Goal: Transaction & Acquisition: Purchase product/service

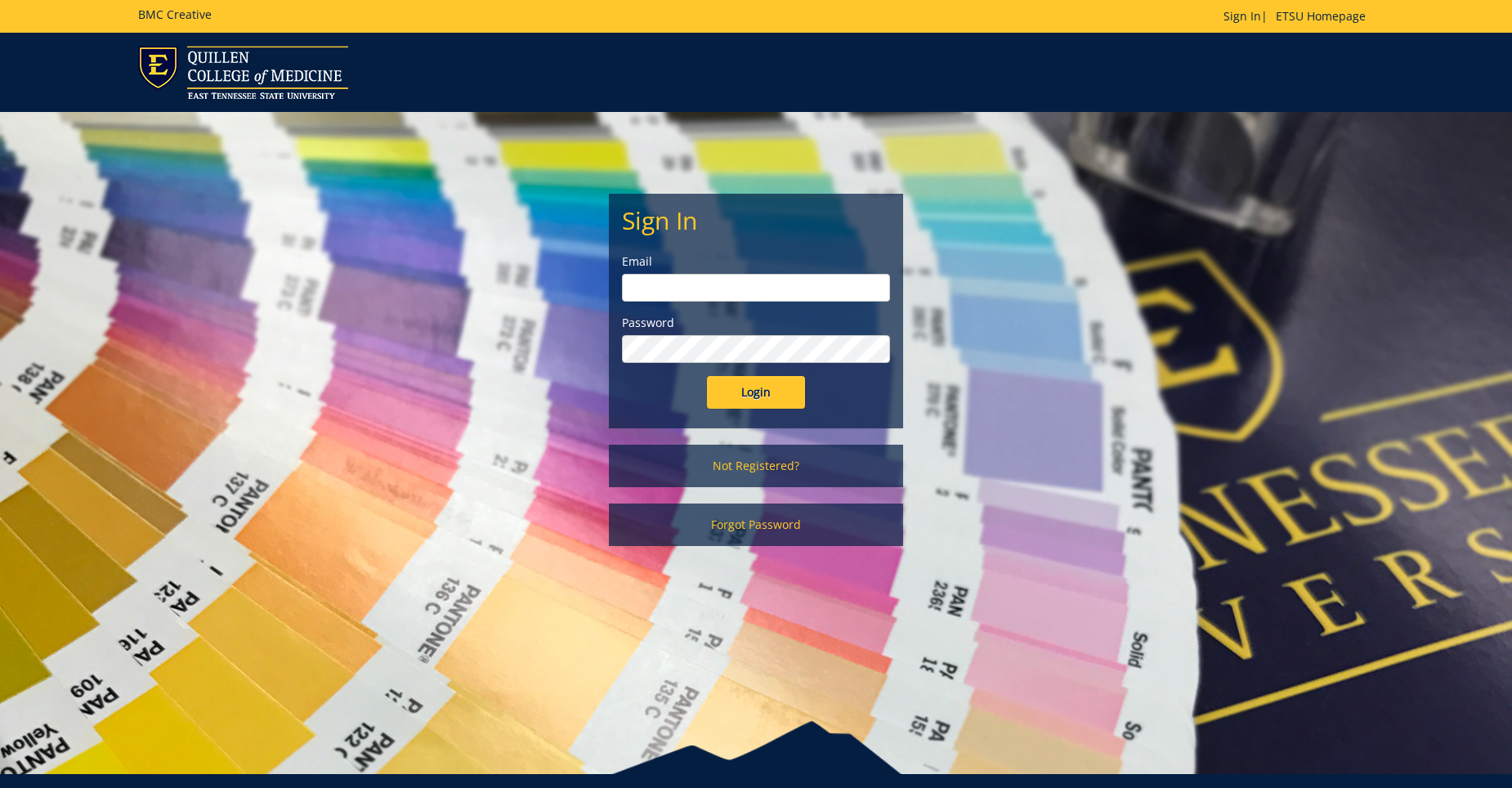
type input "Sweeneyrs@etsu.edu"
click at [718, 390] on input "Login" at bounding box center [756, 392] width 98 height 32
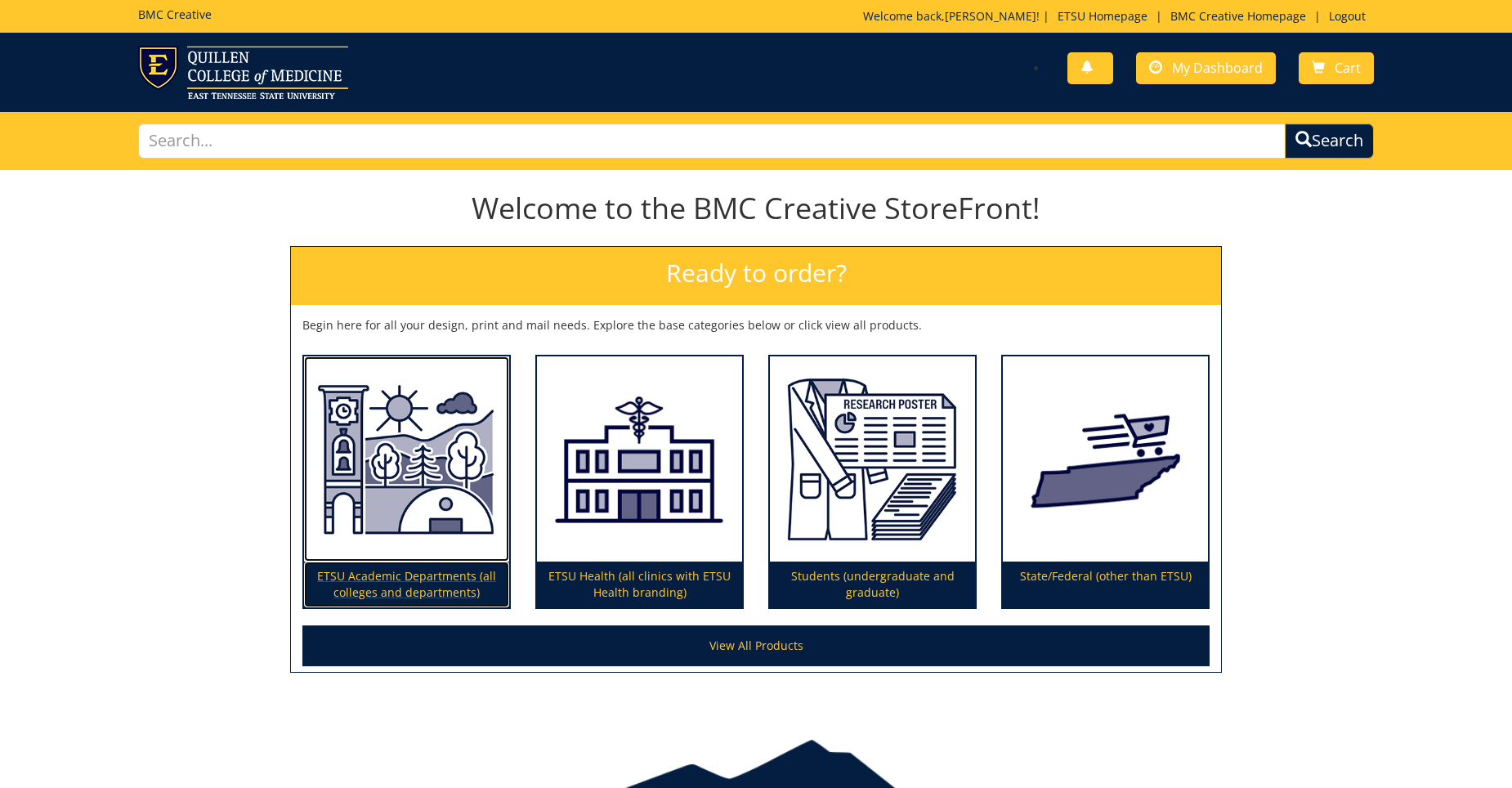
click at [358, 578] on p "ETSU Academic Departments (all colleges and departments)" at bounding box center [406, 584] width 205 height 46
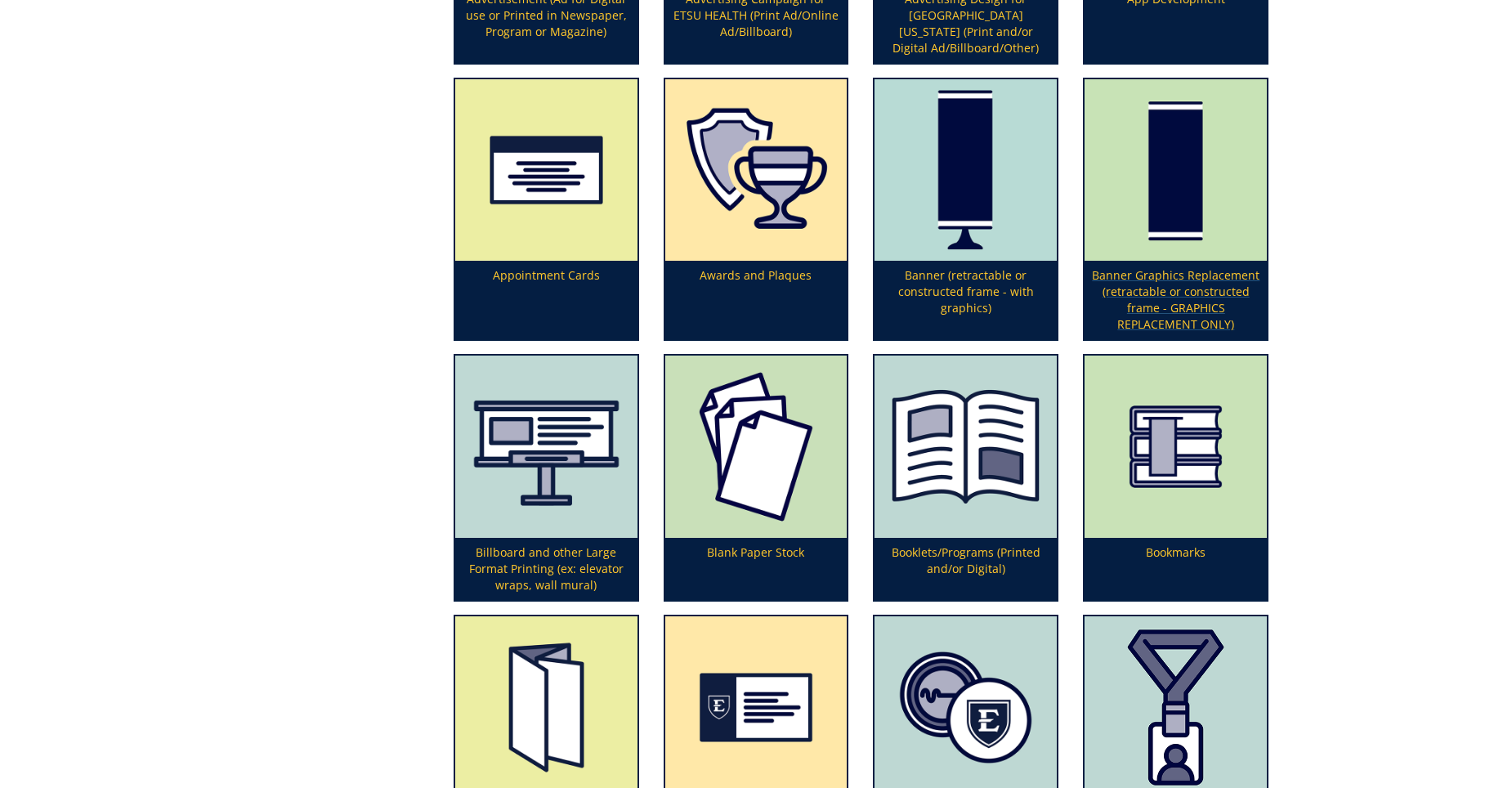
scroll to position [572, 0]
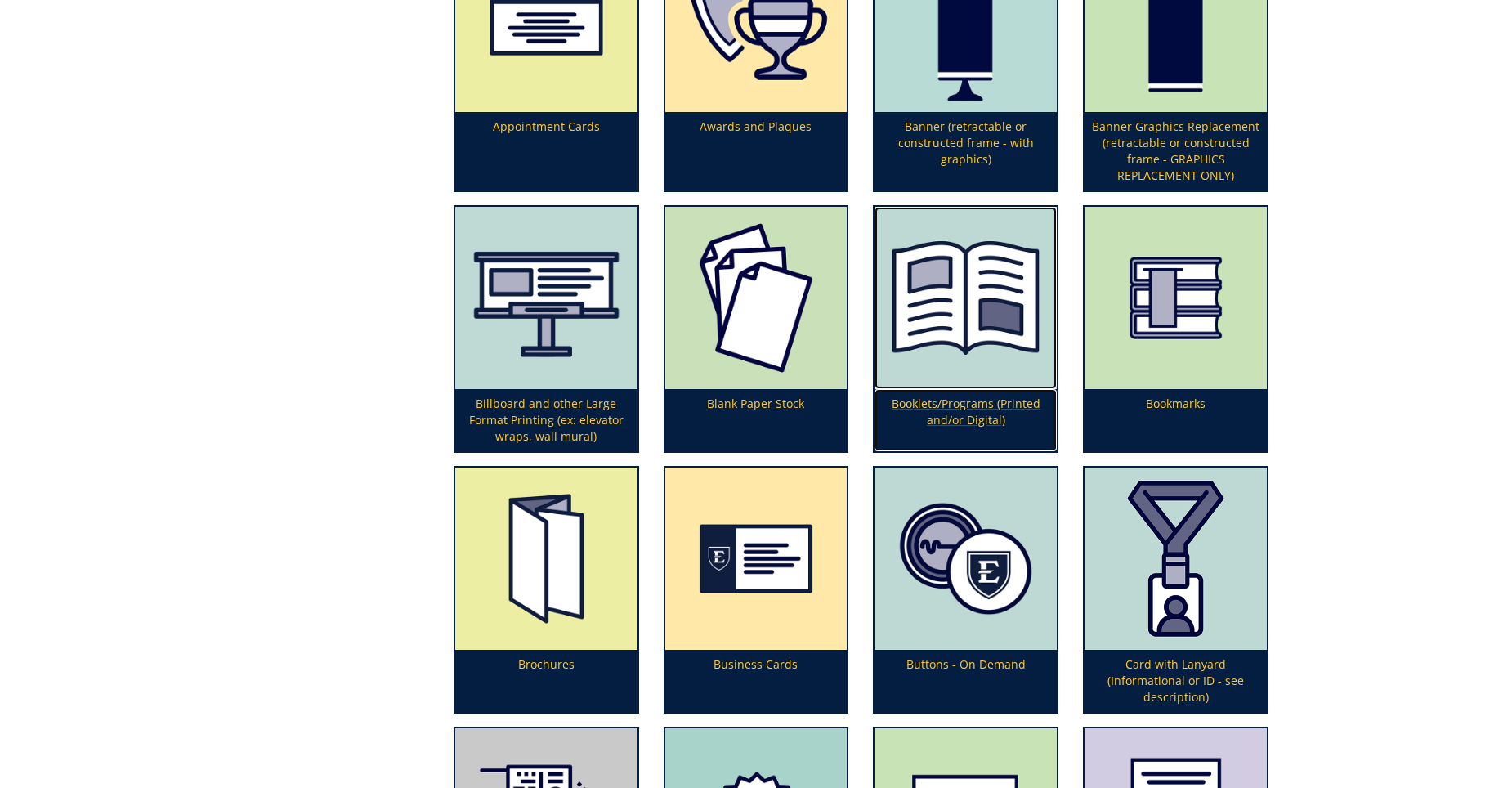
click at [988, 399] on p "Booklets/Programs (Printed and/or Digital)" at bounding box center [966, 420] width 182 height 62
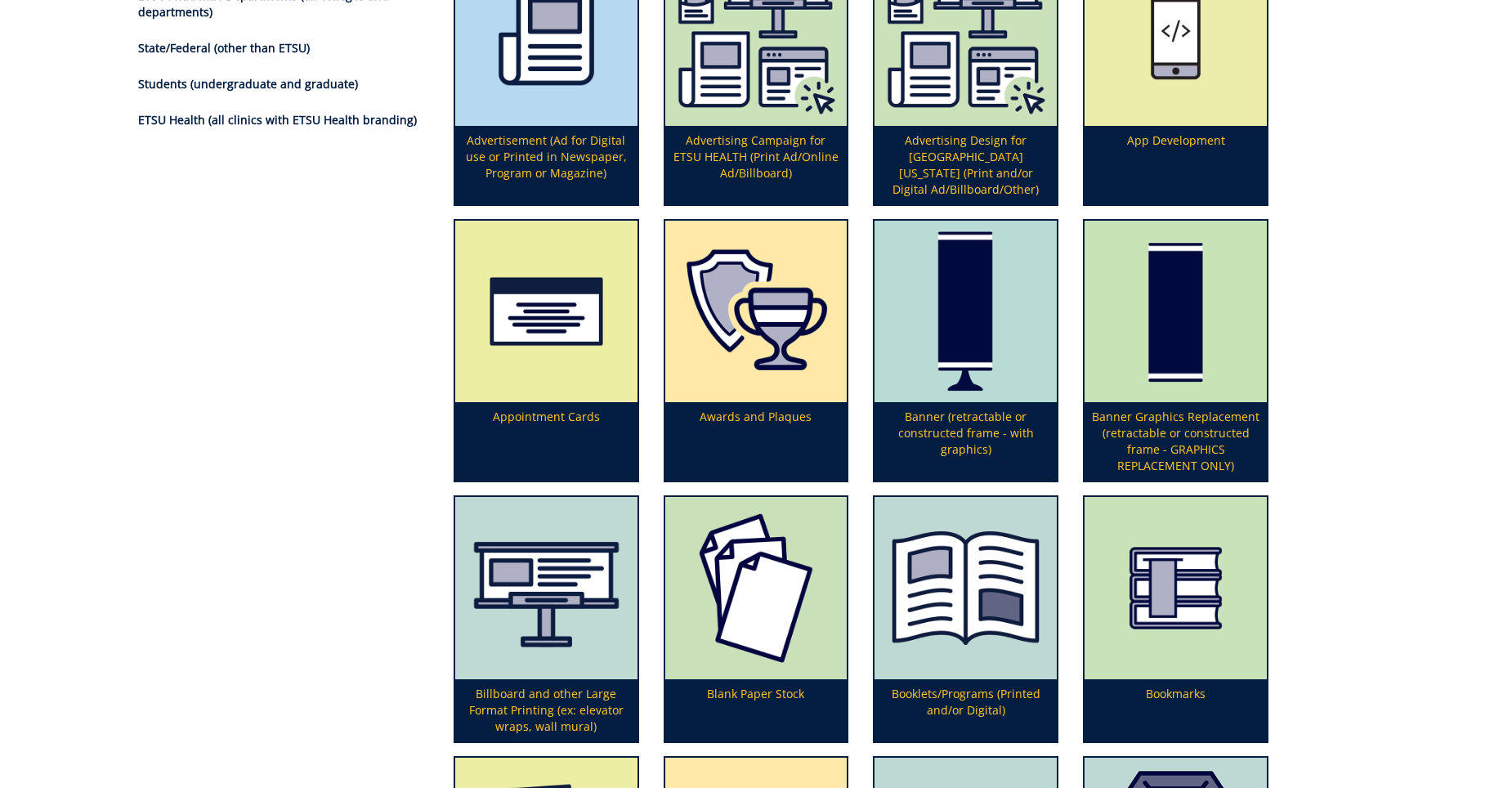
scroll to position [0, 0]
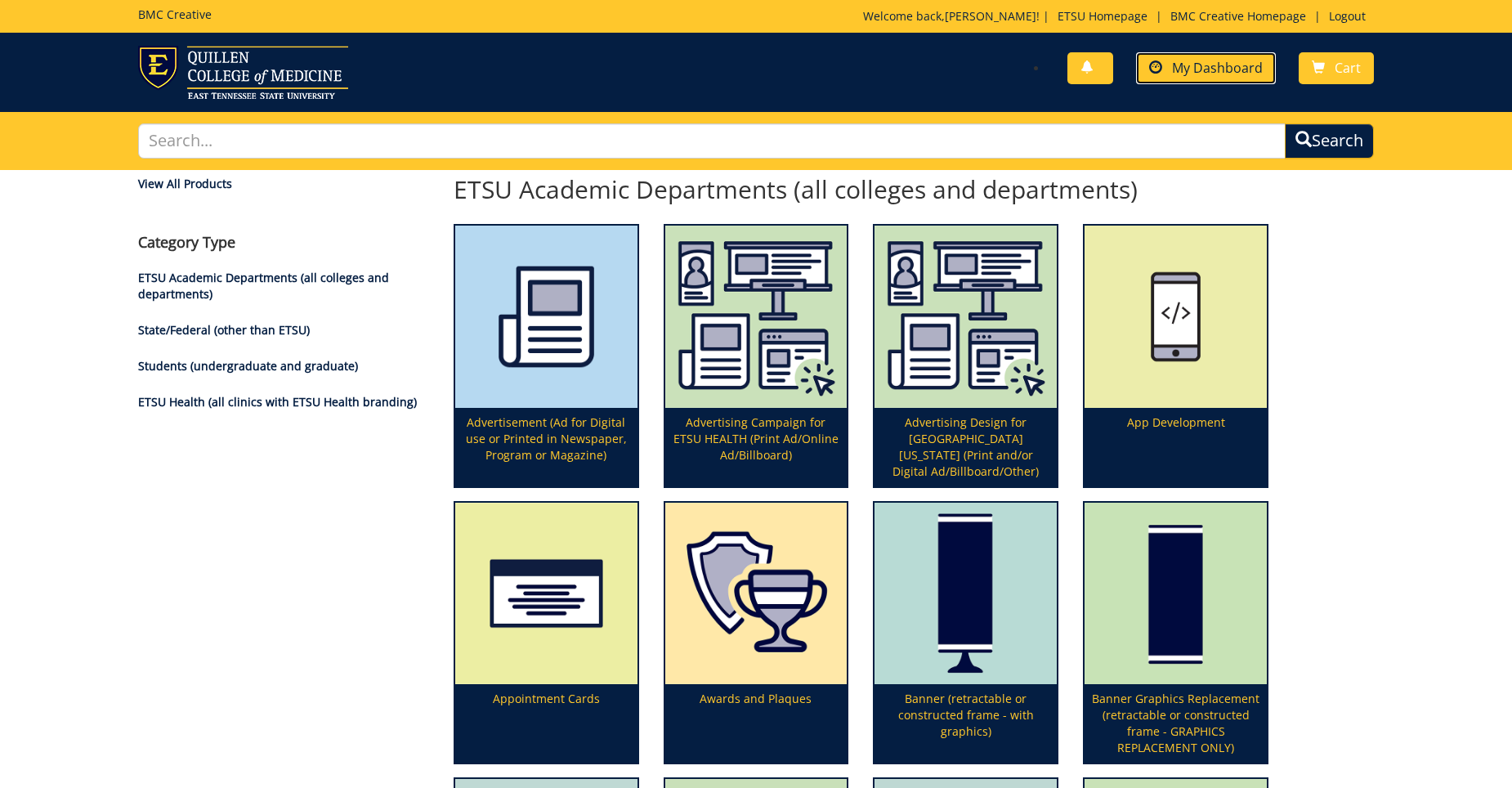
click at [1206, 56] on link "My Dashboard" at bounding box center [1206, 67] width 140 height 32
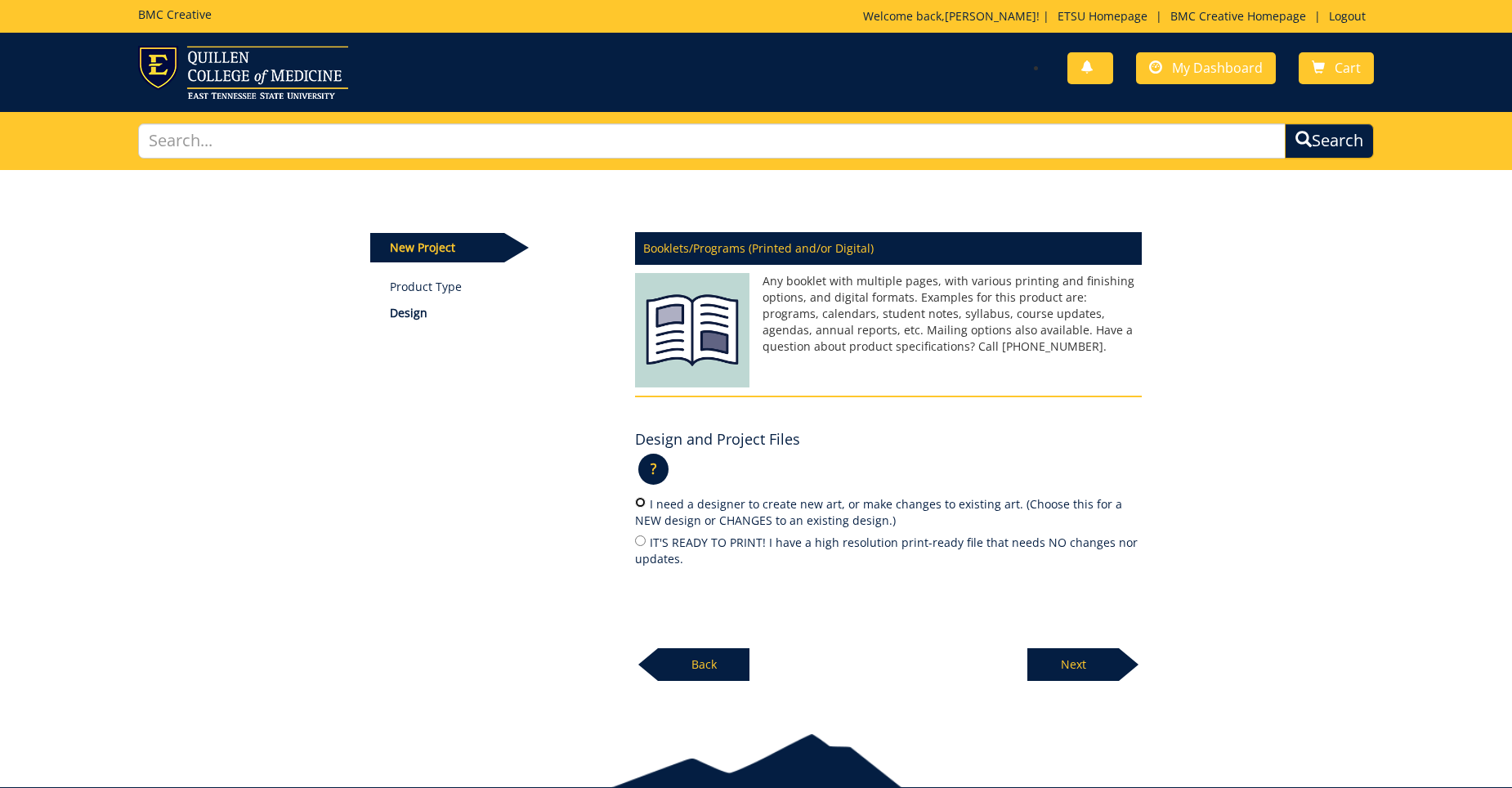
click at [638, 499] on input "I need a designer to create new art, or make changes to existing art. (Choose t…" at bounding box center [641, 503] width 10 height 10
radio input "true"
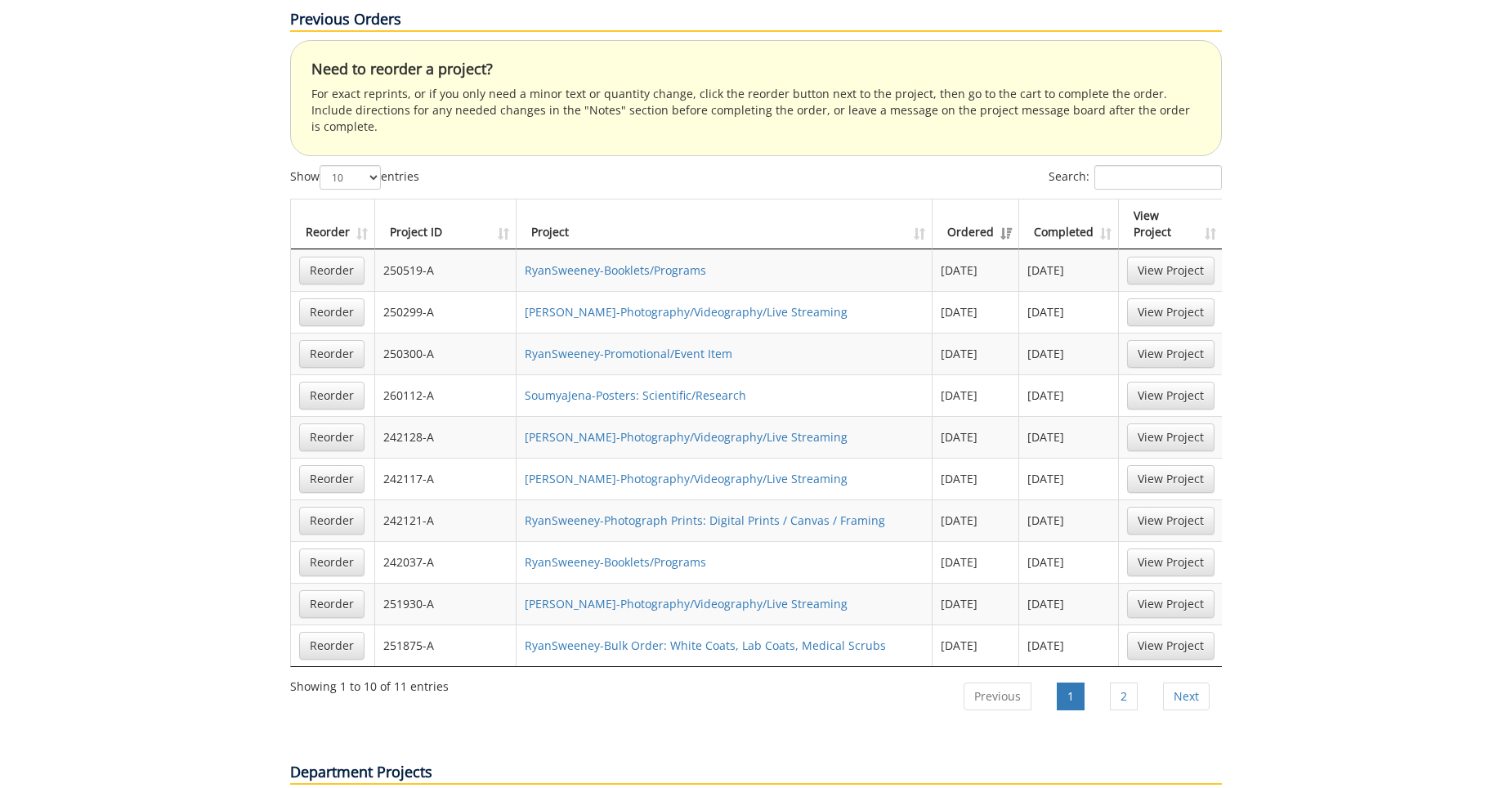
scroll to position [1063, 0]
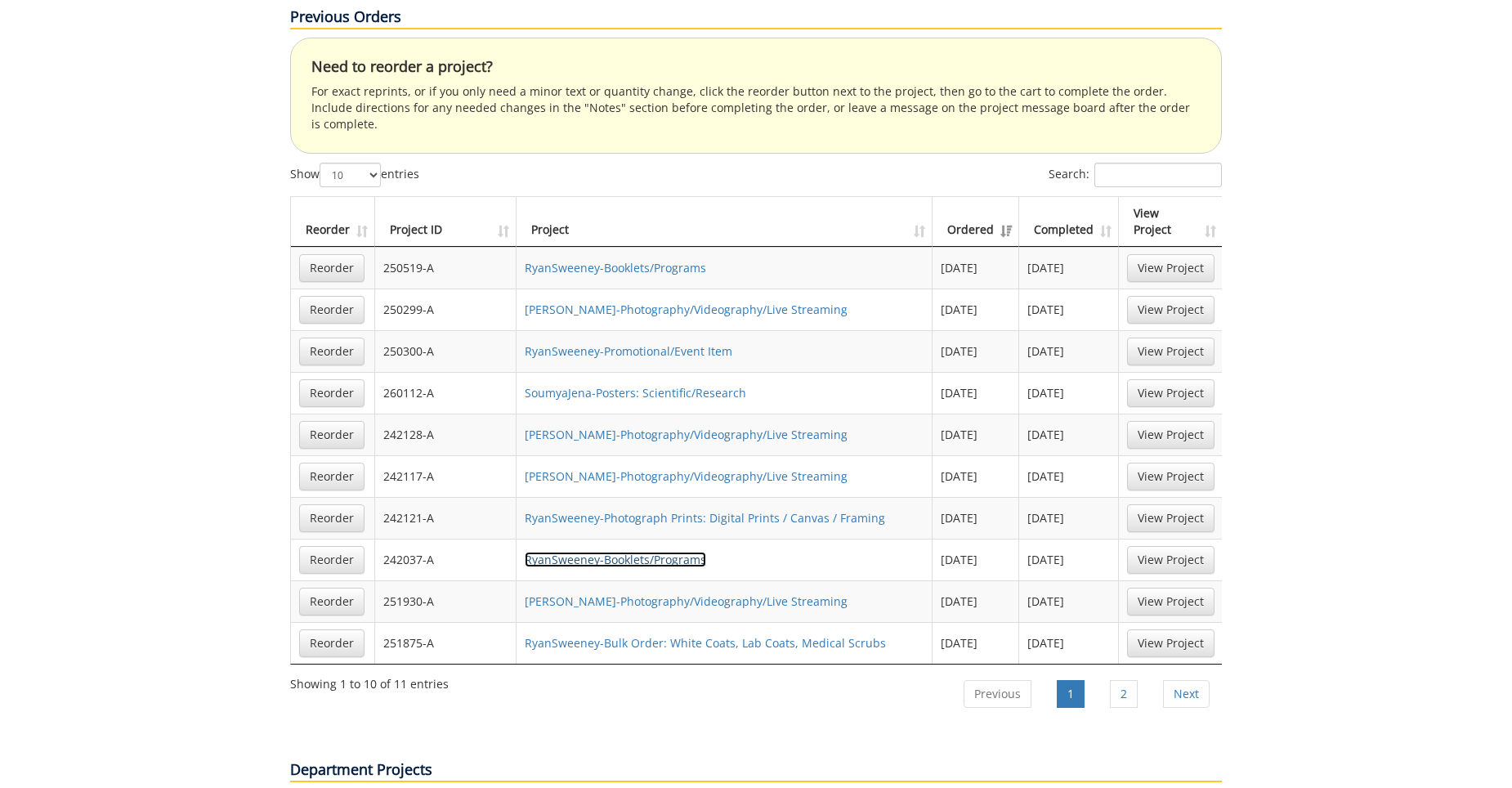
click at [594, 552] on link "RyanSweeney-Booklets/Programs" at bounding box center [615, 560] width 181 height 15
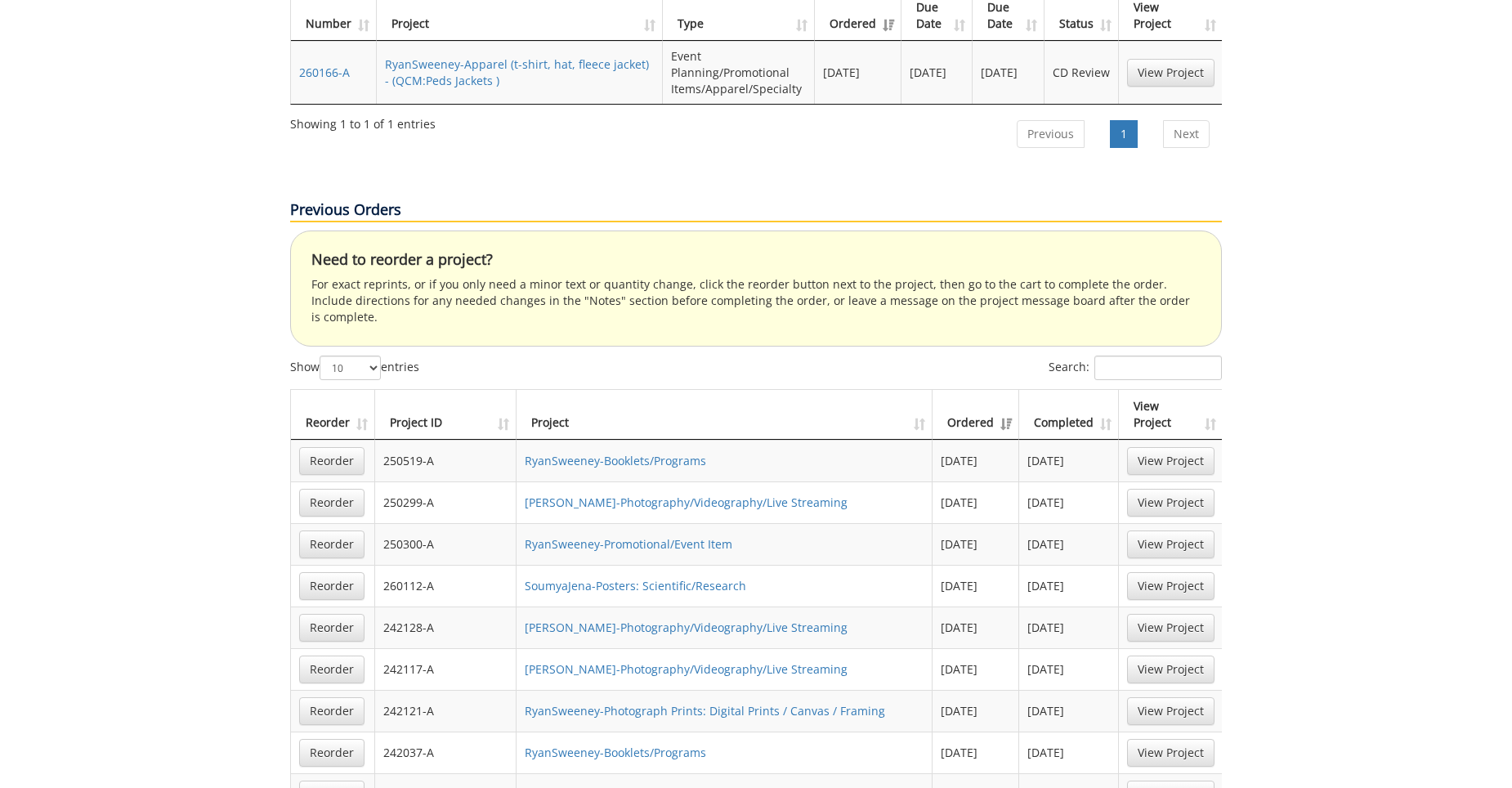
scroll to position [900, 0]
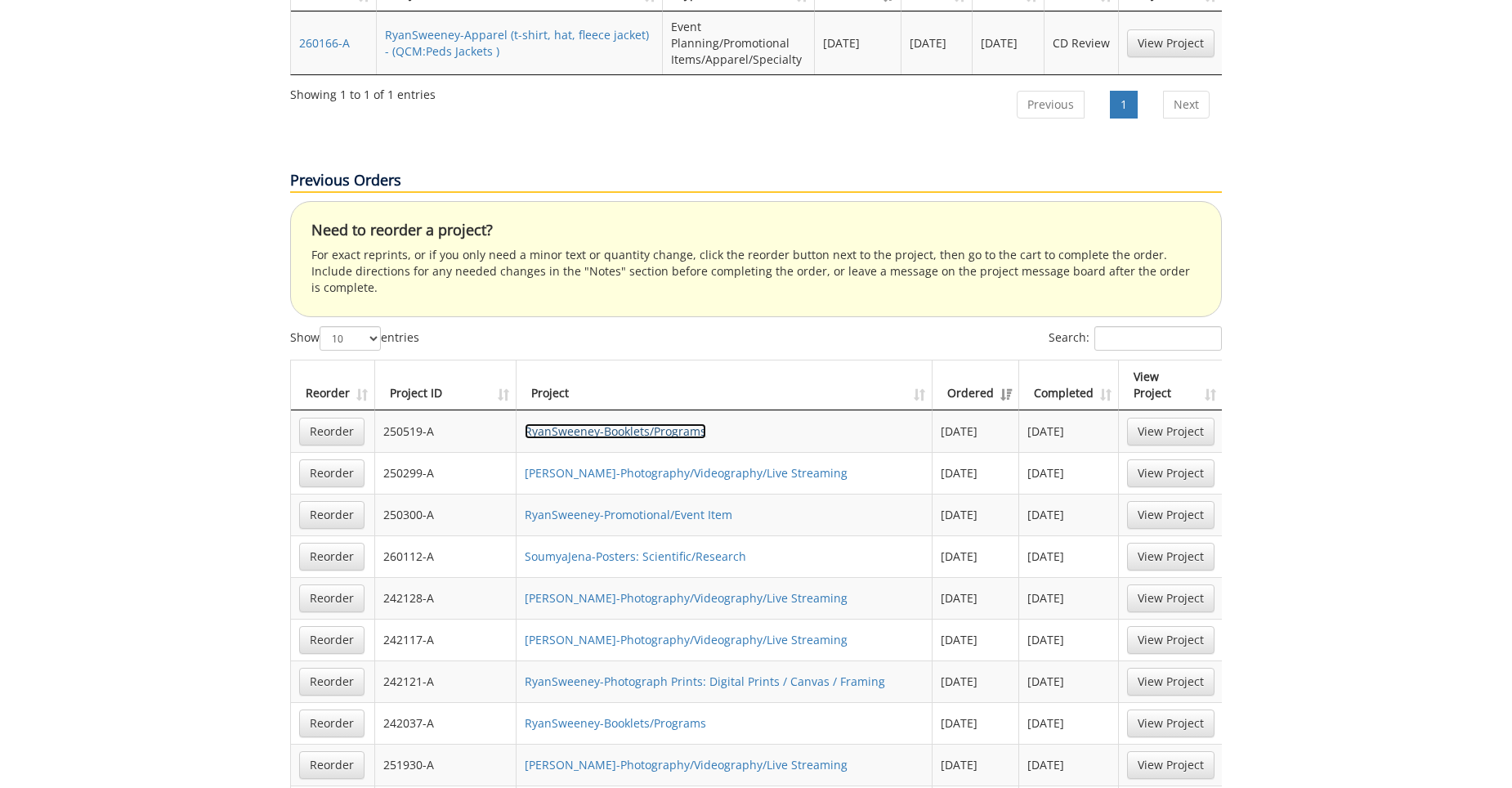
click at [619, 423] on link "RyanSweeney-Booklets/Programs" at bounding box center [615, 431] width 181 height 15
drag, startPoint x: 424, startPoint y: 371, endPoint x: 372, endPoint y: 376, distance: 52.2
click at [372, 411] on tr "Reorder 250519-A RyanSweeney-Booklets/Programs 09/11/2024 11/08/2024 View Proje…" at bounding box center [757, 431] width 932 height 42
copy td "250519-A"
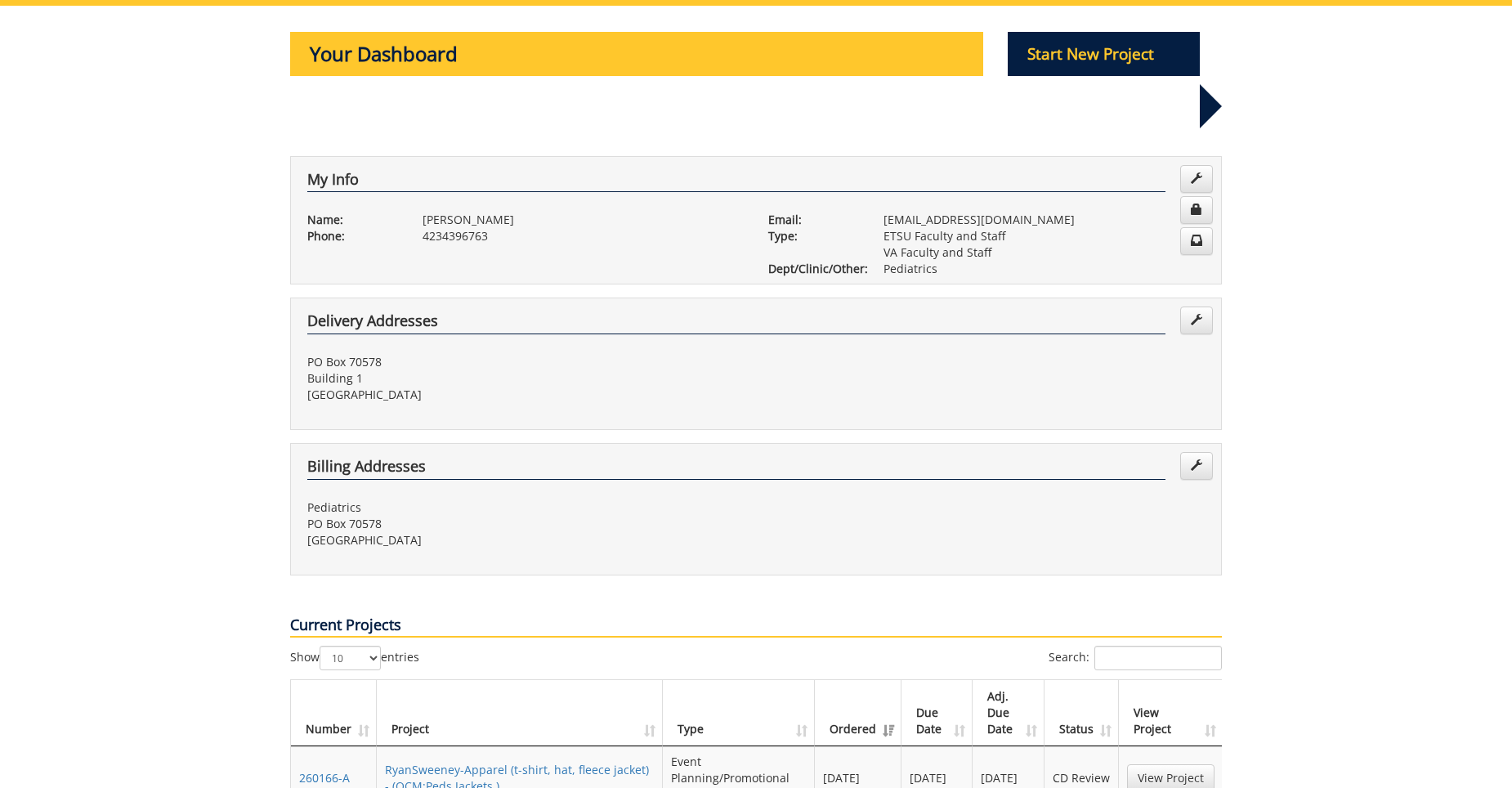
scroll to position [0, 0]
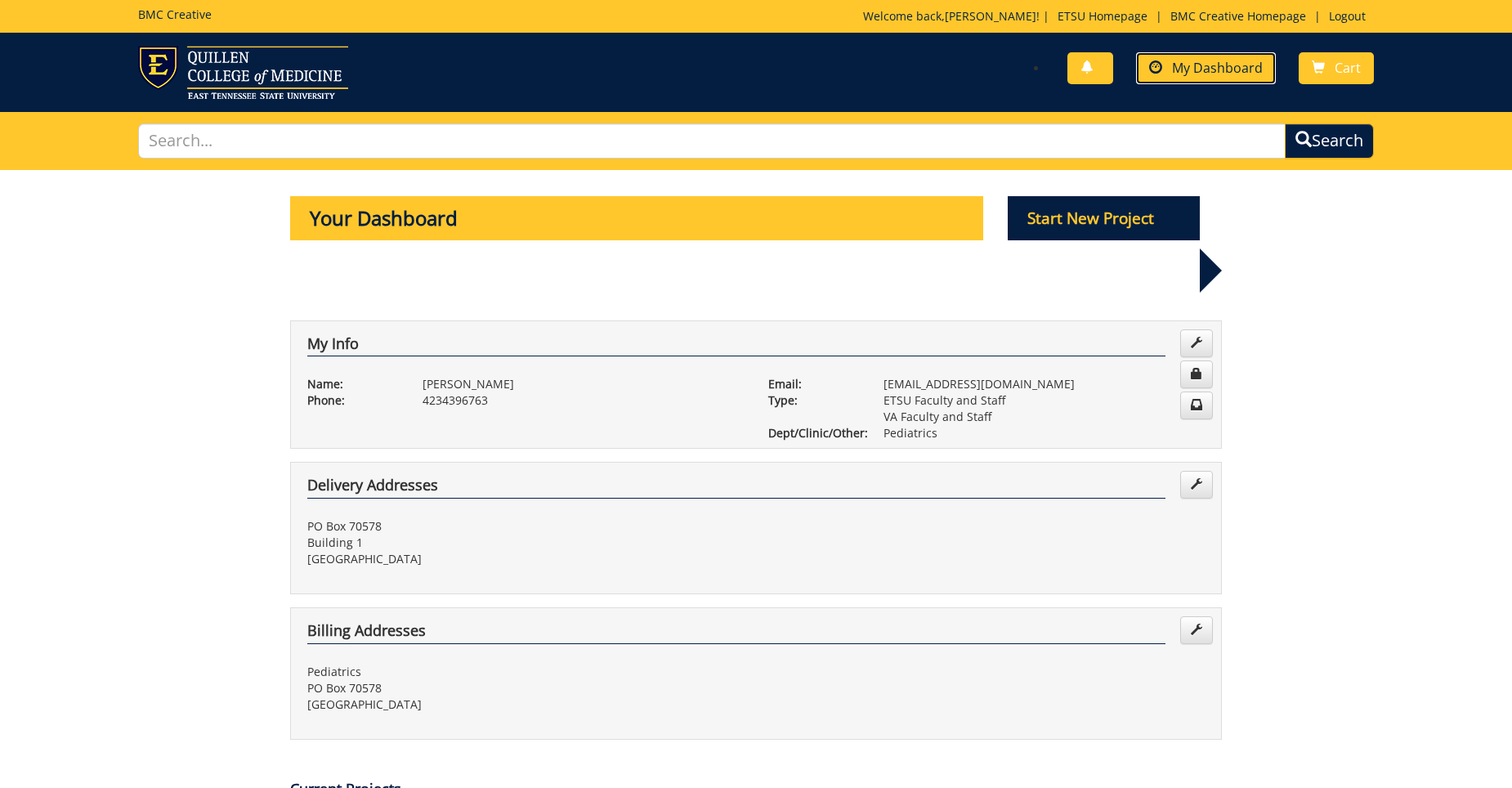
click at [1211, 58] on link "My Dashboard" at bounding box center [1206, 67] width 140 height 32
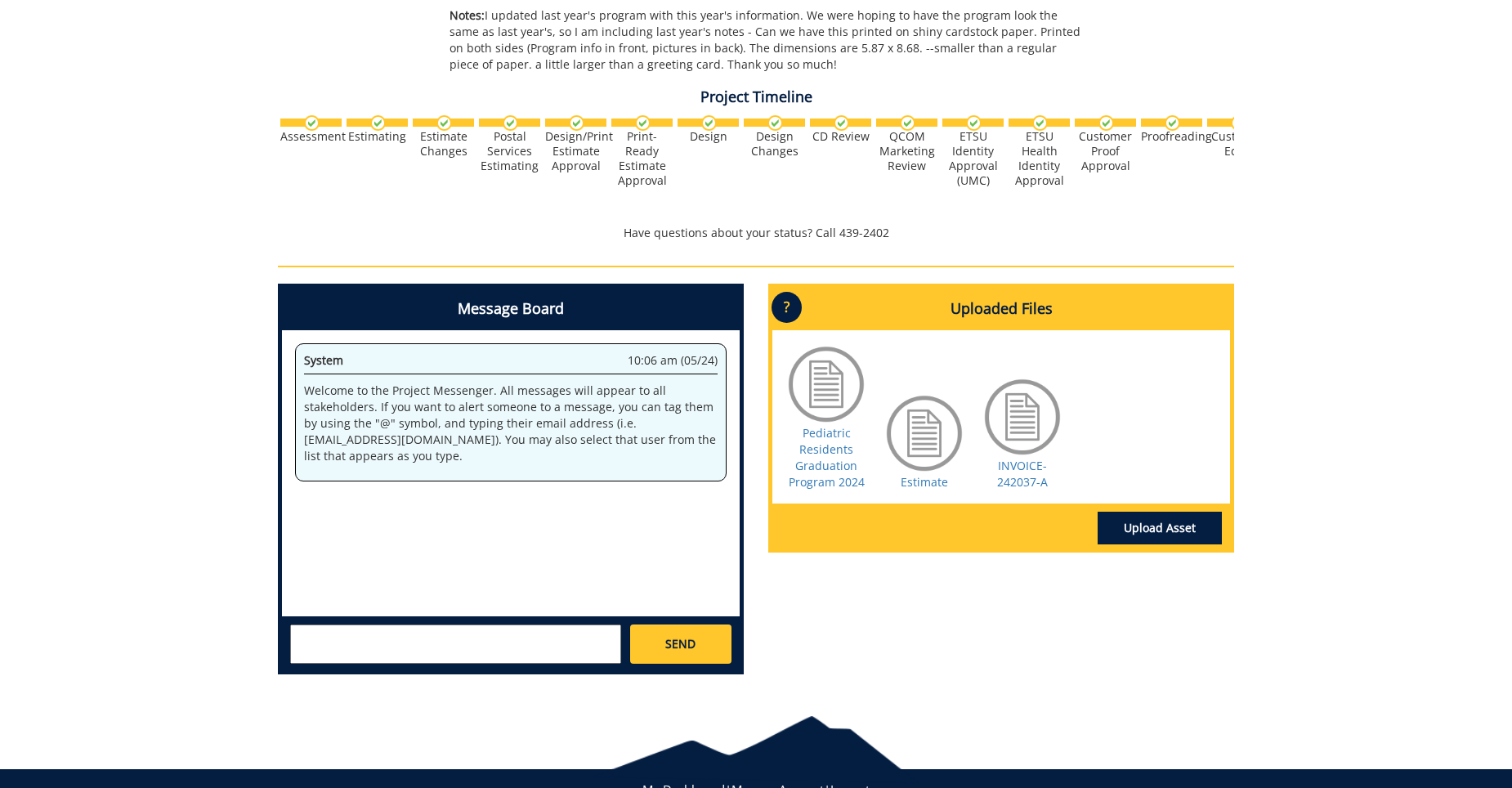
scroll to position [572, 0]
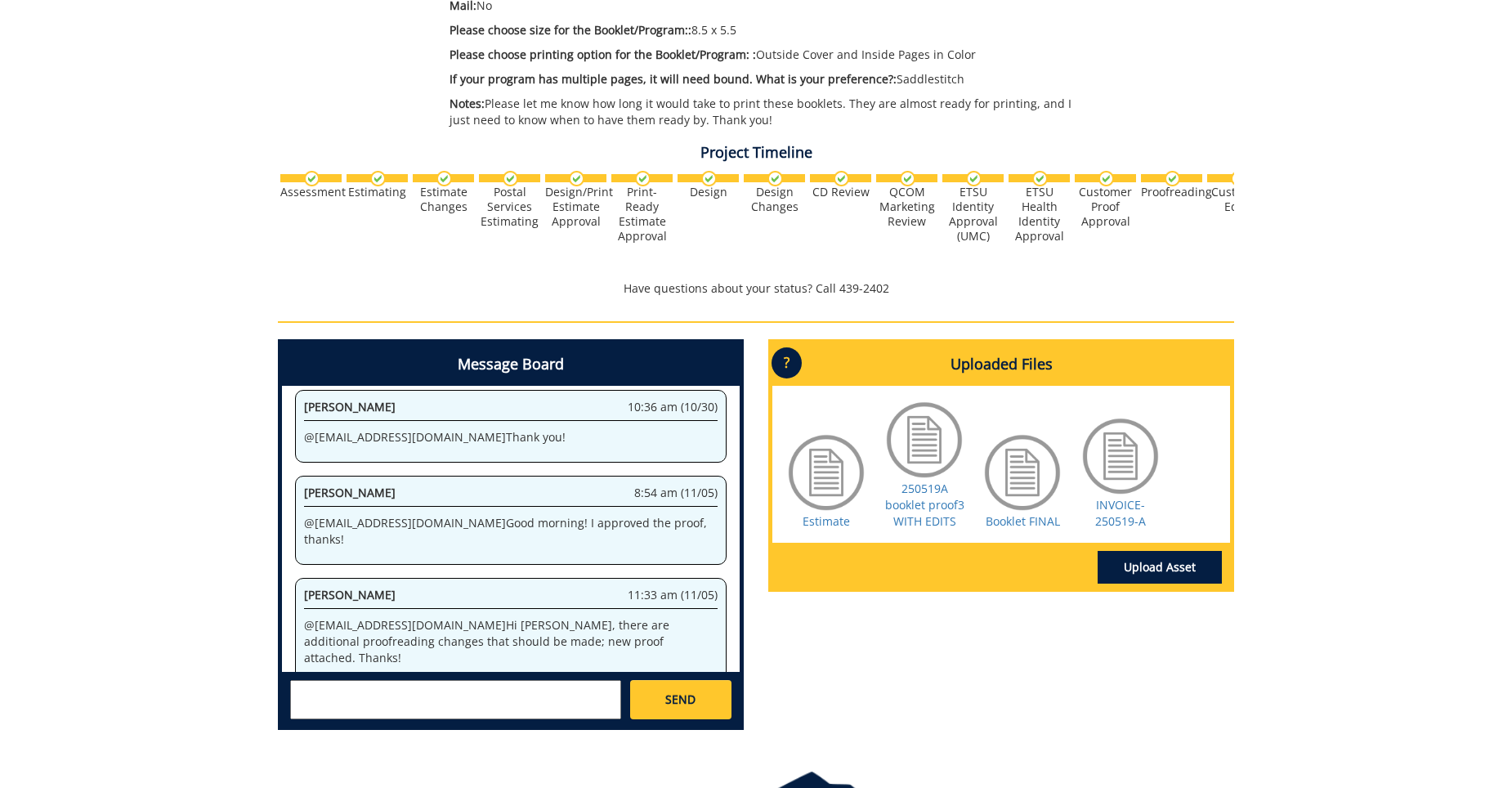
scroll to position [491, 0]
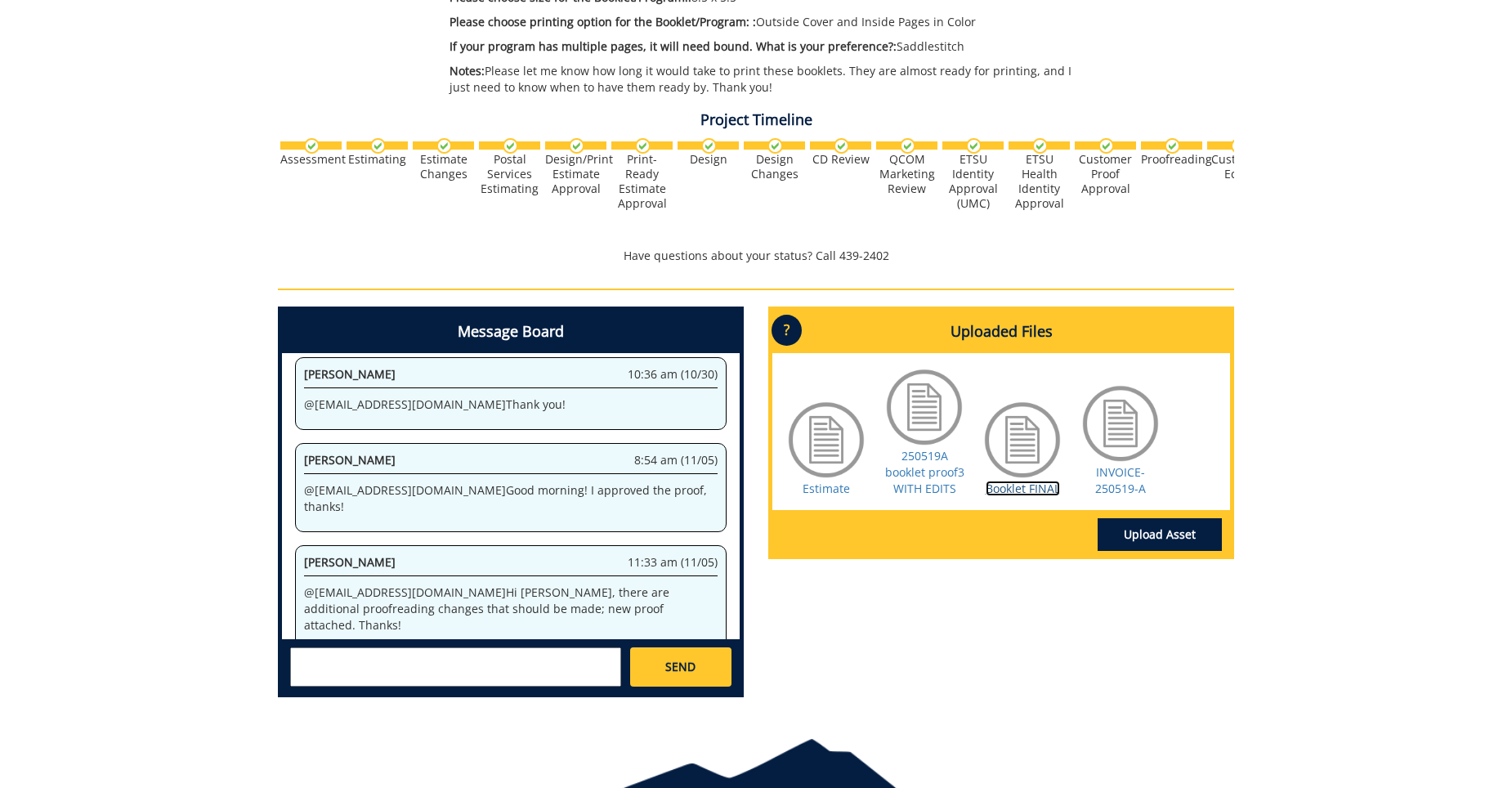
click at [1011, 490] on link "Booklet FINAL" at bounding box center [1022, 488] width 74 height 15
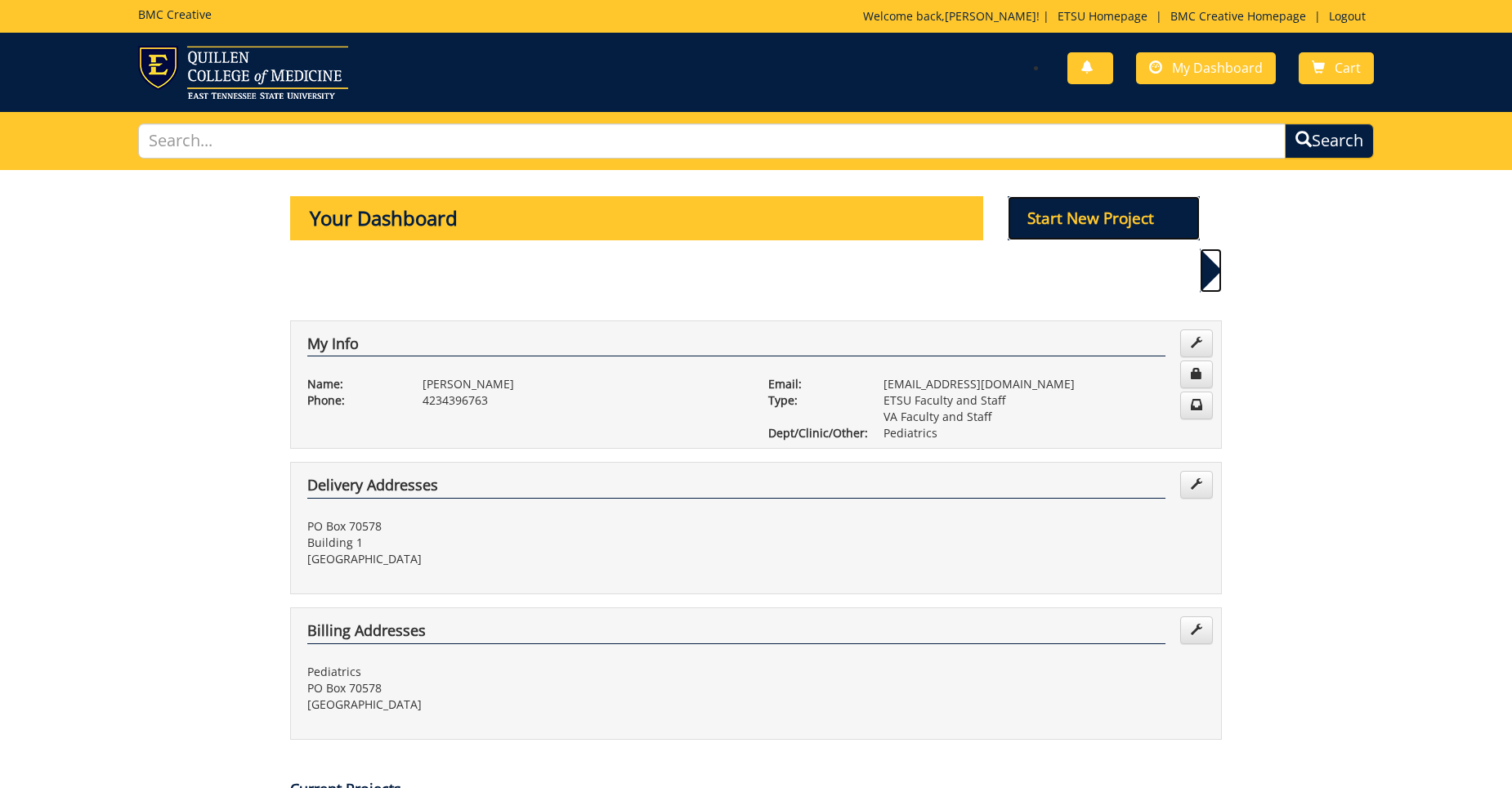
click at [1169, 221] on p "Start New Project" at bounding box center [1104, 218] width 193 height 44
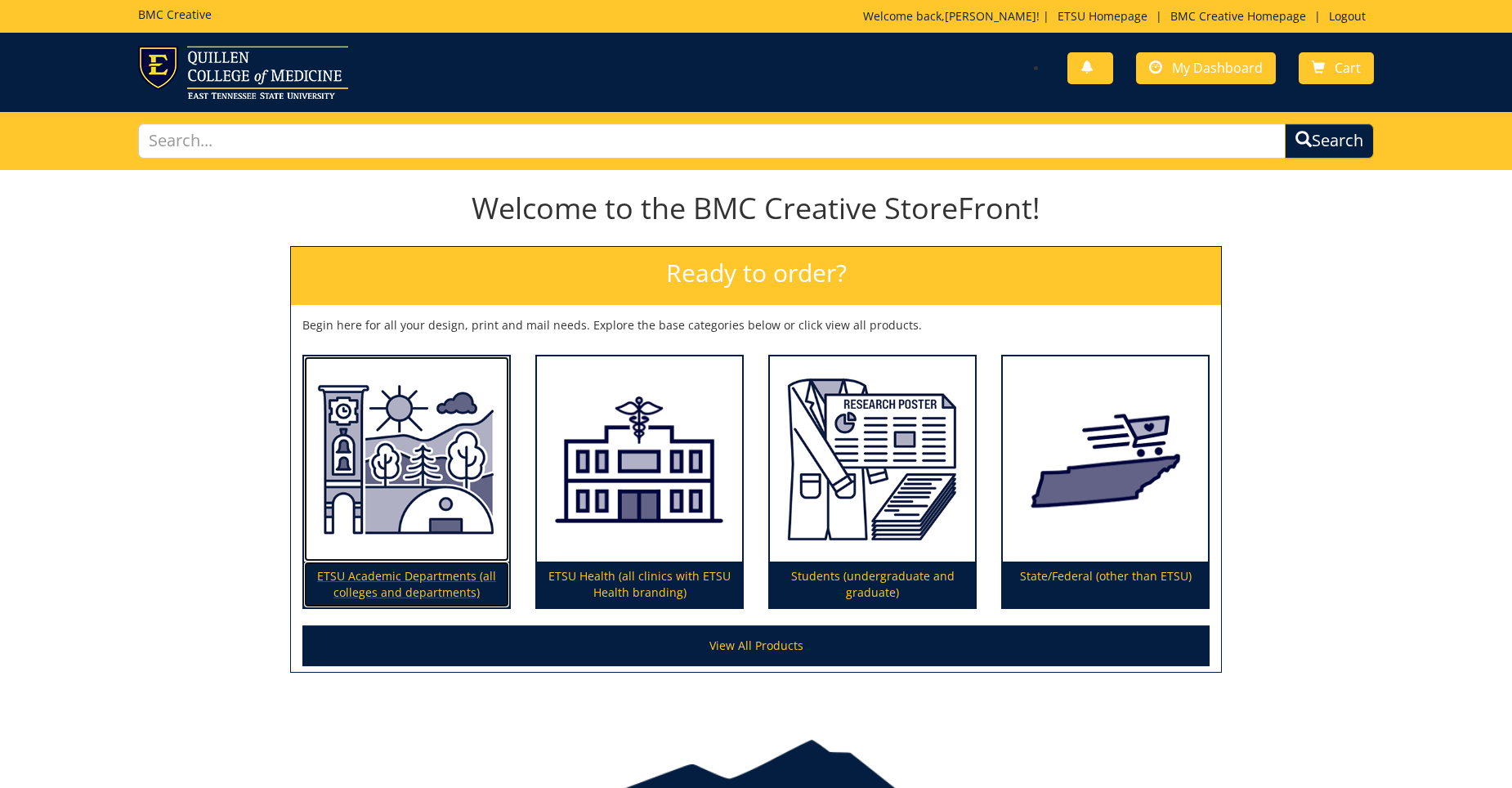
click at [376, 587] on p "ETSU Academic Departments (all colleges and departments)" at bounding box center [406, 584] width 205 height 46
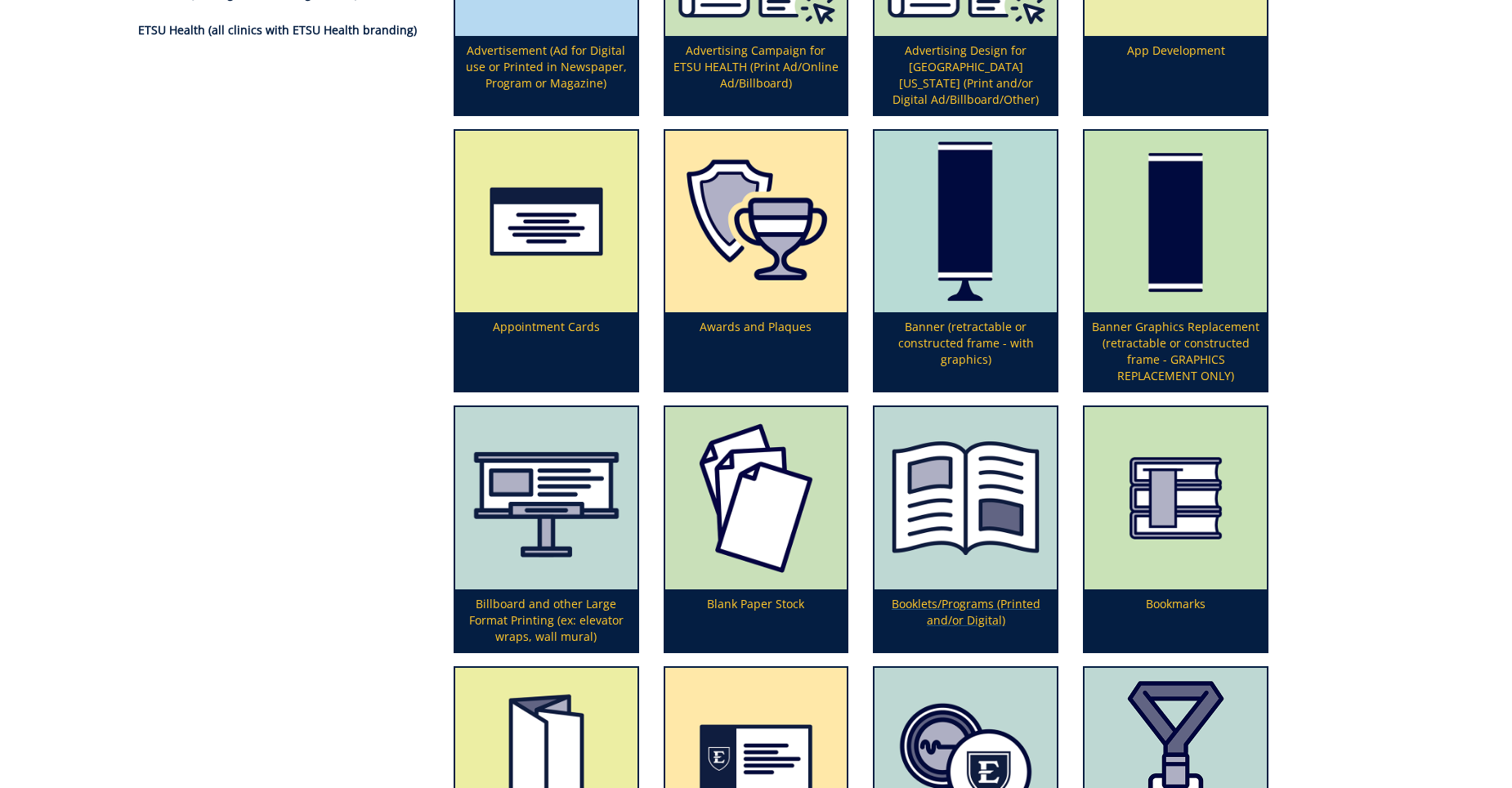
scroll to position [409, 0]
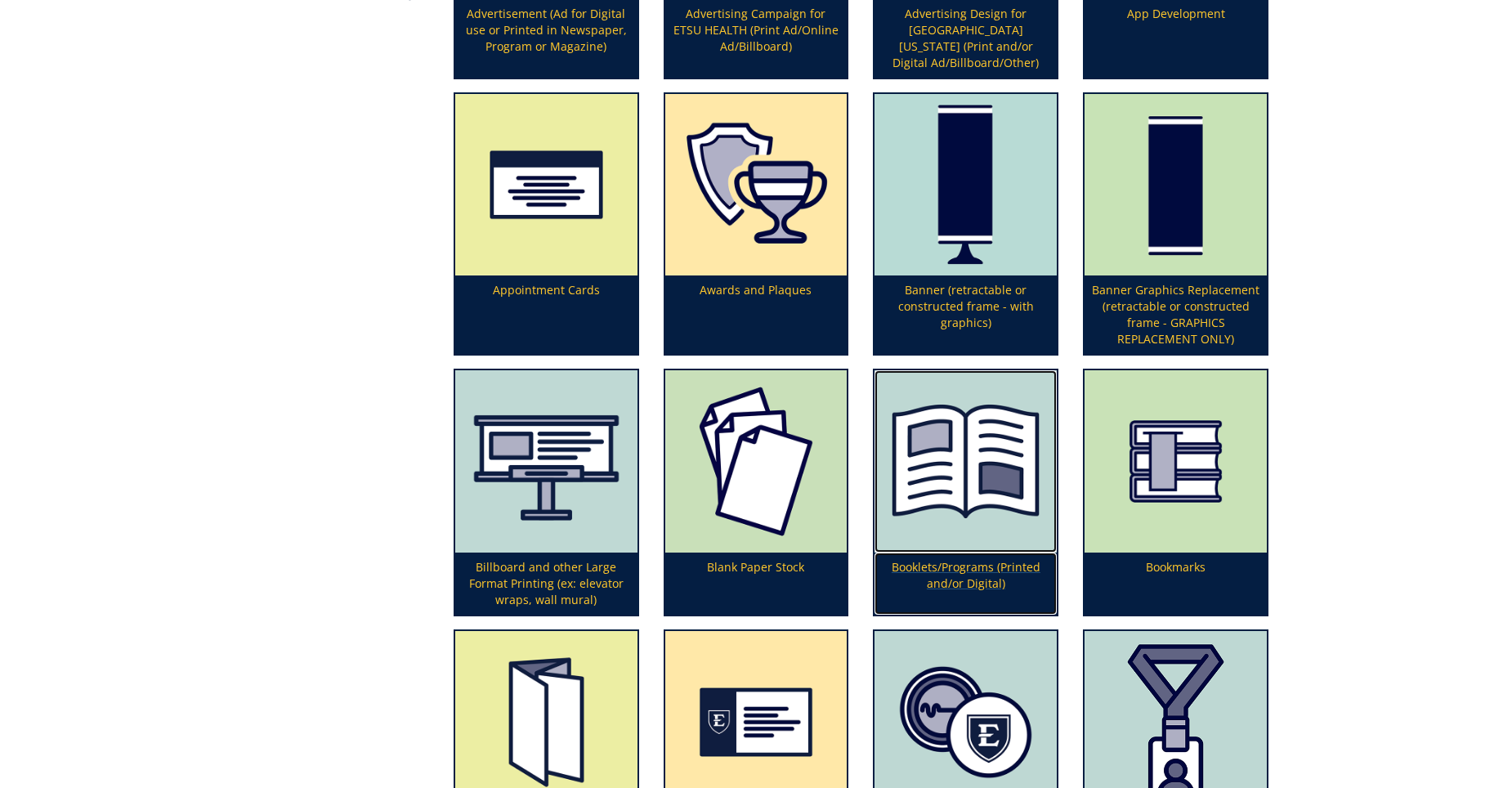
click at [946, 567] on p "Booklets/Programs (Printed and/or Digital)" at bounding box center [966, 584] width 182 height 62
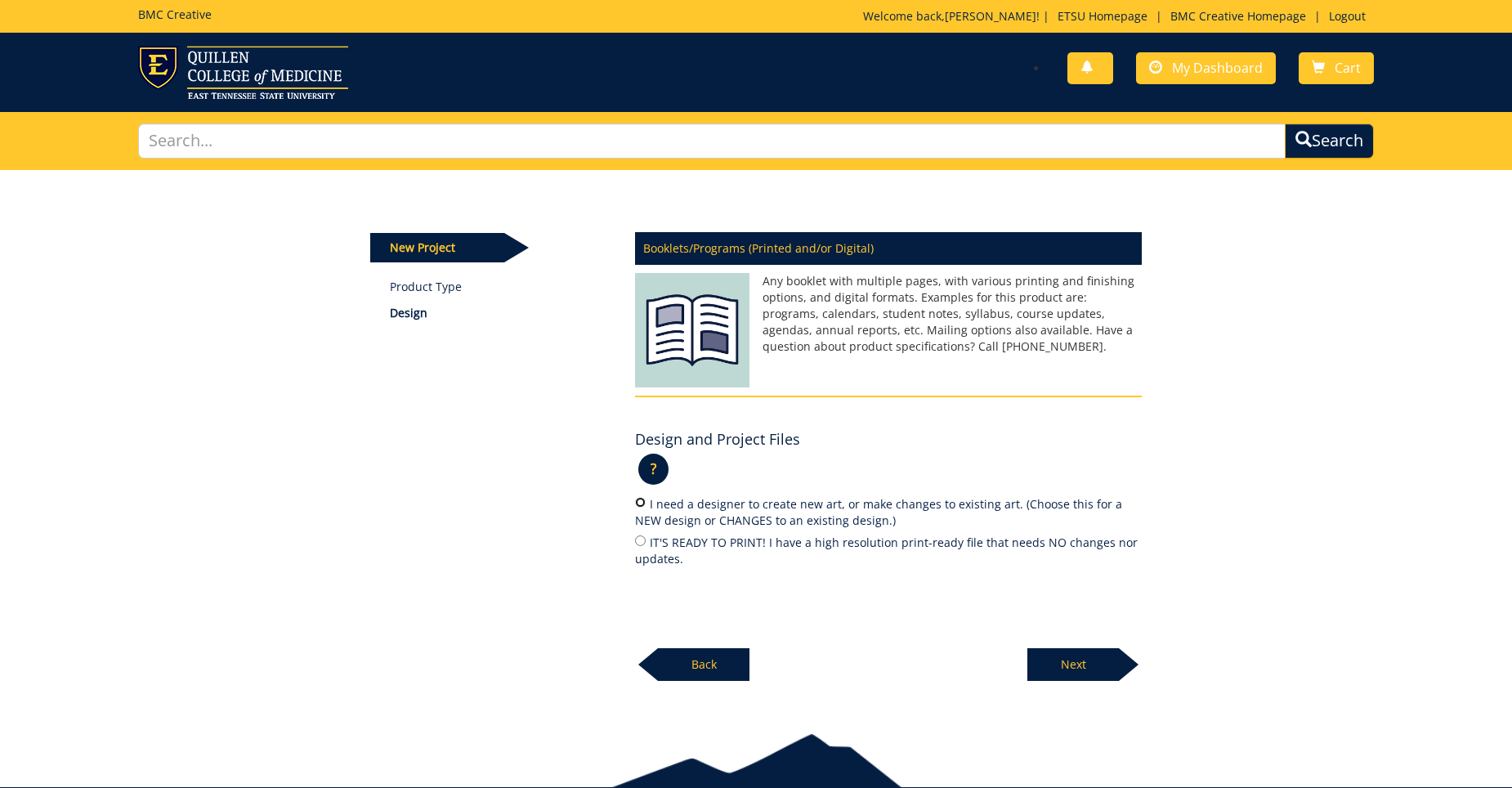
click at [640, 503] on input "I need a designer to create new art, or make changes to existing art. (Choose t…" at bounding box center [641, 503] width 10 height 10
radio input "true"
click at [1049, 670] on p "Next" at bounding box center [1072, 664] width 91 height 32
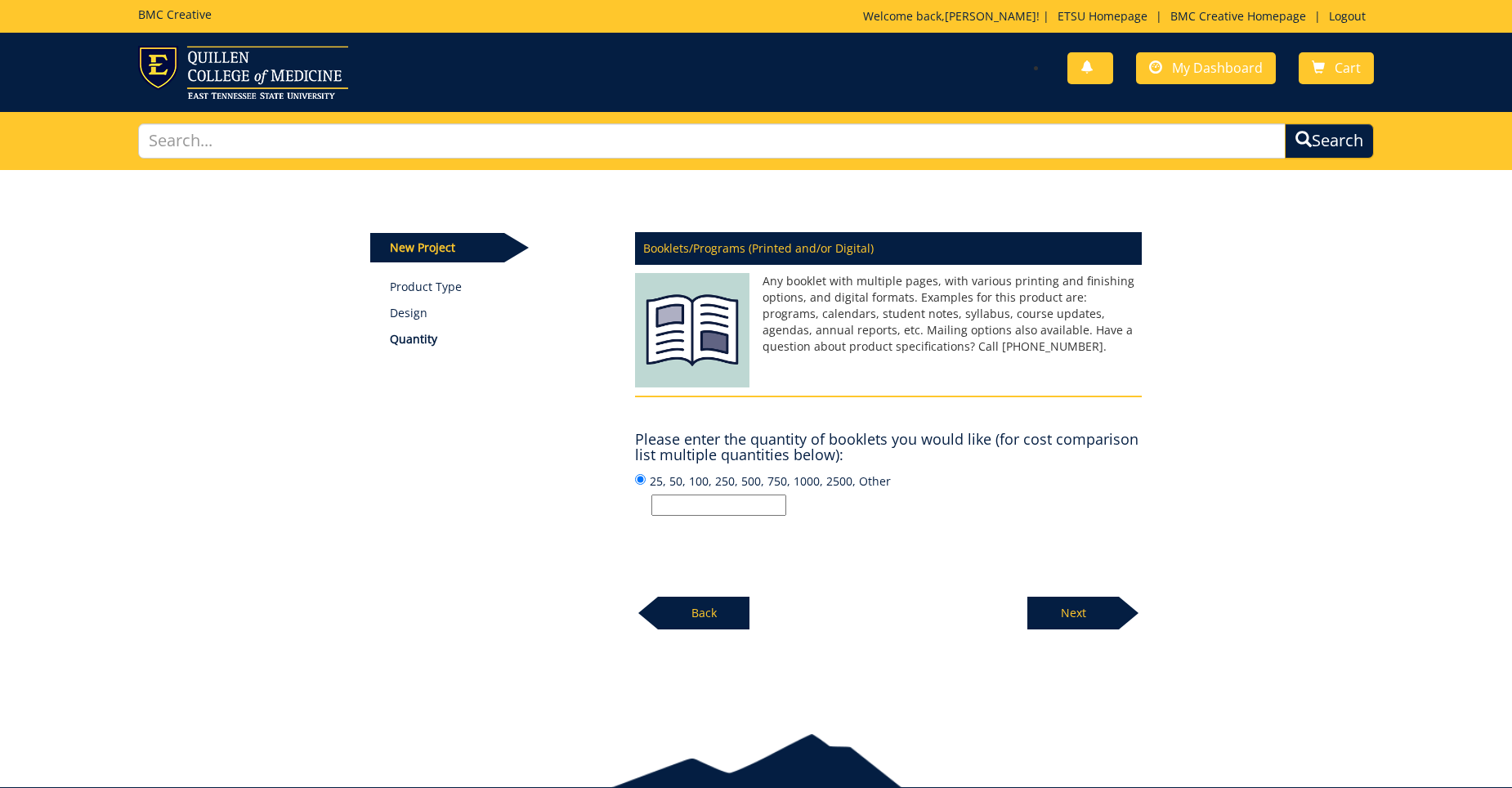
click at [721, 498] on input "25, 50, 100, 250, 500, 750, 1000, 2500, Other" at bounding box center [719, 505] width 135 height 21
type input "250"
click at [895, 506] on p "250" at bounding box center [897, 505] width 491 height 21
click at [646, 485] on input "25, 50, 100, 250, 500, 750, 1000, 2500, Other 250" at bounding box center [641, 480] width 10 height 10
click at [1045, 608] on p "Next" at bounding box center [1072, 613] width 91 height 32
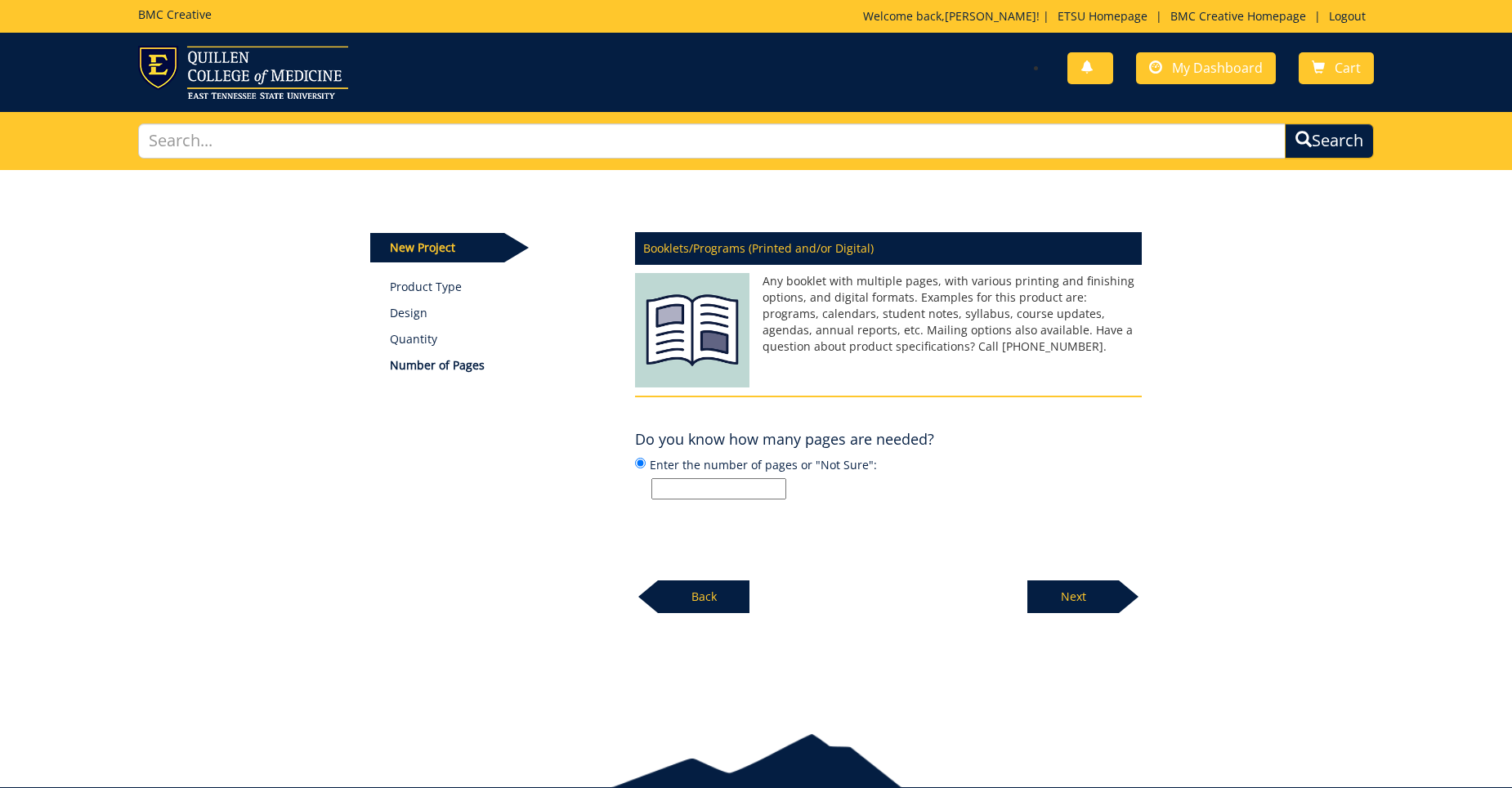
click at [756, 486] on input "Enter the number of pages or "Not Sure":" at bounding box center [719, 488] width 135 height 21
type input "Not Sure"
click at [1077, 591] on p "Next" at bounding box center [1072, 596] width 91 height 32
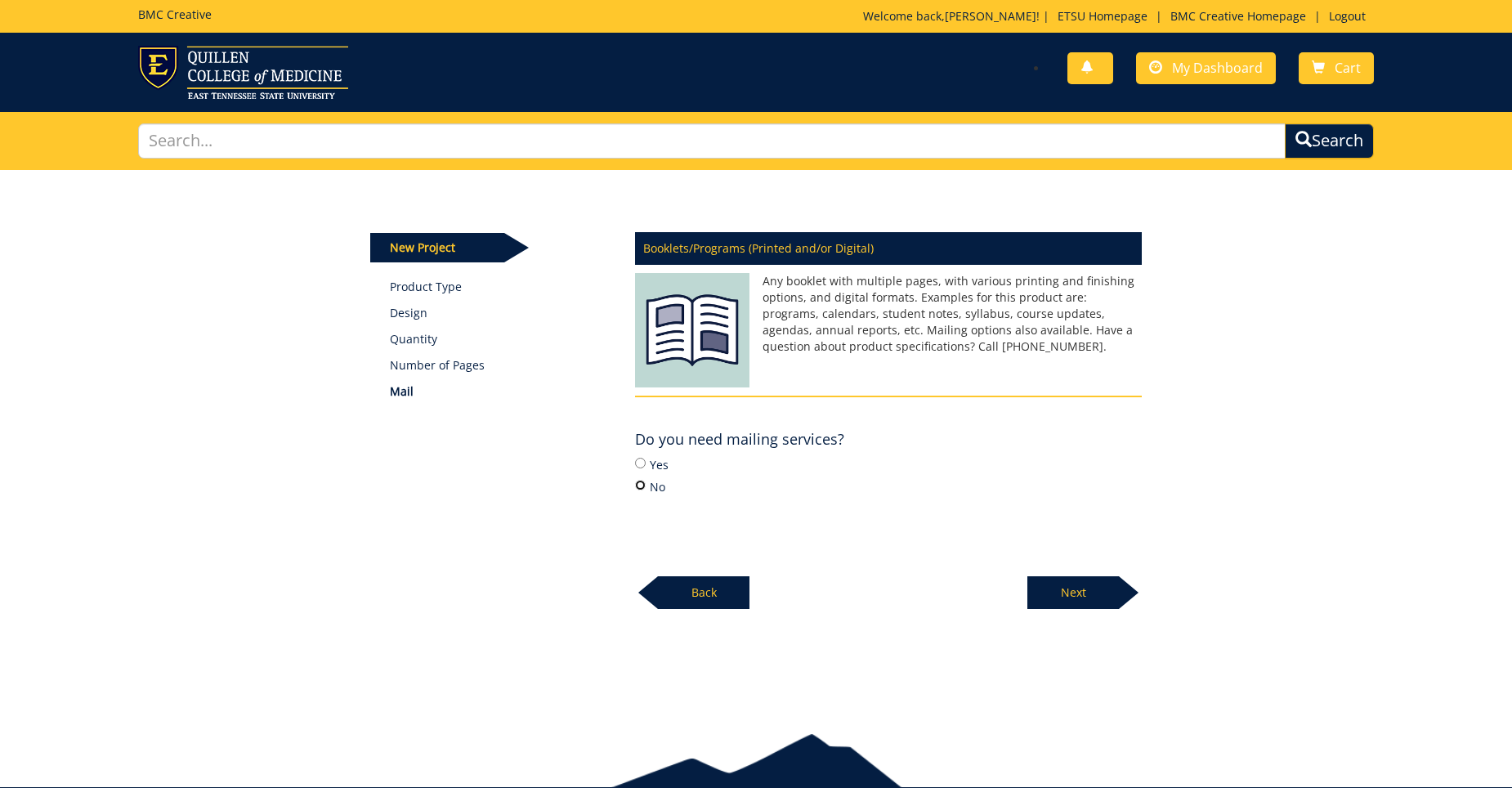
click at [639, 488] on input "No" at bounding box center [641, 485] width 10 height 10
radio input "true"
click at [1063, 601] on p "Next" at bounding box center [1072, 593] width 91 height 32
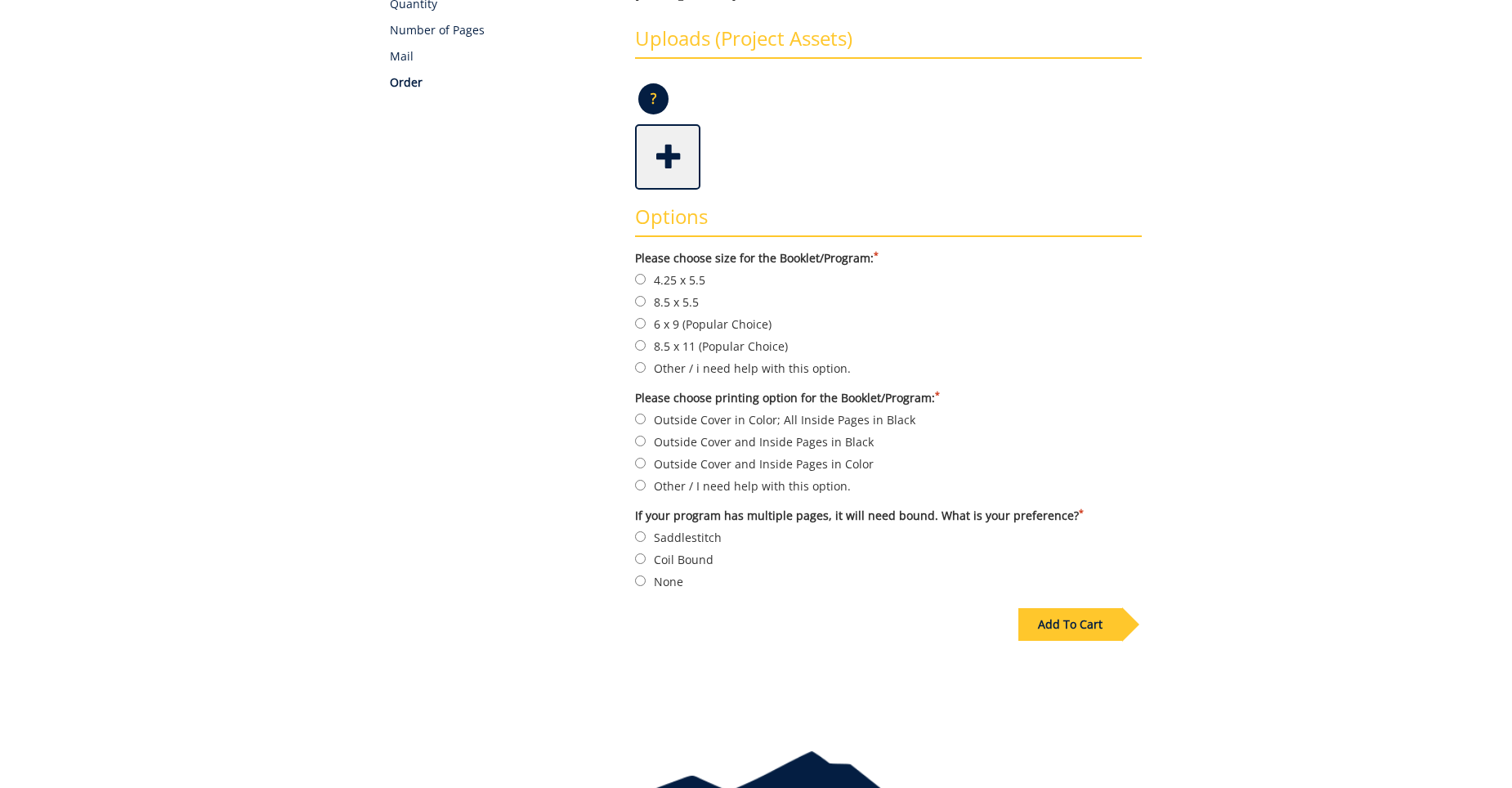
scroll to position [409, 0]
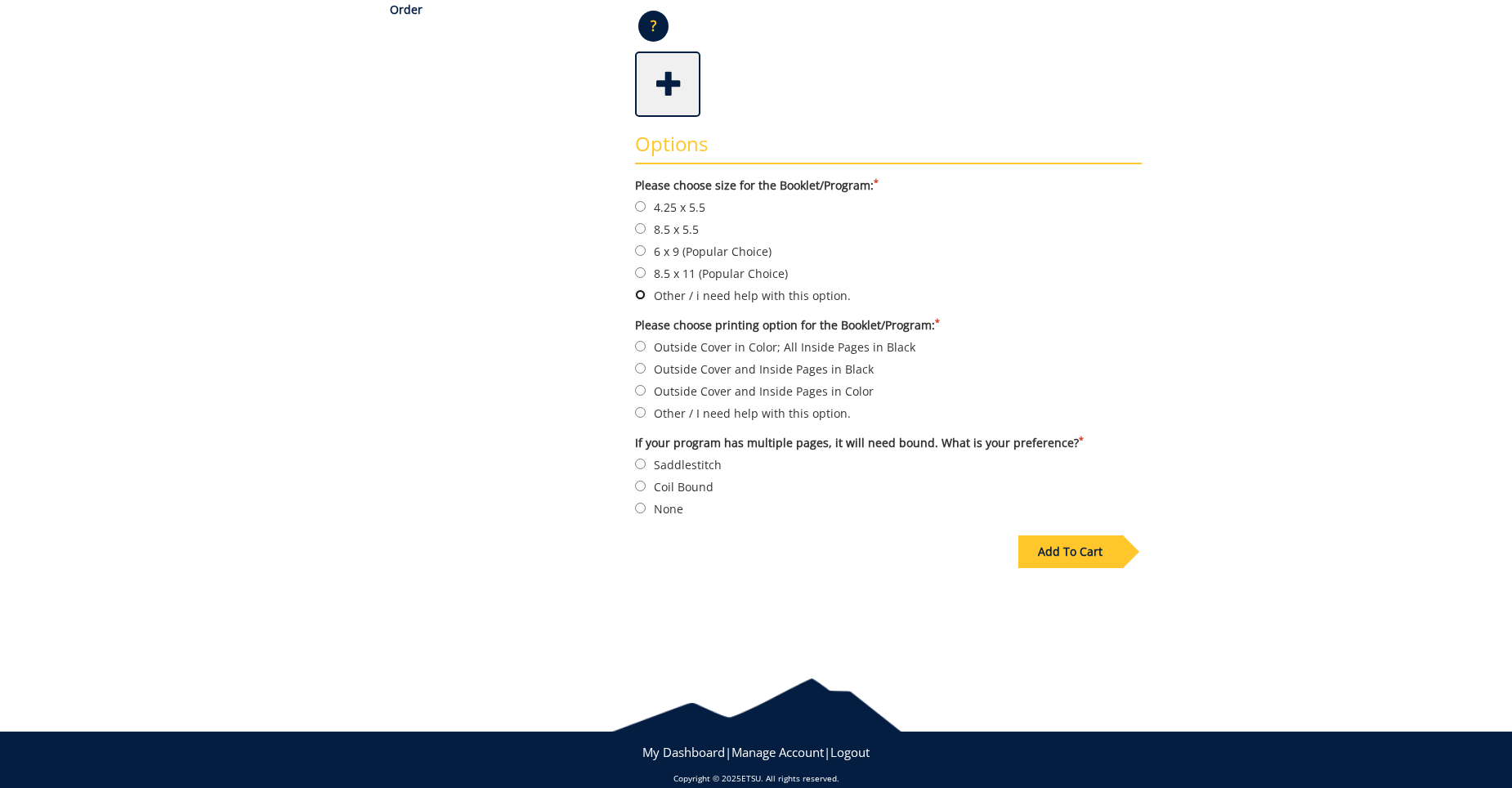
click at [641, 290] on input "Other / i need help with this option." at bounding box center [641, 295] width 10 height 10
radio input "true"
click at [641, 385] on input "Outside Cover and Inside Pages in Color" at bounding box center [641, 390] width 10 height 10
radio input "true"
click at [641, 458] on input "Saddlestitch" at bounding box center [641, 463] width 10 height 10
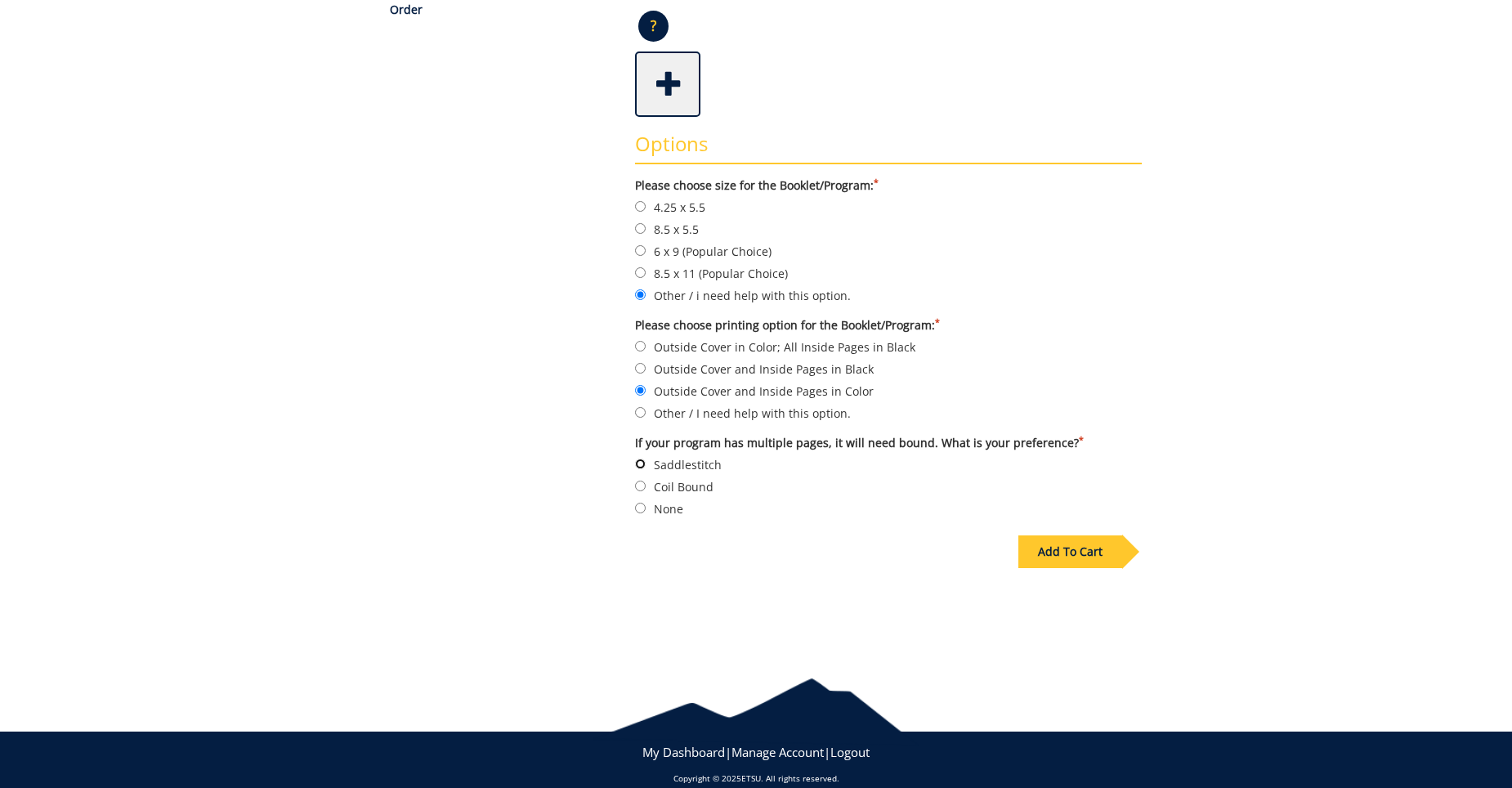
radio input "true"
click at [1076, 548] on div "Add To Cart" at bounding box center [1071, 552] width 104 height 32
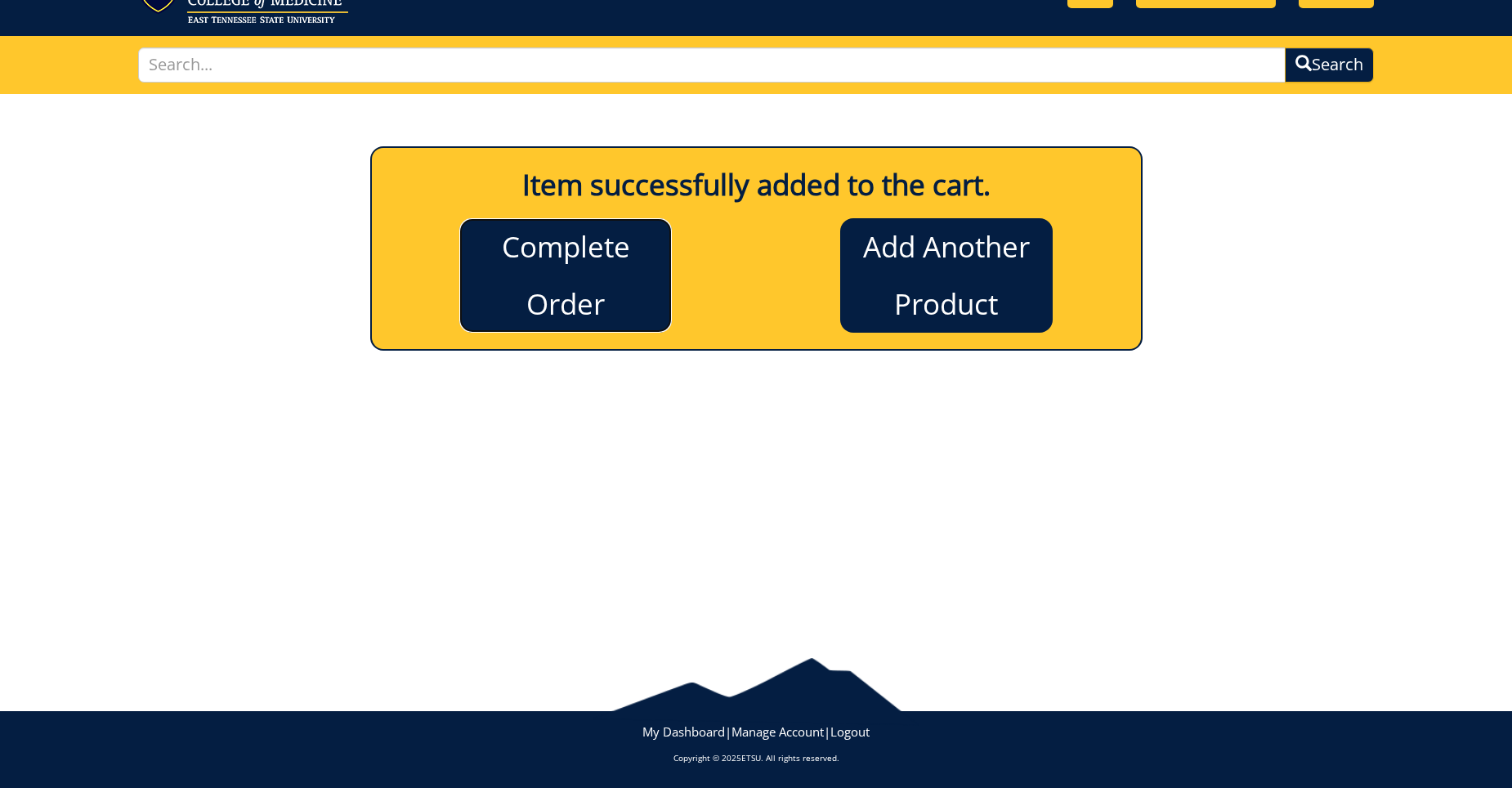
click at [531, 265] on link "Complete Order" at bounding box center [566, 275] width 213 height 114
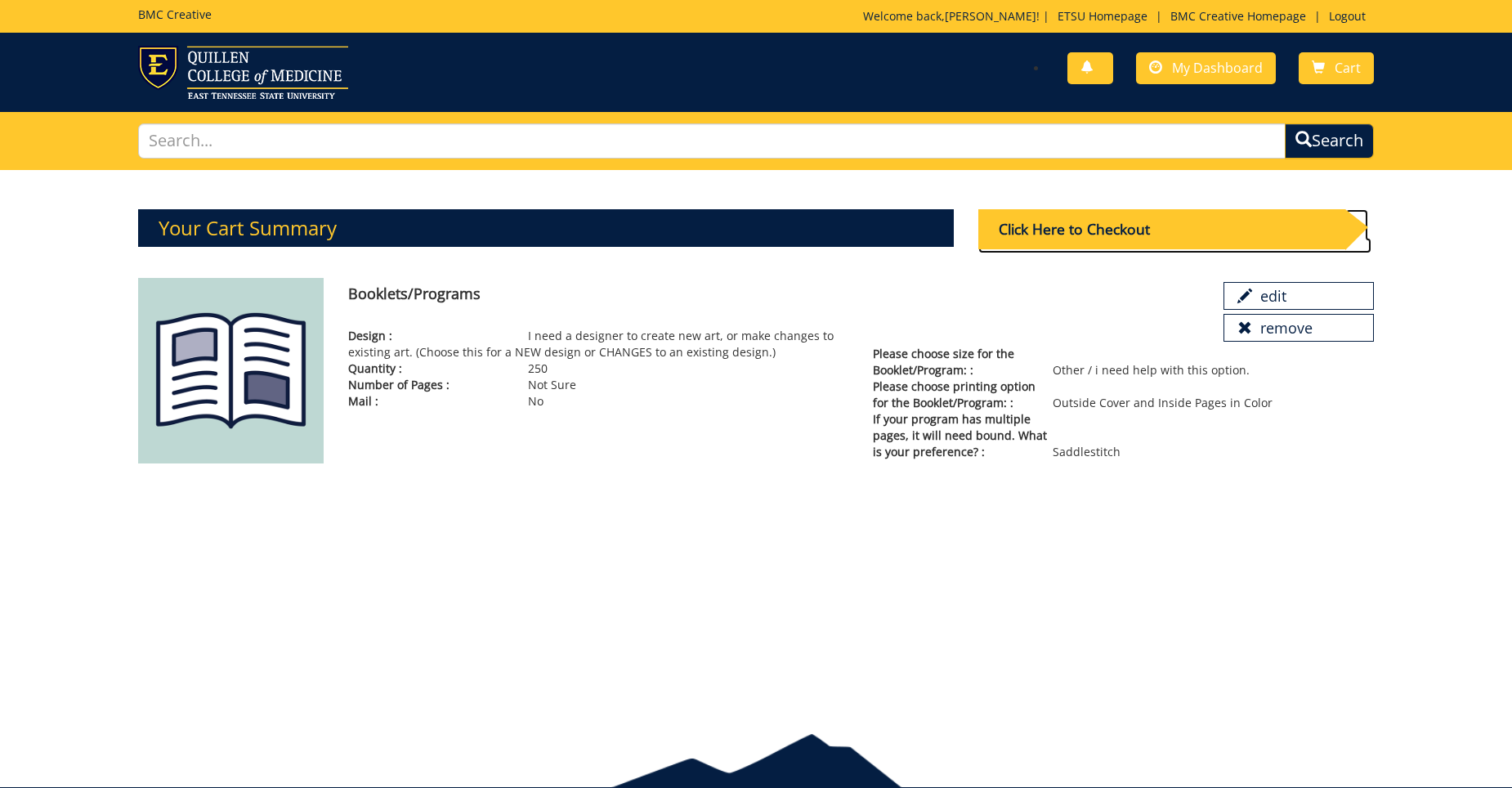
click at [1113, 227] on div "Click Here to Checkout" at bounding box center [1162, 229] width 367 height 40
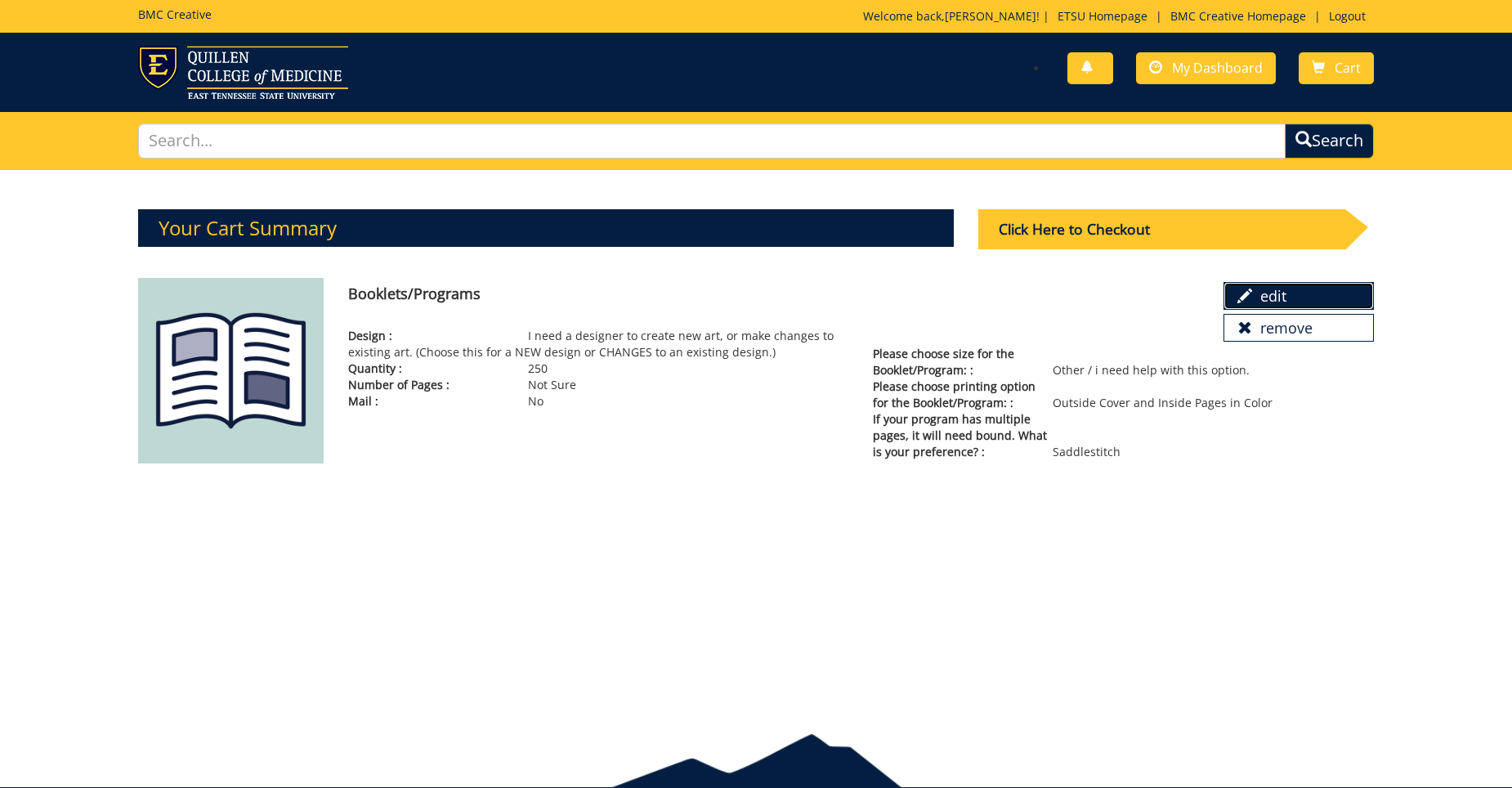
click at [1295, 299] on link "edit" at bounding box center [1299, 296] width 151 height 28
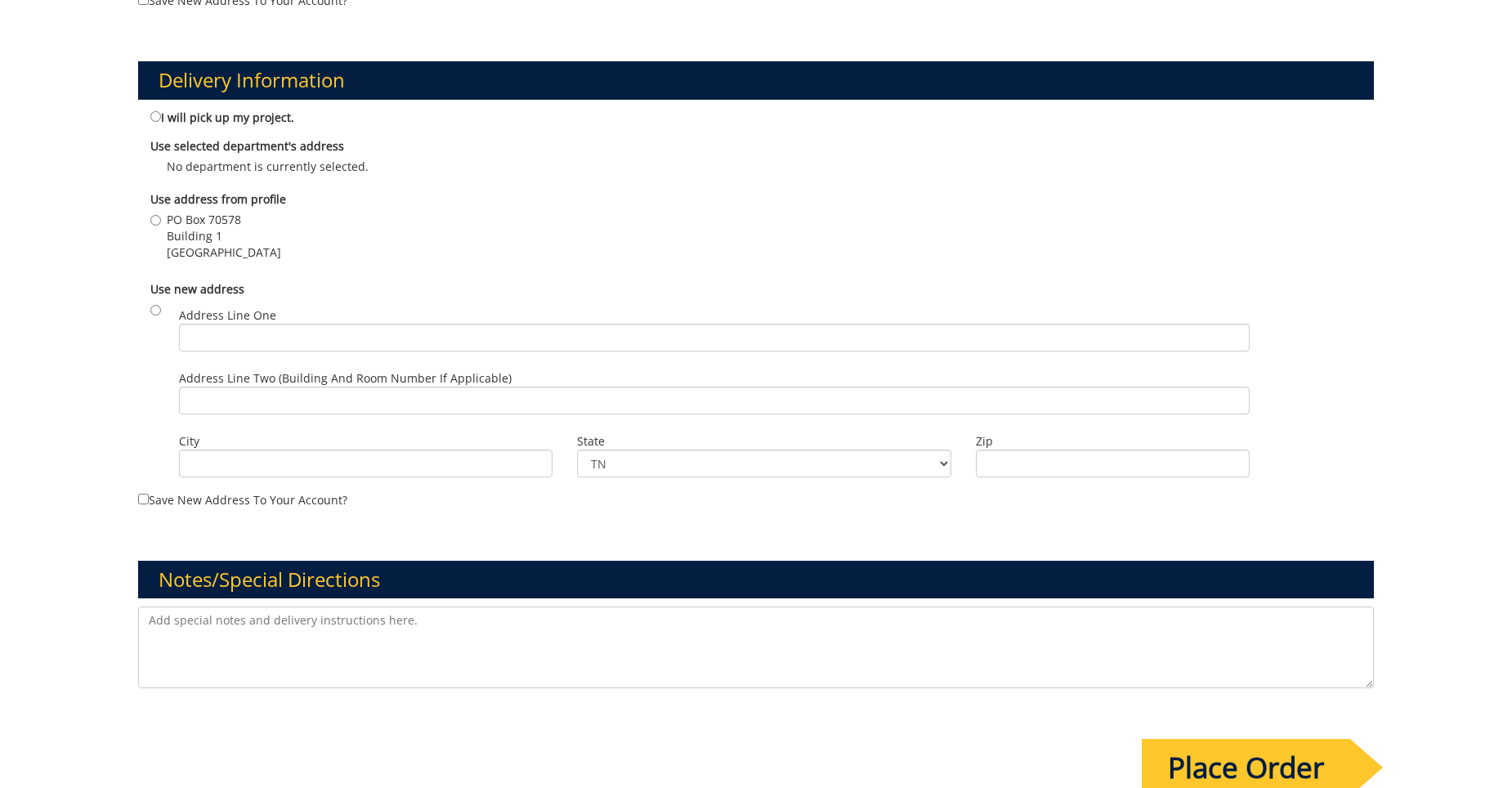
scroll to position [1063, 0]
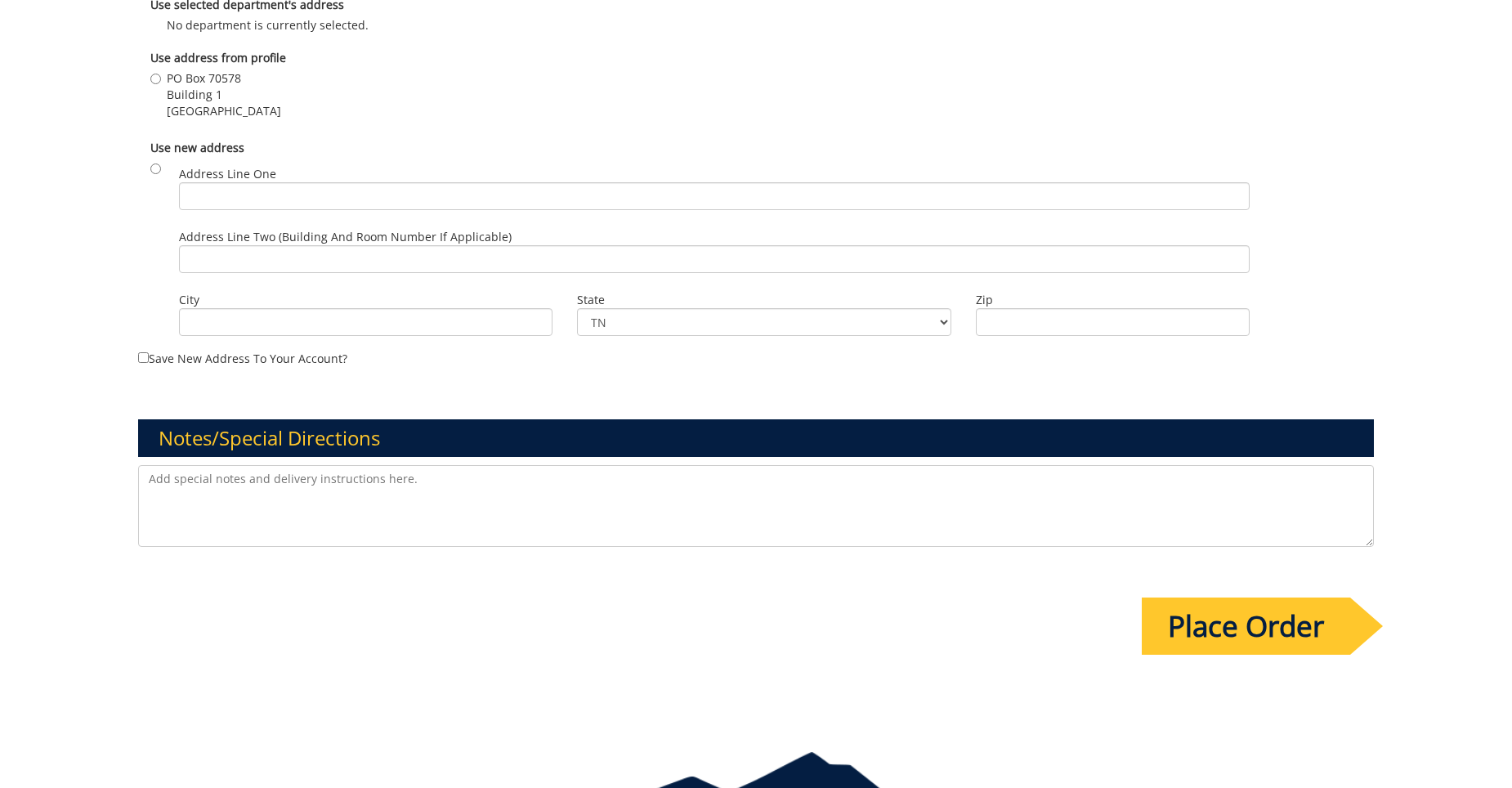
click at [503, 500] on textarea at bounding box center [756, 506] width 1236 height 82
type textarea "We need to update the"
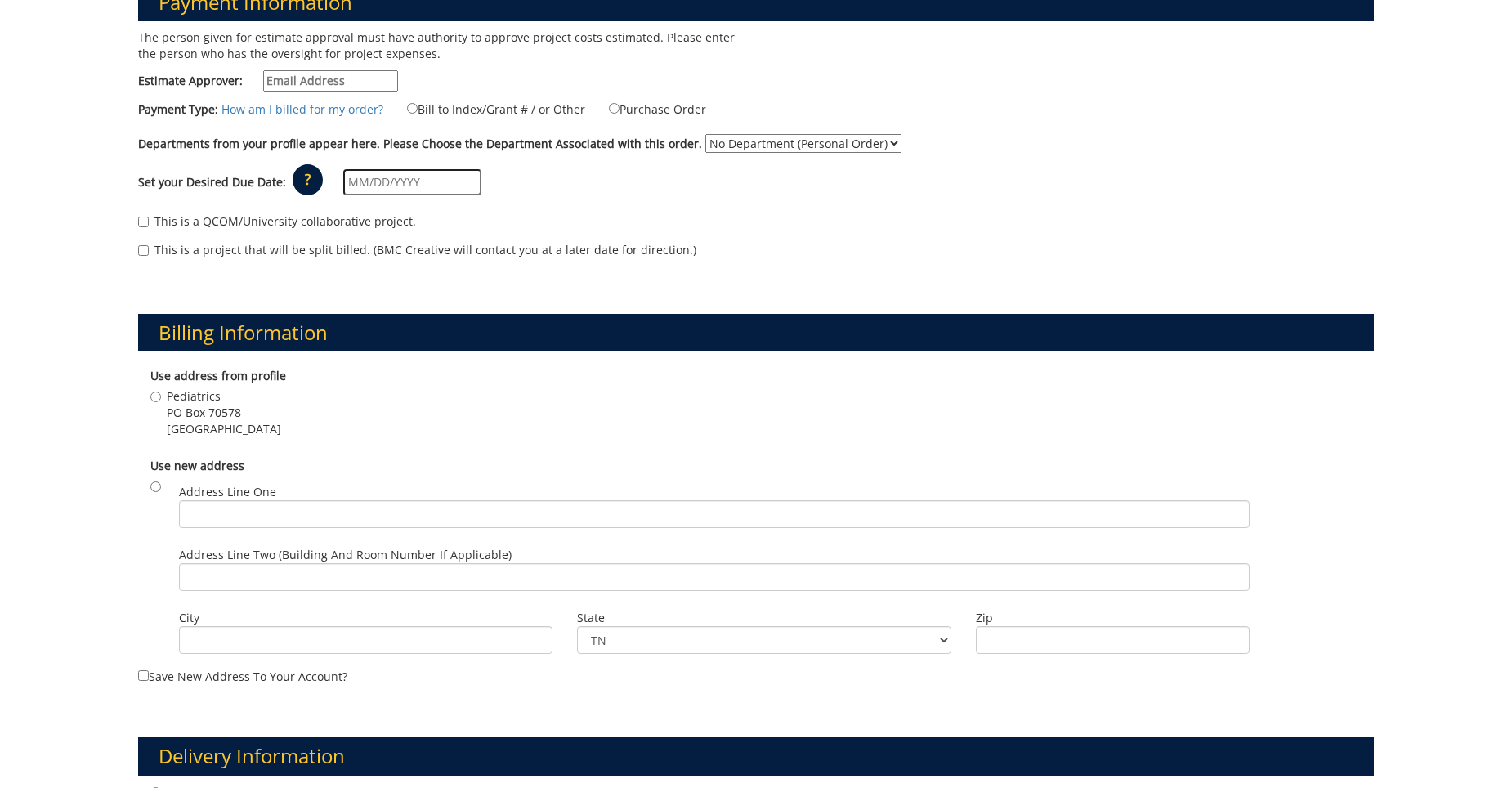
scroll to position [0, 0]
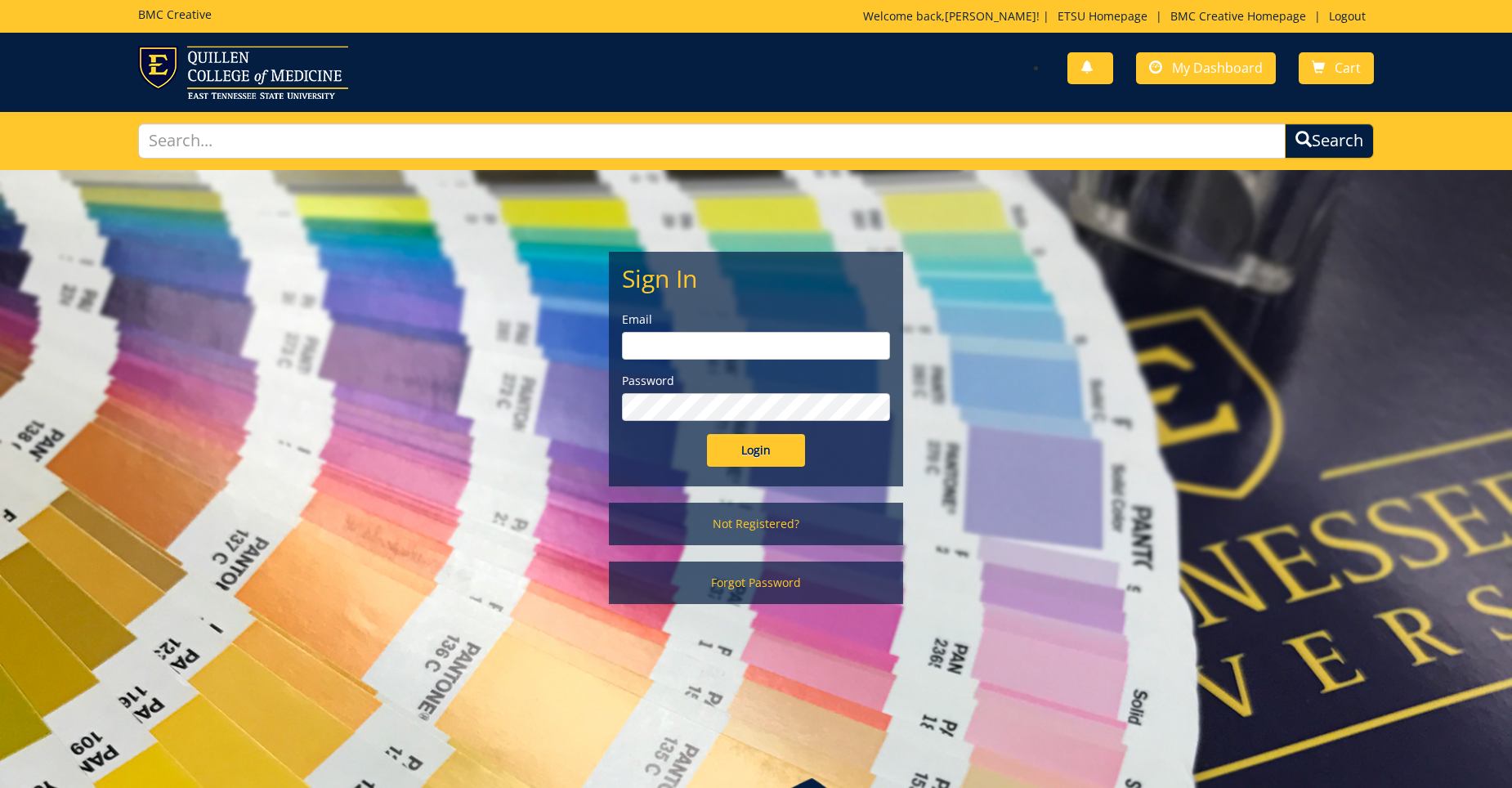
type input "[EMAIL_ADDRESS][DOMAIN_NAME]"
click at [759, 443] on input "Login" at bounding box center [756, 451] width 98 height 32
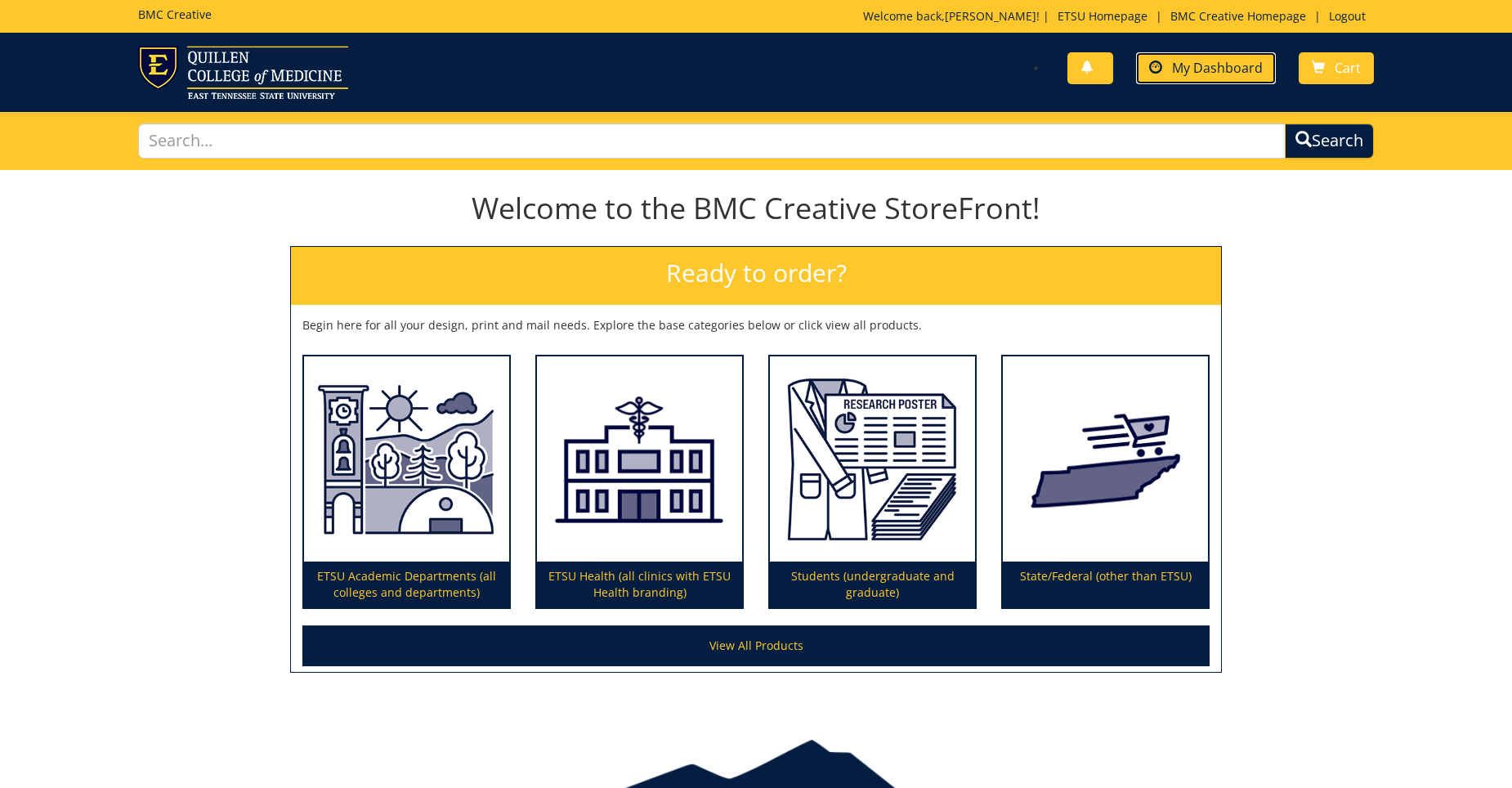
click at [1243, 59] on span "My Dashboard" at bounding box center [1217, 67] width 91 height 18
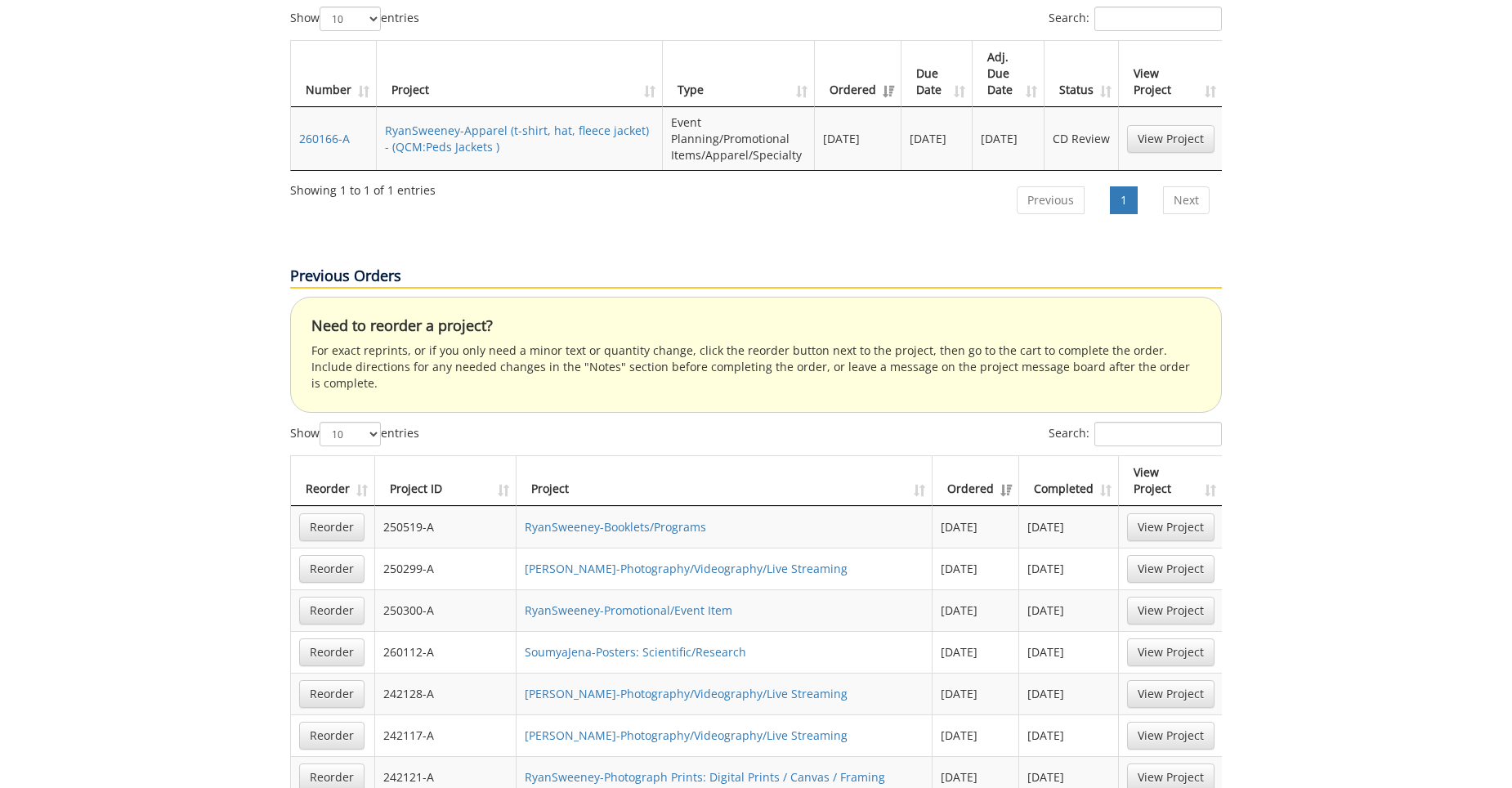
scroll to position [818, 0]
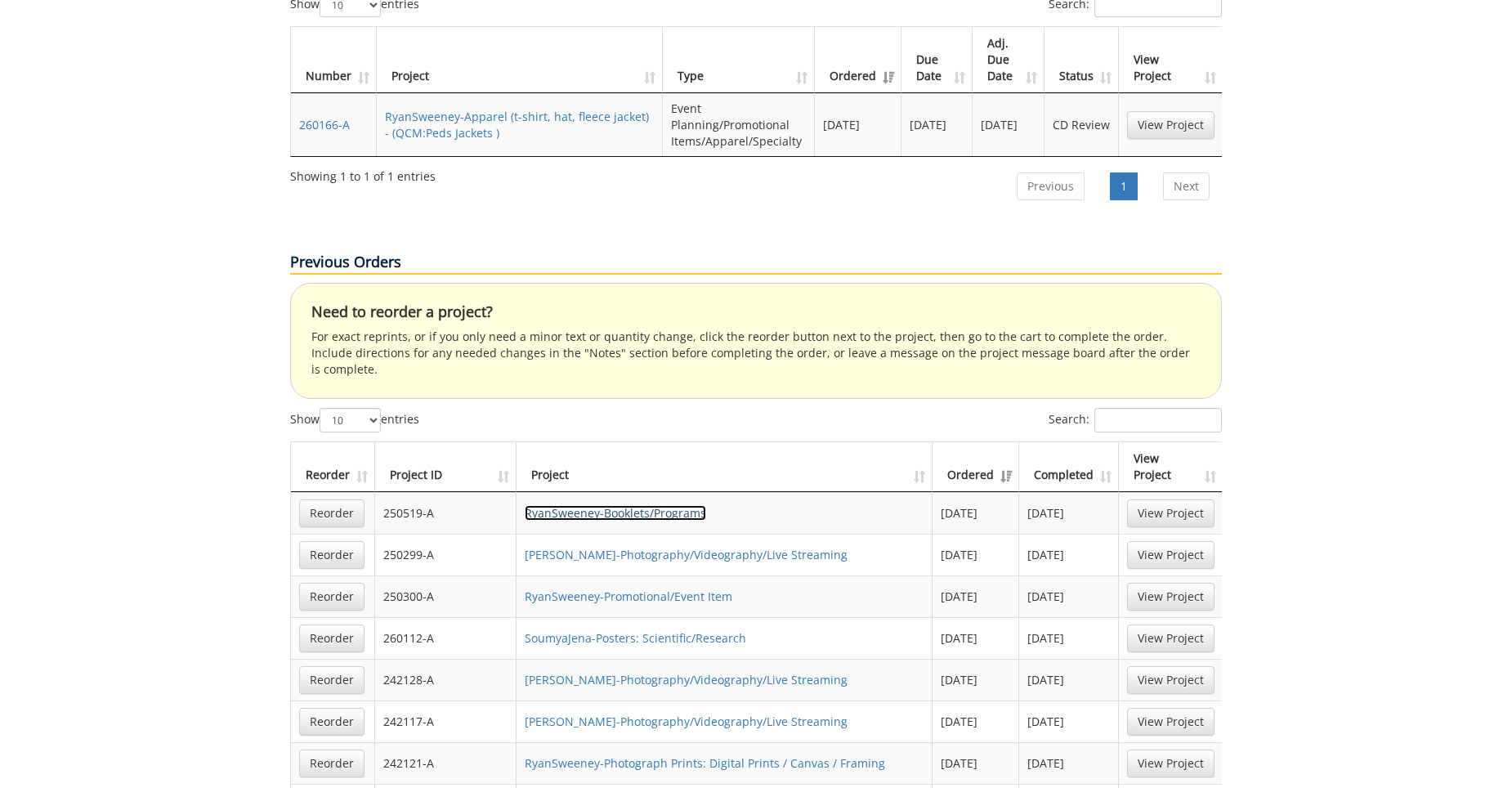
click at [653, 505] on link "RyanSweeney-Booklets/Programs" at bounding box center [615, 513] width 181 height 15
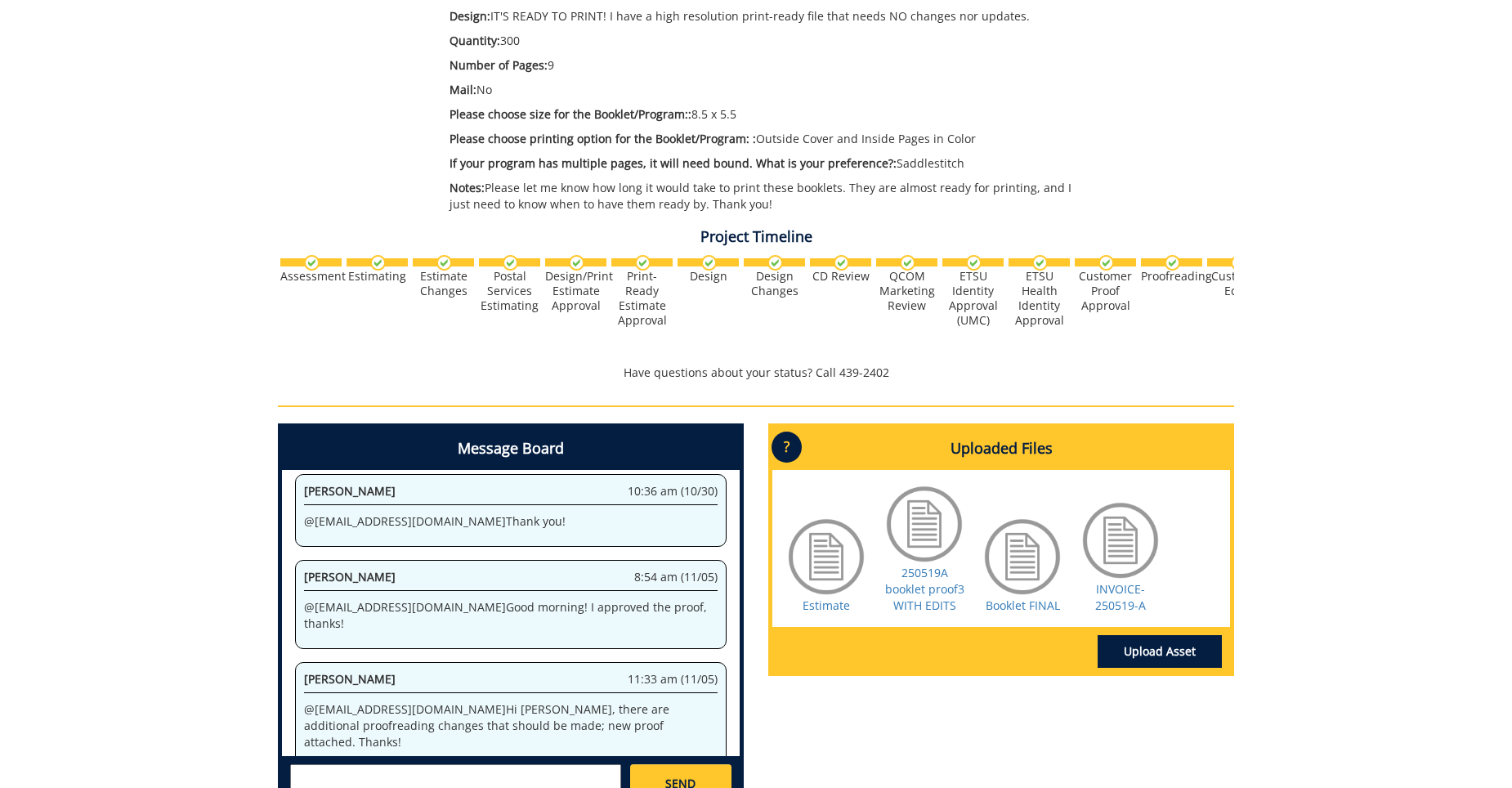
scroll to position [491, 0]
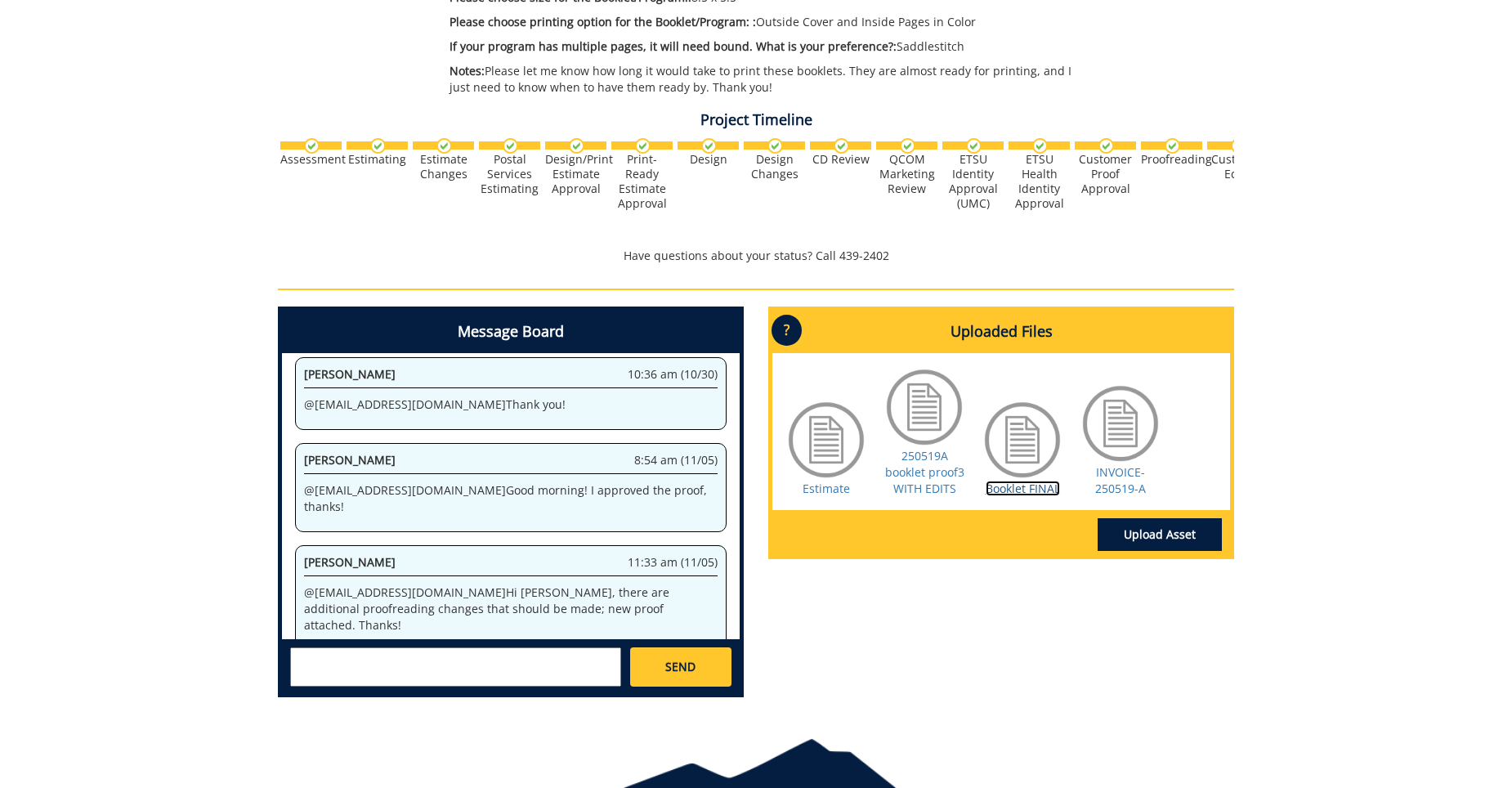
drag, startPoint x: 1020, startPoint y: 487, endPoint x: 1009, endPoint y: 483, distance: 11.7
click at [1009, 483] on link "Booklet FINAL" at bounding box center [1022, 488] width 74 height 15
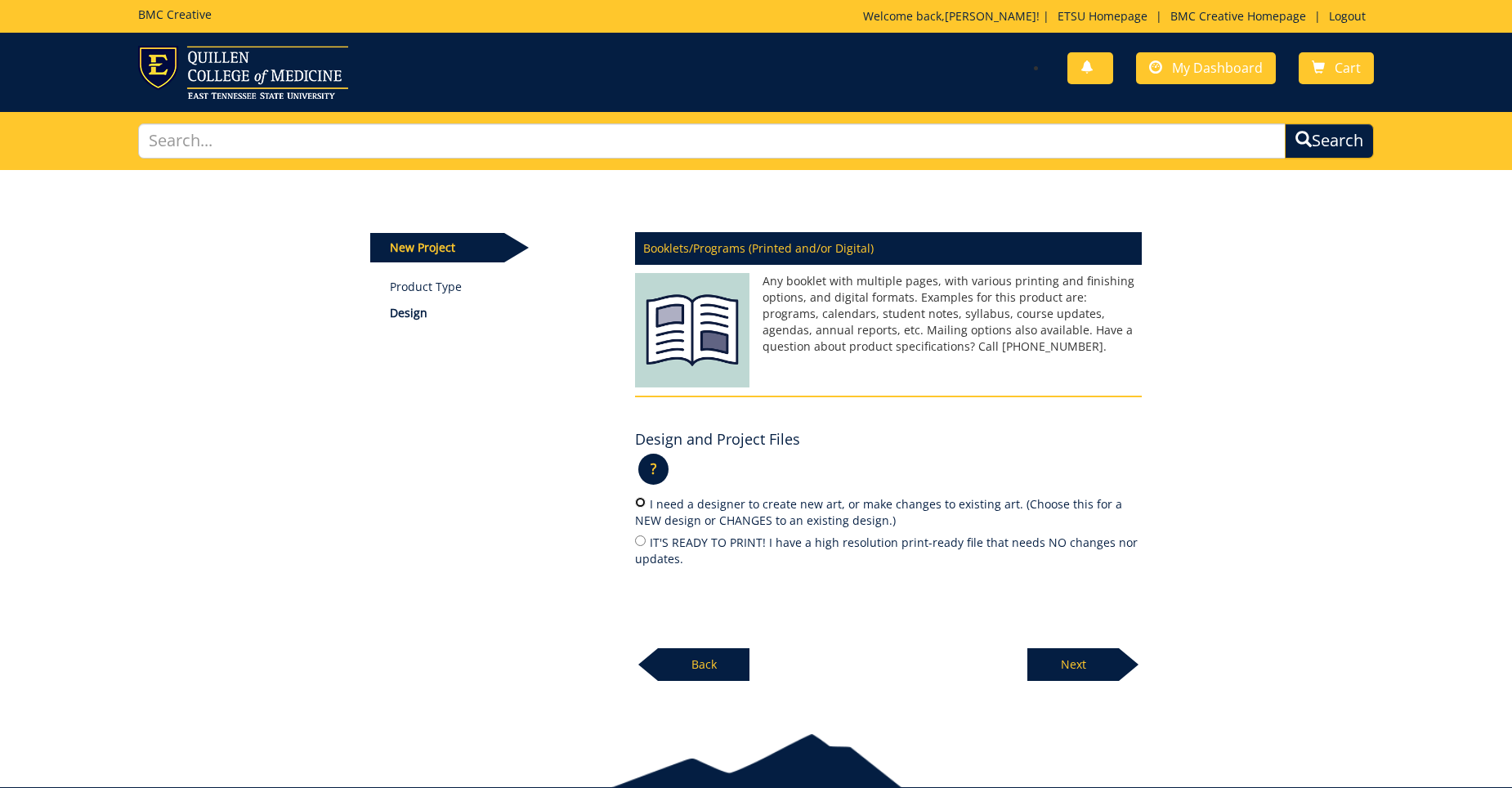
click at [638, 505] on input "I need a designer to create new art, or make changes to existing art. (Choose t…" at bounding box center [641, 503] width 10 height 10
radio input "true"
click at [1082, 665] on p "Next" at bounding box center [1072, 664] width 91 height 32
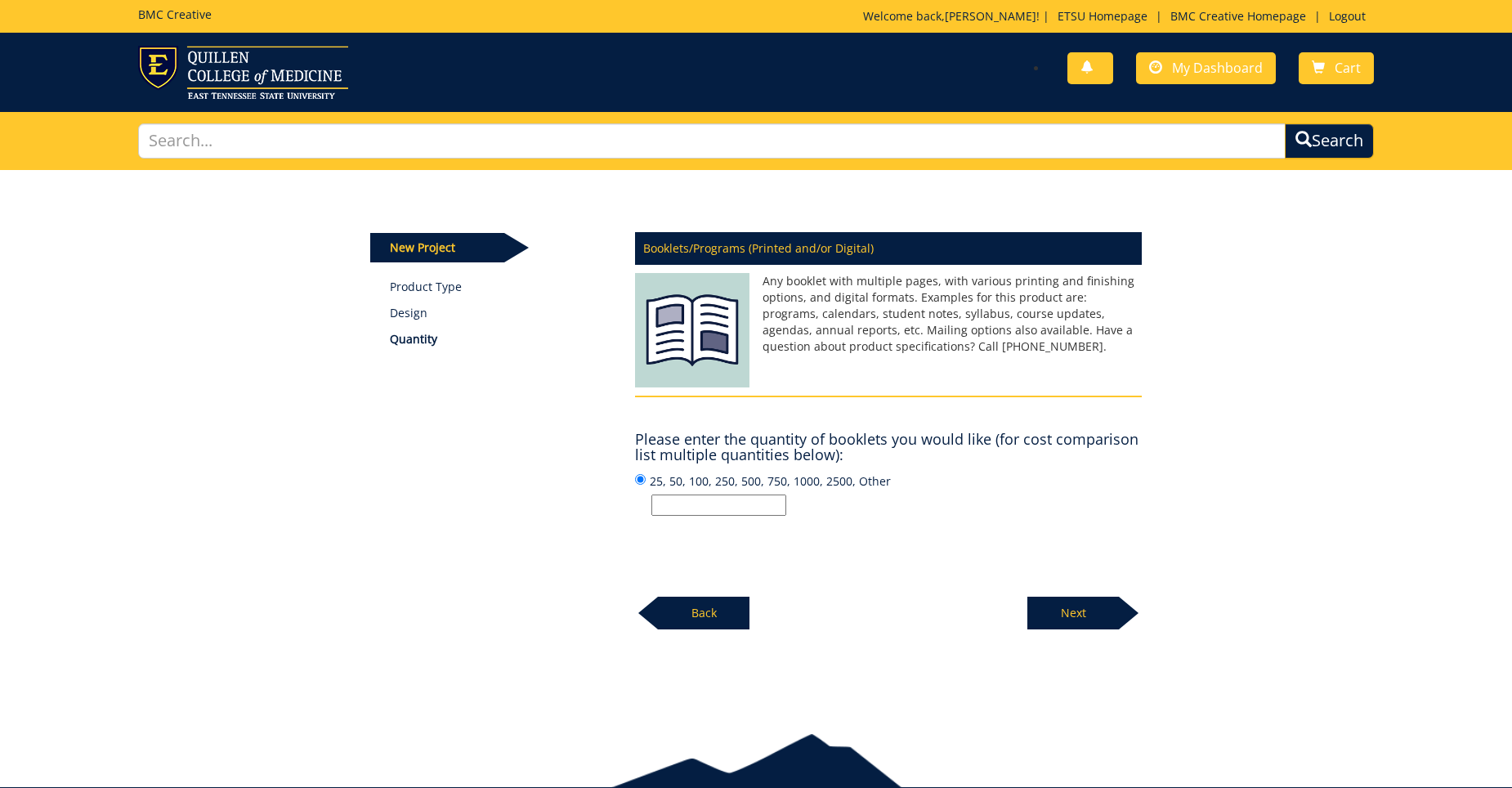
click at [663, 499] on input "25, 50, 100, 250, 500, 750, 1000, 2500, Other" at bounding box center [719, 505] width 135 height 21
type input "250"
click at [819, 550] on div "Booklets/Programs (Printed and/or Digital) Any booklet with multiple pages, wit…" at bounding box center [888, 426] width 532 height 408
click at [1067, 604] on p "Next" at bounding box center [1072, 613] width 91 height 32
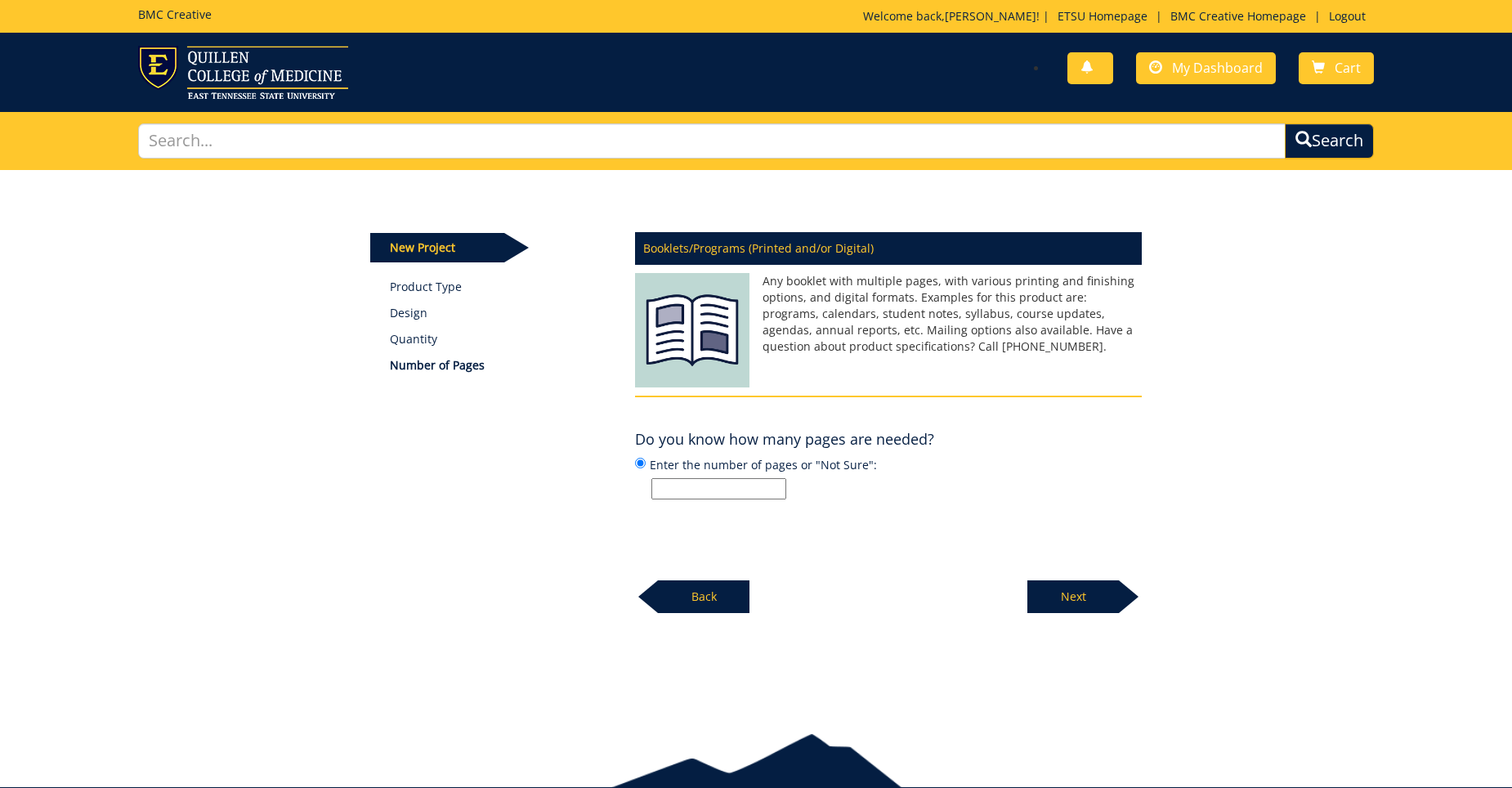
click at [666, 493] on input "Enter the number of pages or "Not Sure":" at bounding box center [719, 488] width 135 height 21
type input "Not Sure"
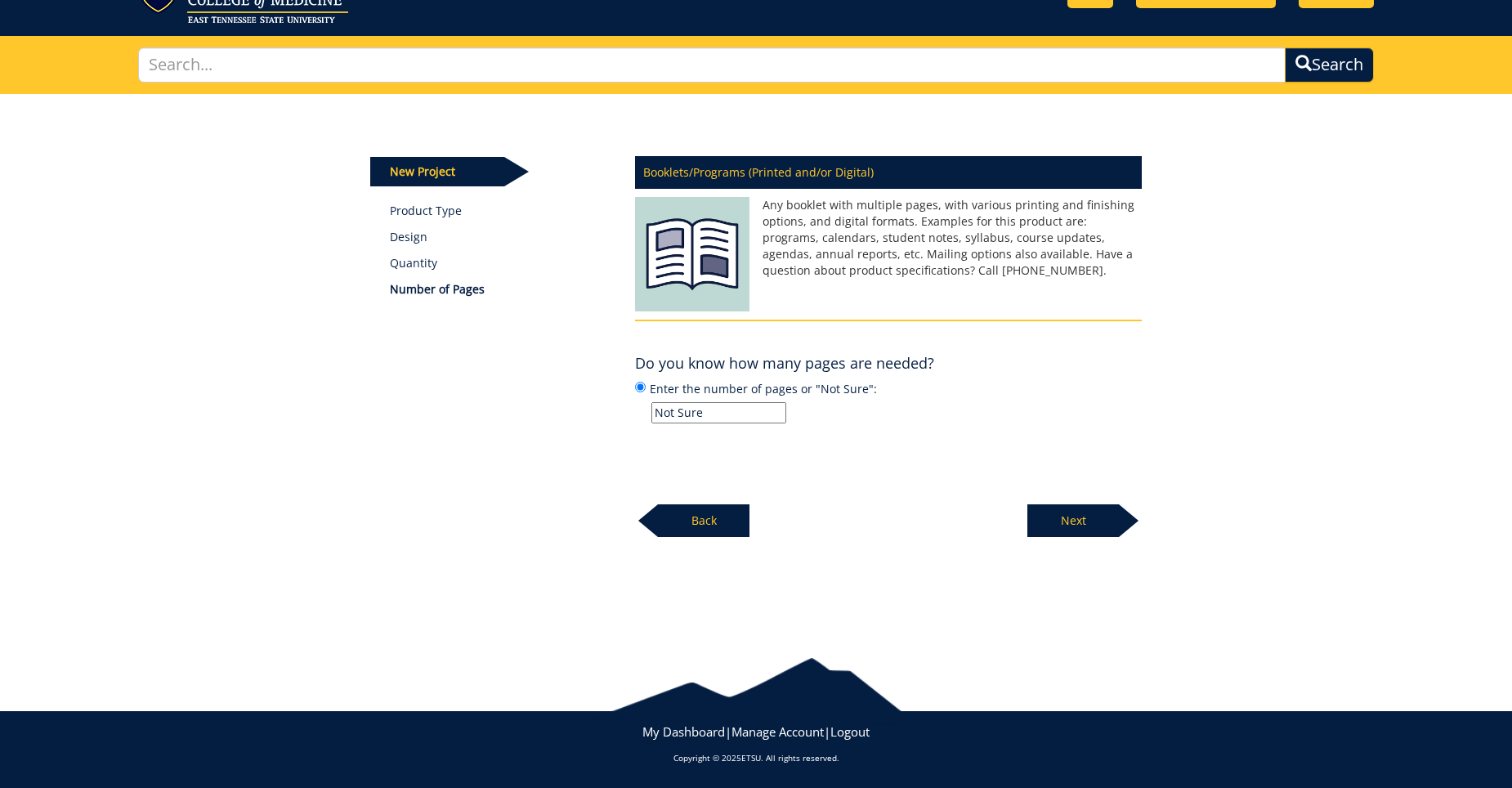
click at [1094, 512] on p "Next" at bounding box center [1072, 521] width 91 height 32
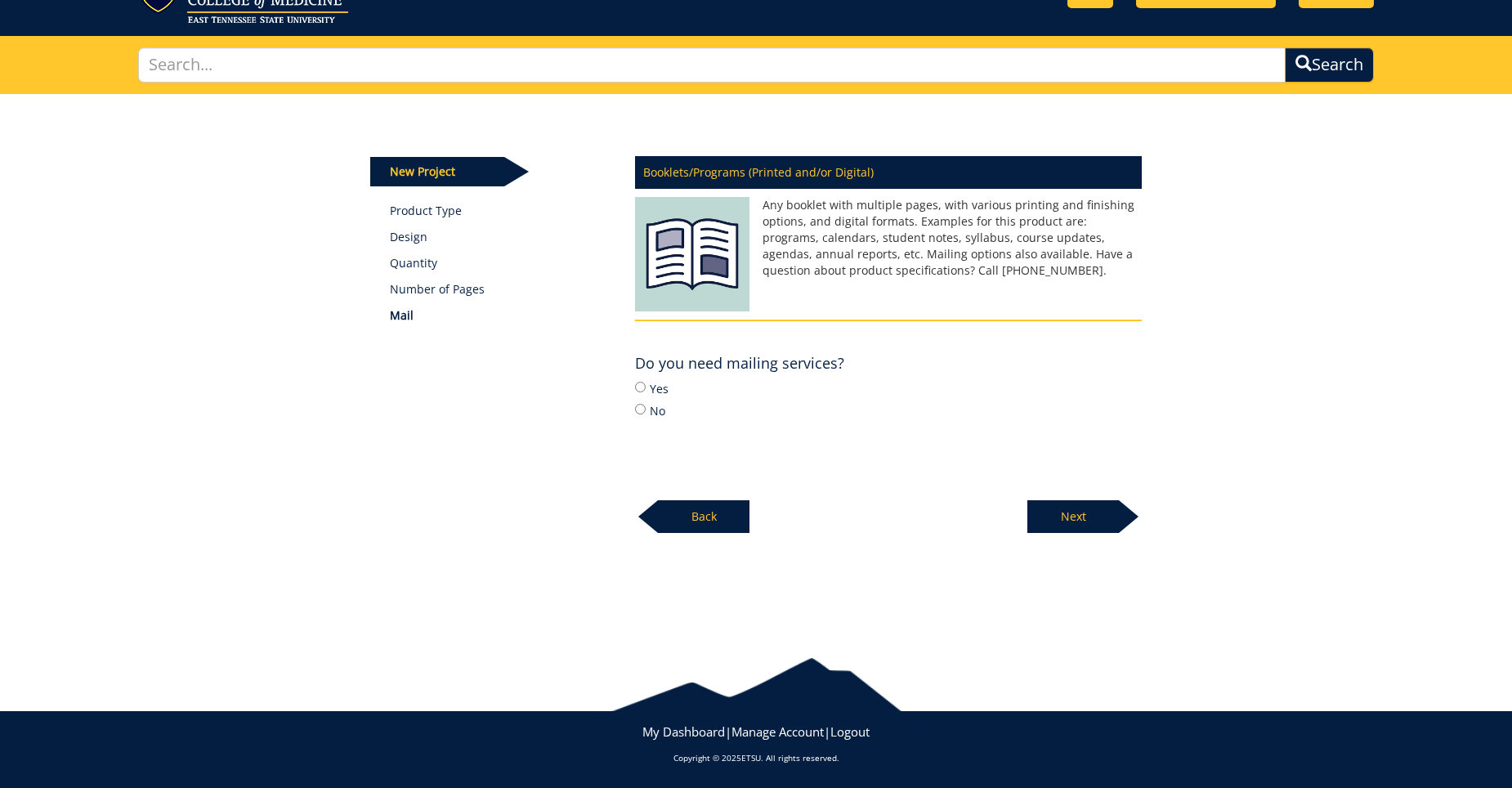
click at [631, 411] on div "Booklets/Programs (Printed and/or Digital) Any booklet with multiple pages, wit…" at bounding box center [888, 340] width 532 height 388
click at [647, 411] on label "No" at bounding box center [888, 410] width 507 height 18
click at [646, 411] on input "No" at bounding box center [641, 409] width 10 height 10
radio input "true"
click at [1064, 519] on p "Next" at bounding box center [1072, 516] width 91 height 32
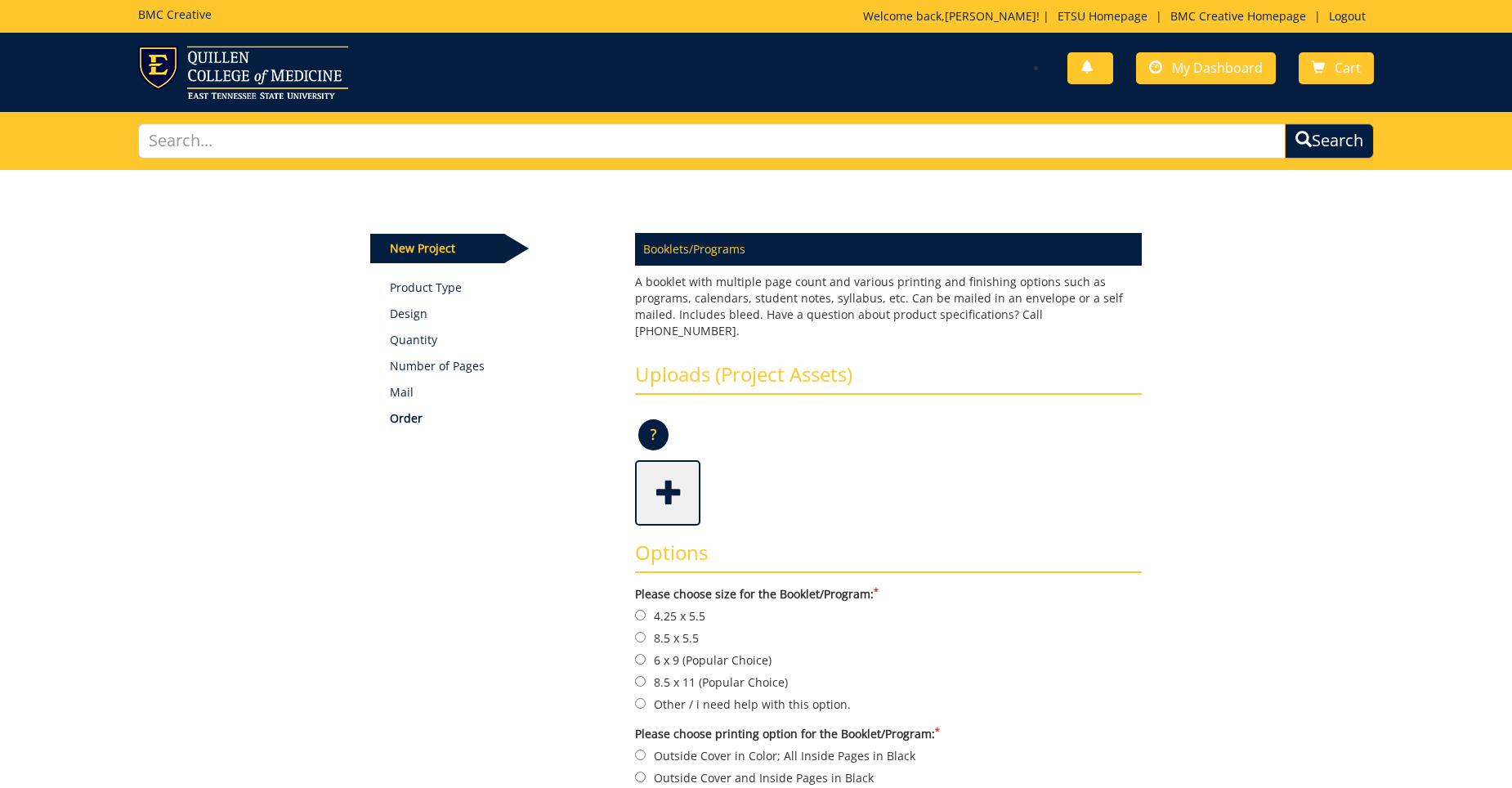
click at [680, 486] on span at bounding box center [670, 491] width 66 height 57
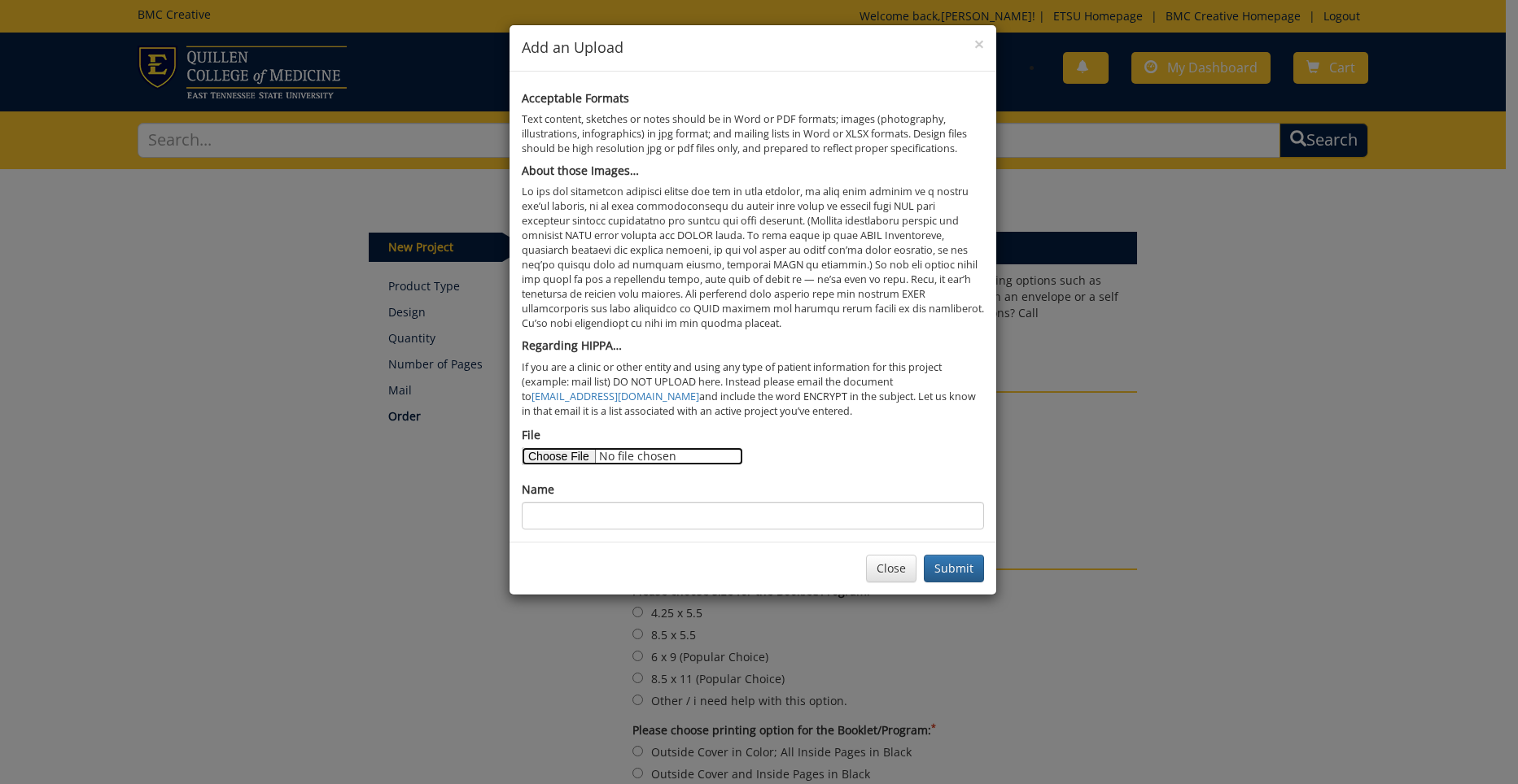
click at [561, 458] on input "File" at bounding box center [632, 456] width 221 height 18
click at [578, 452] on input "File" at bounding box center [632, 456] width 221 height 18
click at [583, 454] on input "File" at bounding box center [632, 456] width 221 height 18
type input "C:\fakepath\booklet final-672a68a8e839b9.77511934.pdf"
click at [790, 512] on input "Name" at bounding box center [752, 515] width 462 height 28
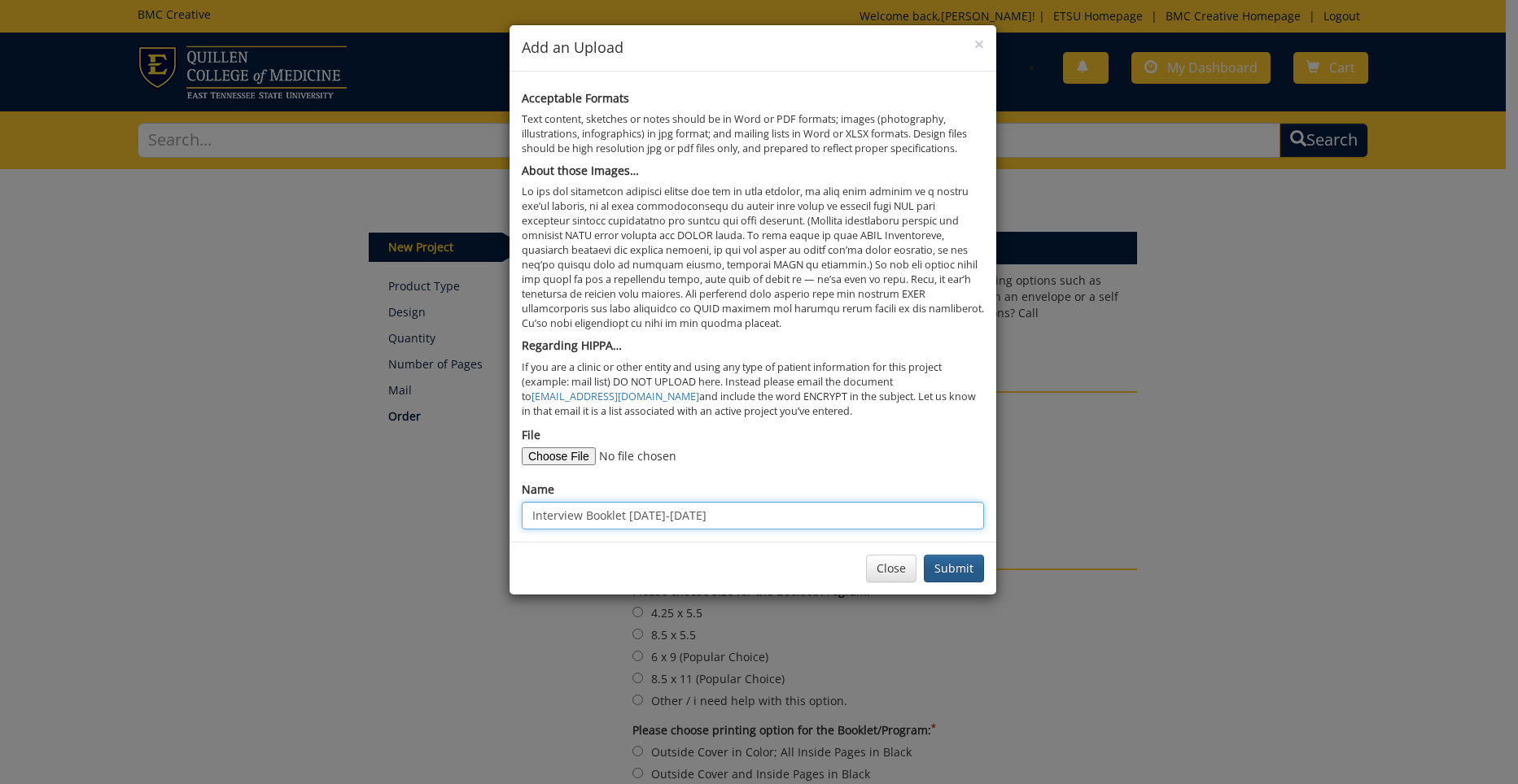
type input "Interview Booklet [DATE]-[DATE]"
click at [950, 567] on button "Submit" at bounding box center [953, 569] width 60 height 28
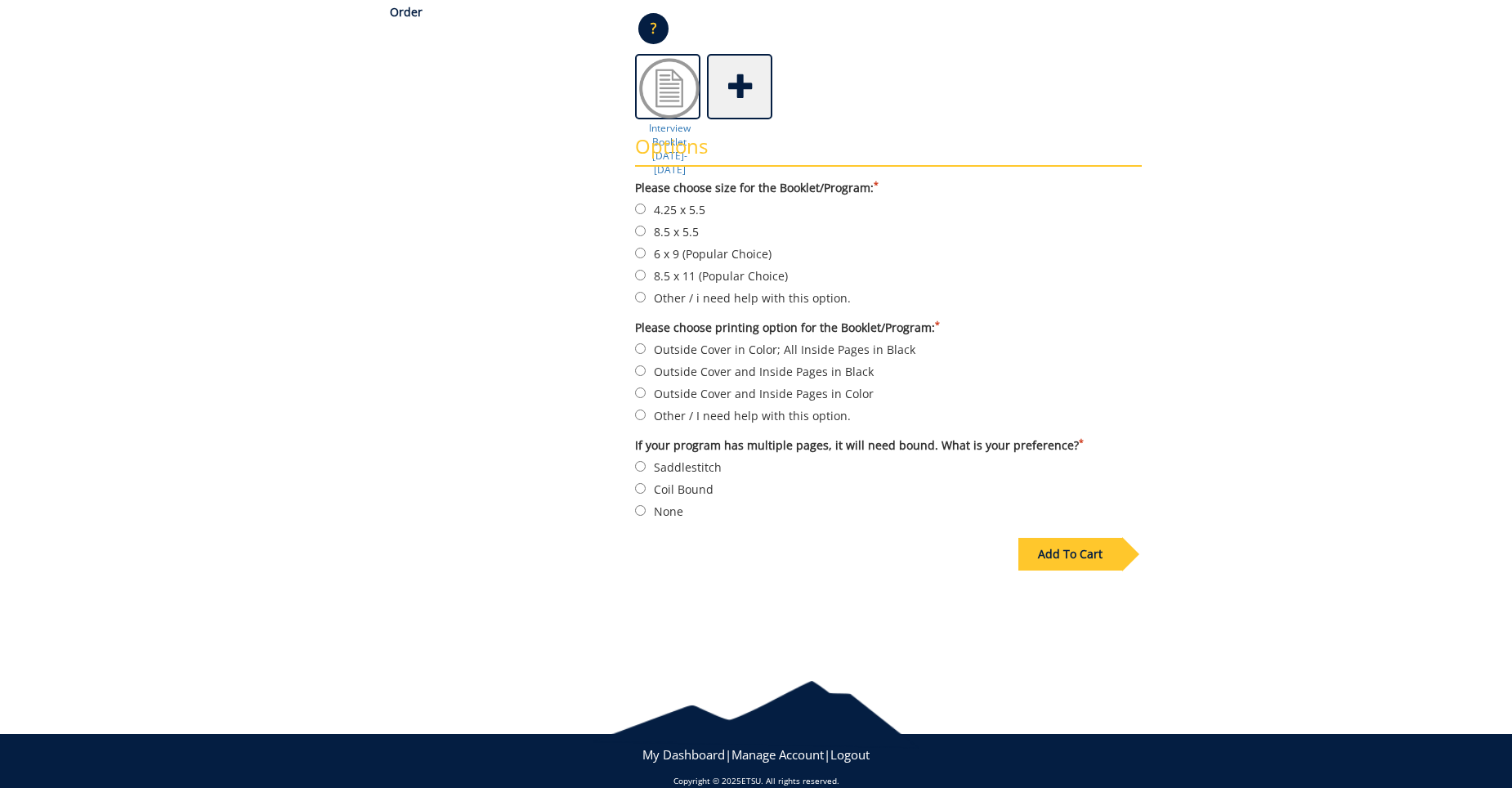
scroll to position [413, 0]
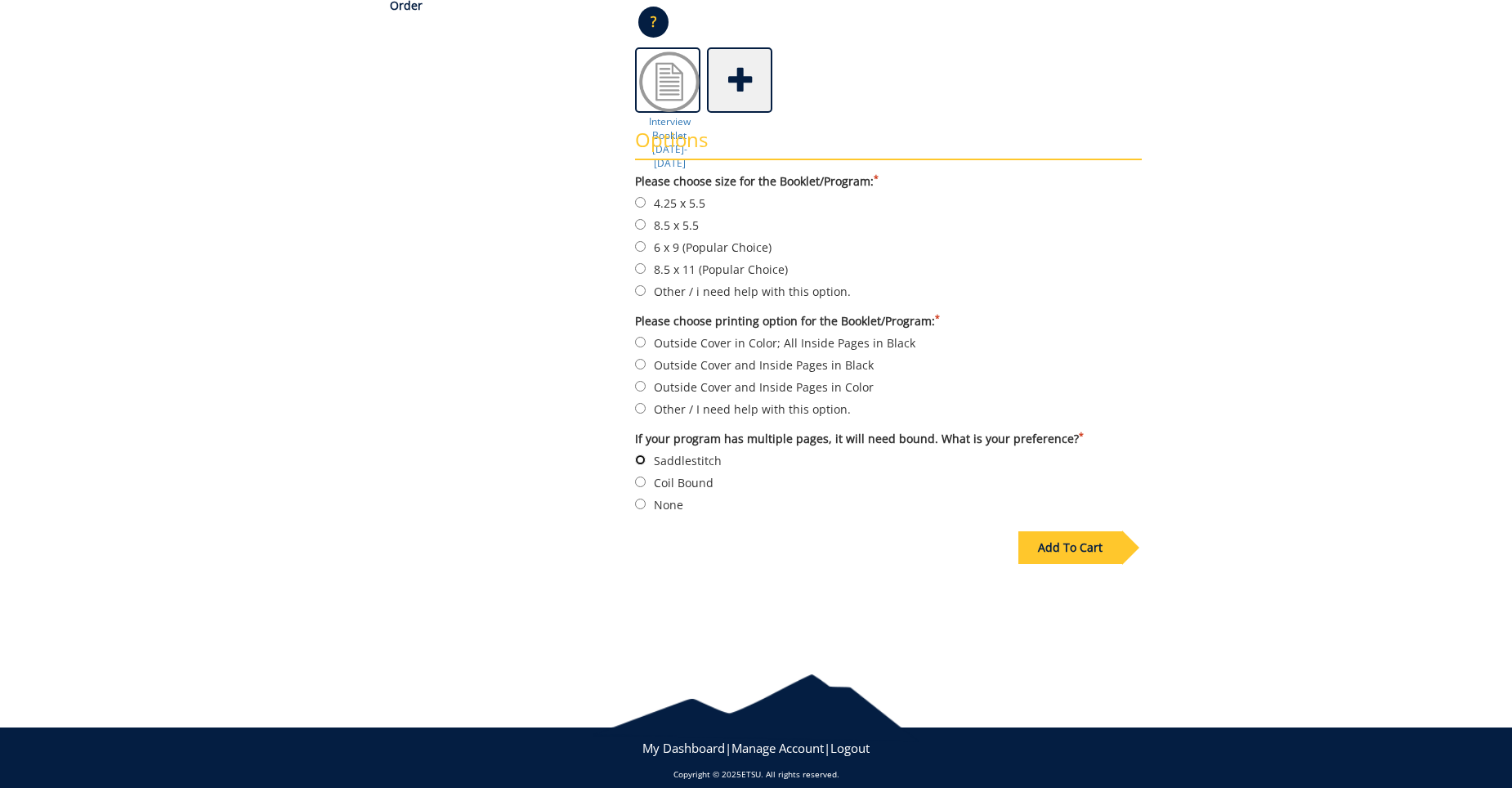
click at [641, 455] on input "Saddlestitch" at bounding box center [641, 460] width 10 height 10
radio input "true"
click at [639, 381] on input "Outside Cover and Inside Pages in Color" at bounding box center [641, 386] width 10 height 10
radio input "true"
click at [642, 285] on input "Other / i need help with this option." at bounding box center [641, 290] width 10 height 10
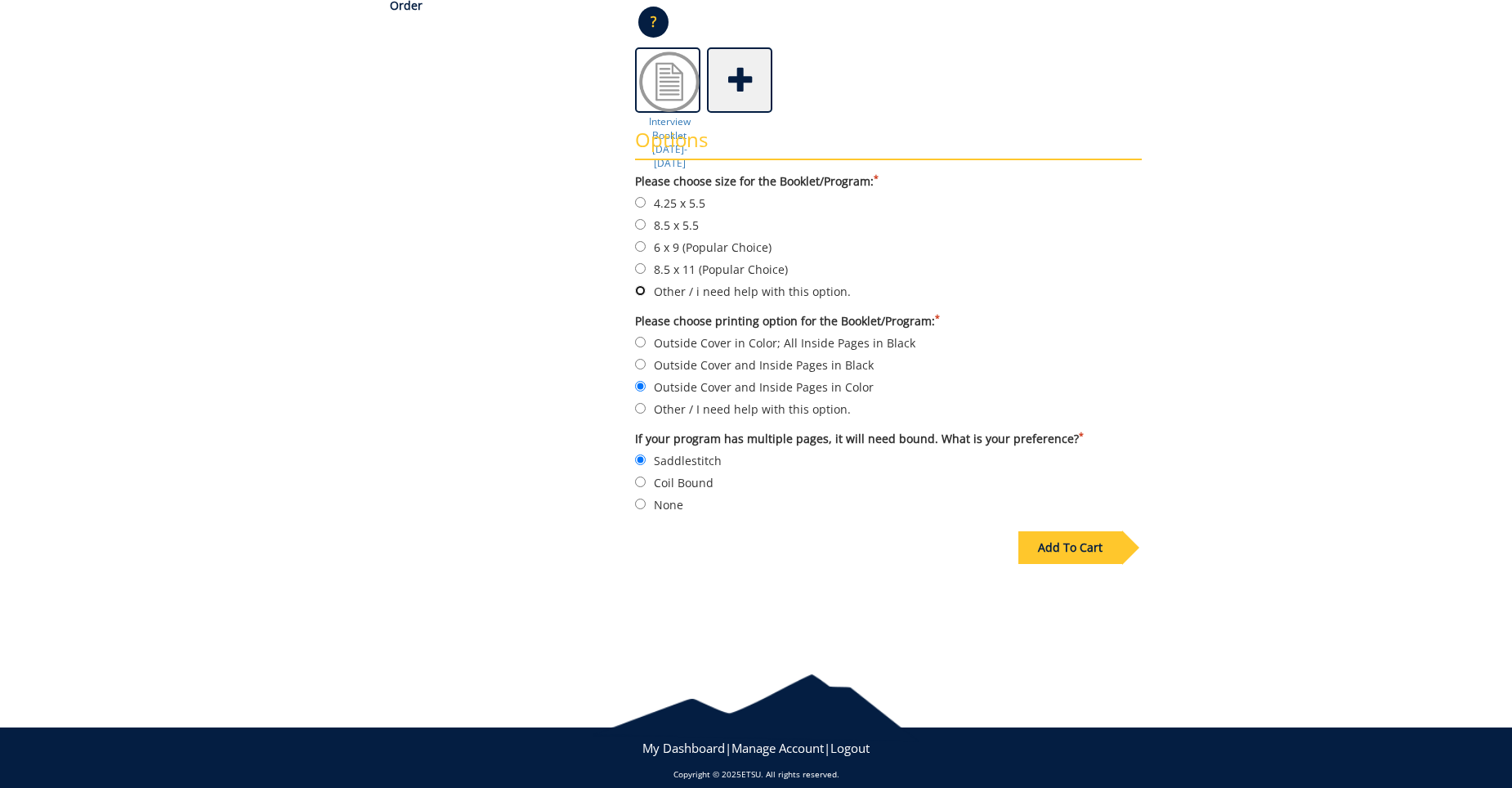
radio input "true"
click at [1106, 542] on div "Add To Cart" at bounding box center [1071, 548] width 104 height 32
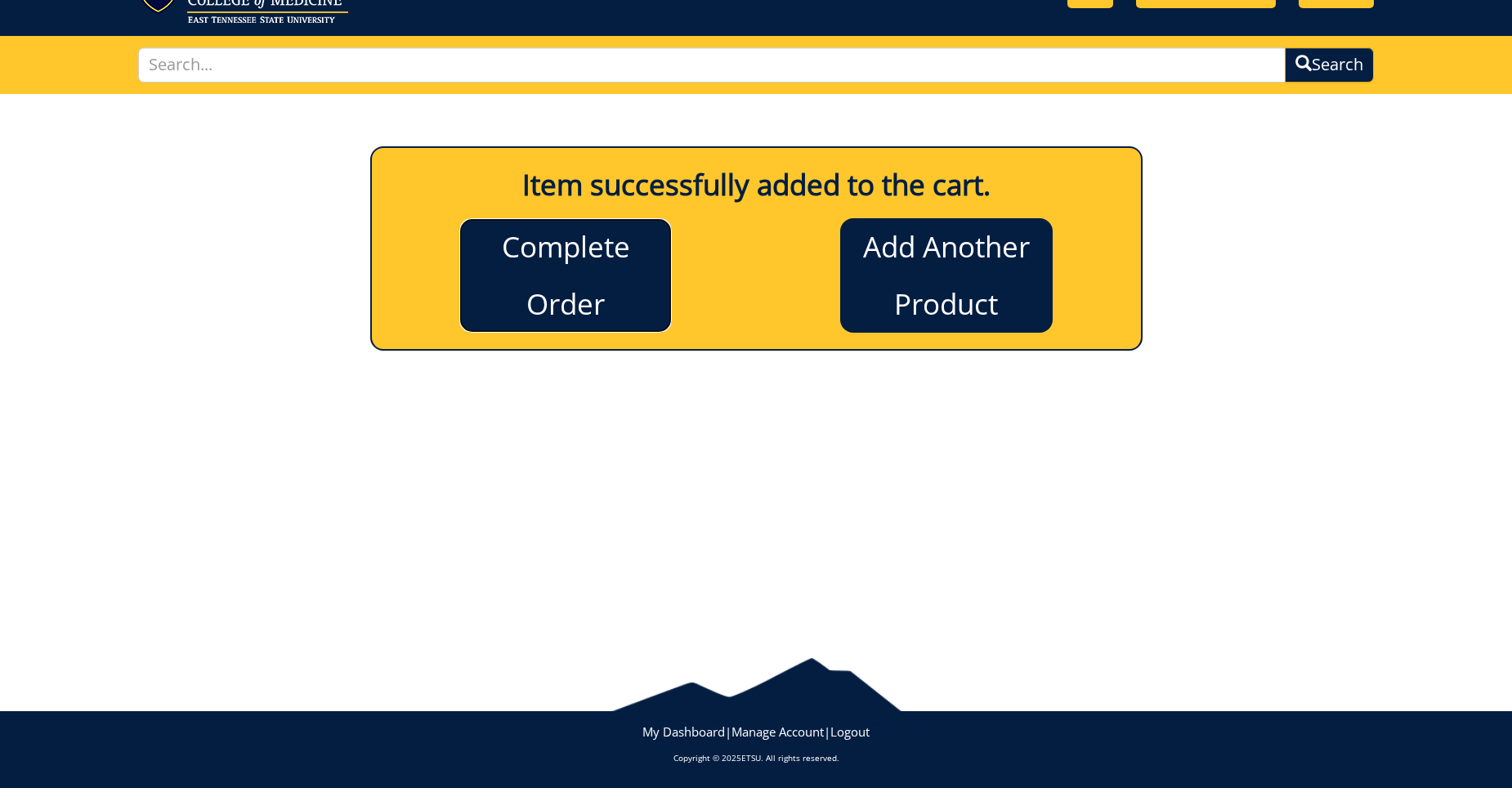
click at [612, 302] on link "Complete Order" at bounding box center [566, 275] width 213 height 114
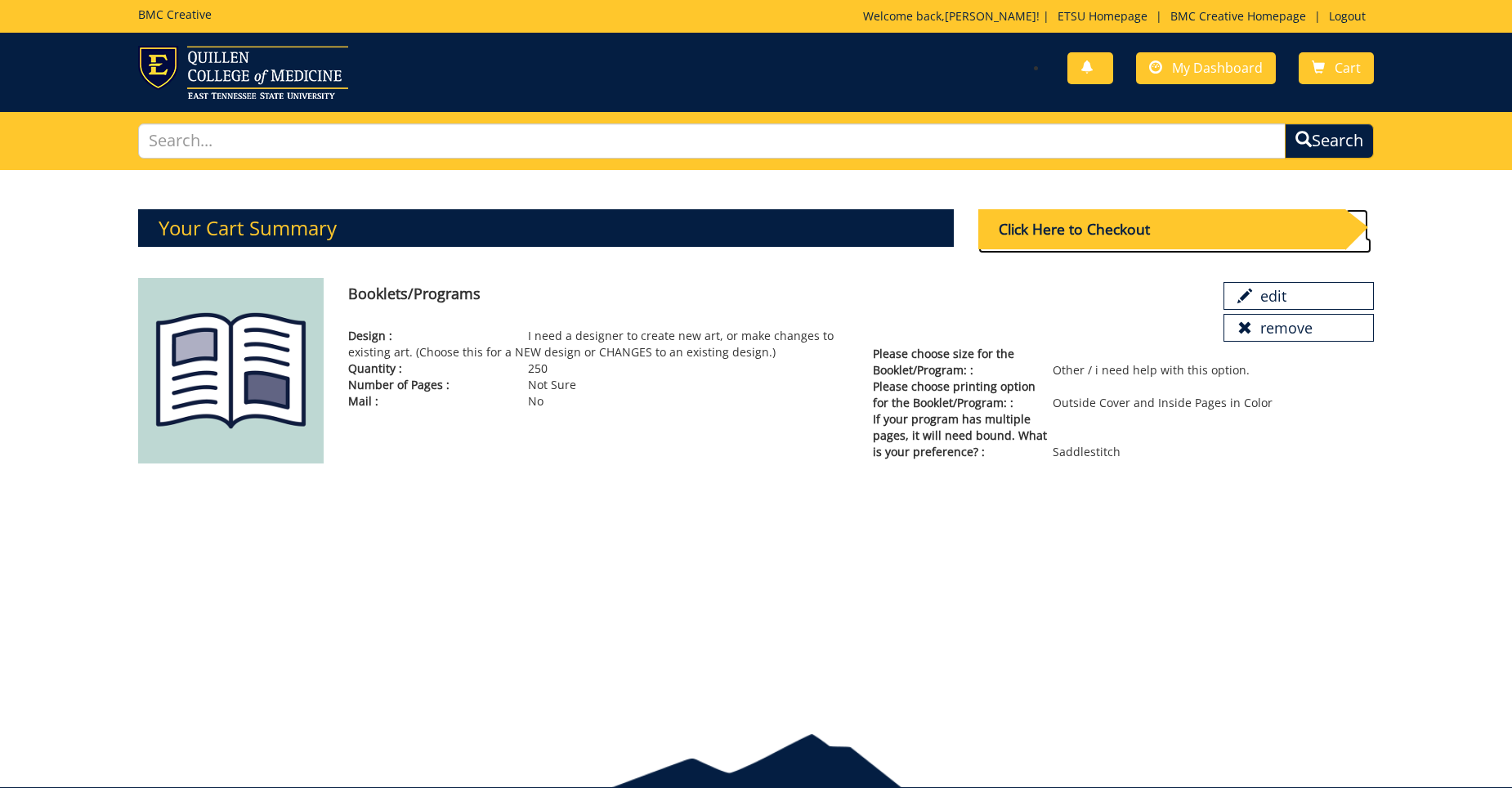
click at [1091, 230] on div "Click Here to Checkout" at bounding box center [1162, 229] width 367 height 40
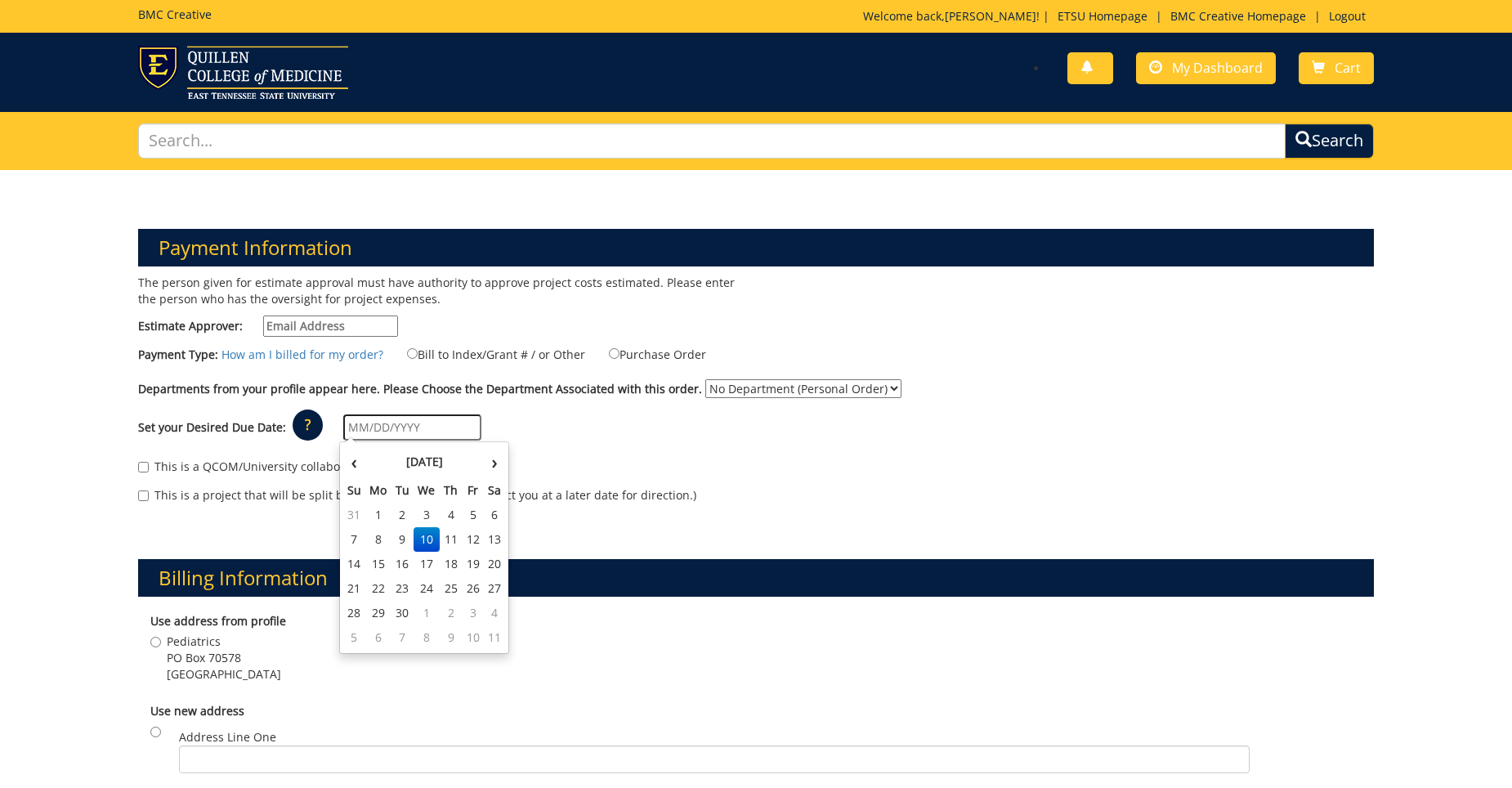
click at [443, 422] on input "text" at bounding box center [412, 428] width 138 height 26
type input "1"
click at [490, 463] on th "›" at bounding box center [494, 462] width 21 height 32
click at [486, 468] on th "›" at bounding box center [494, 462] width 21 height 32
click at [491, 525] on td "1" at bounding box center [494, 515] width 21 height 25
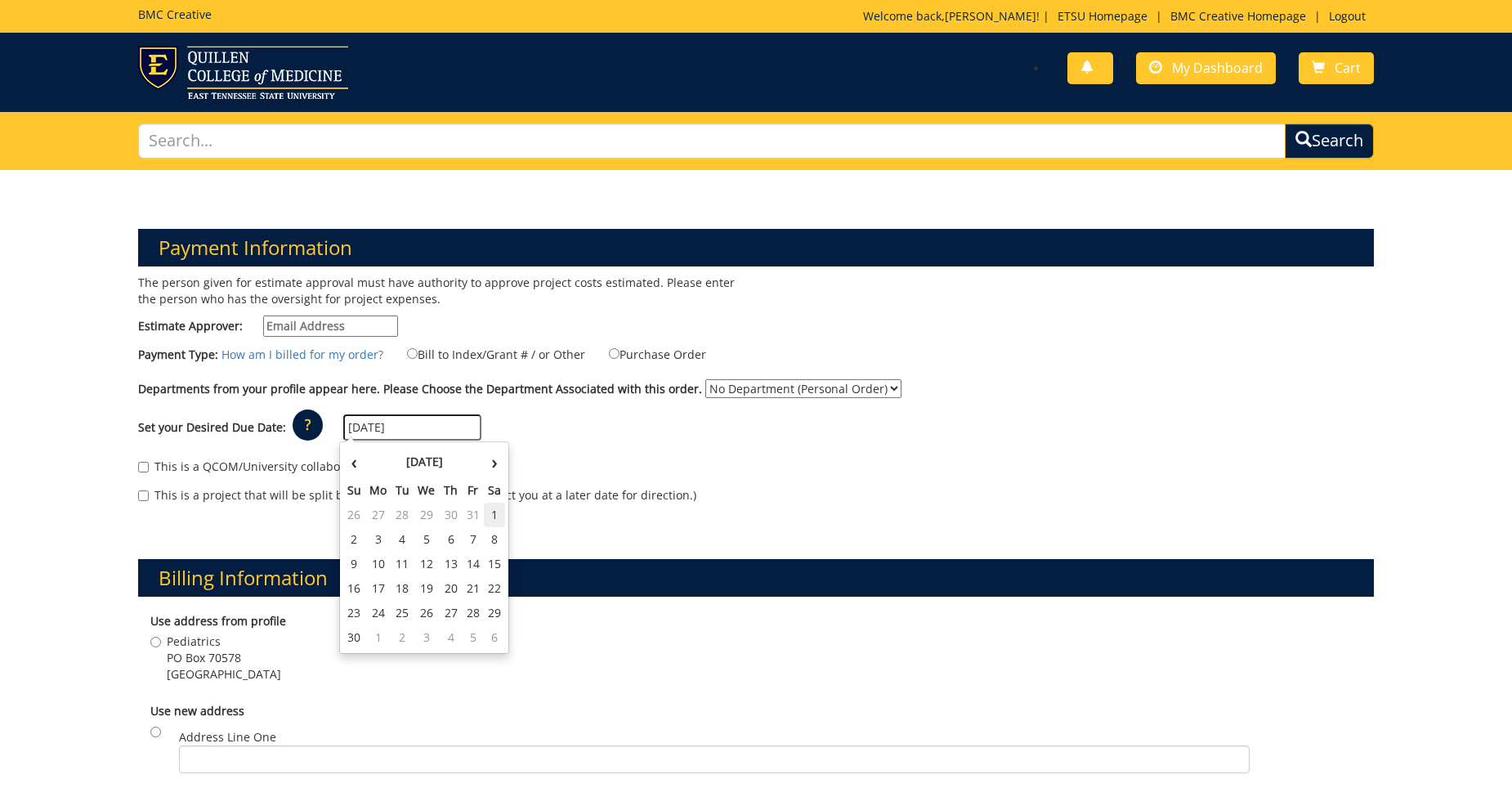
type input "11/01/2025"
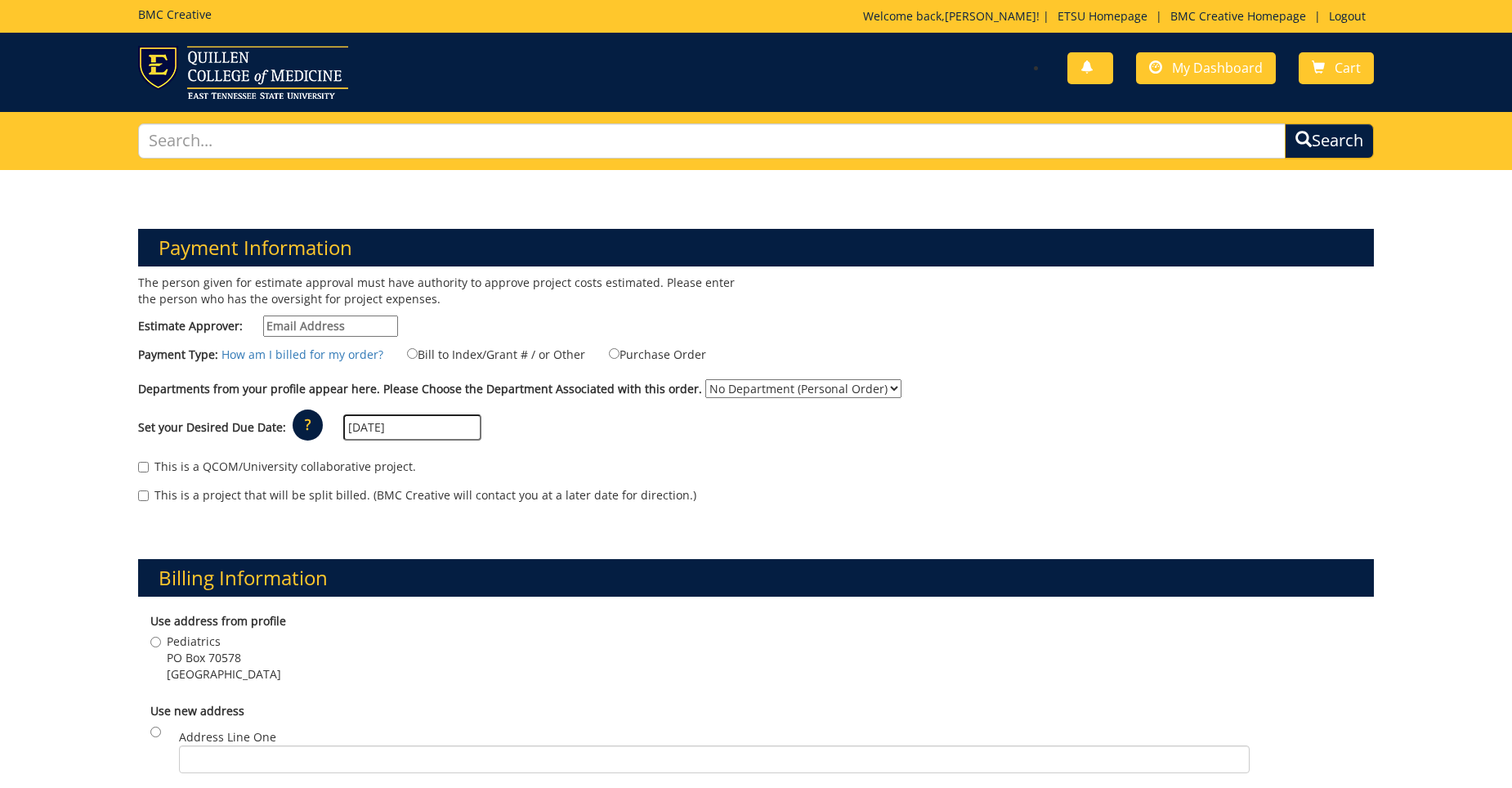
click at [759, 392] on select "No Department (Personal Order) Pediatrics" at bounding box center [803, 388] width 196 height 19
select select "248"
click at [705, 379] on select "No Department (Personal Order) Pediatrics" at bounding box center [803, 388] width 196 height 19
click at [589, 436] on div "Set your Desired Due Date: ? × How long will my project take to finish? : Pleas…" at bounding box center [756, 428] width 1261 height 45
click at [325, 327] on input "Estimate Approver:" at bounding box center [331, 325] width 135 height 21
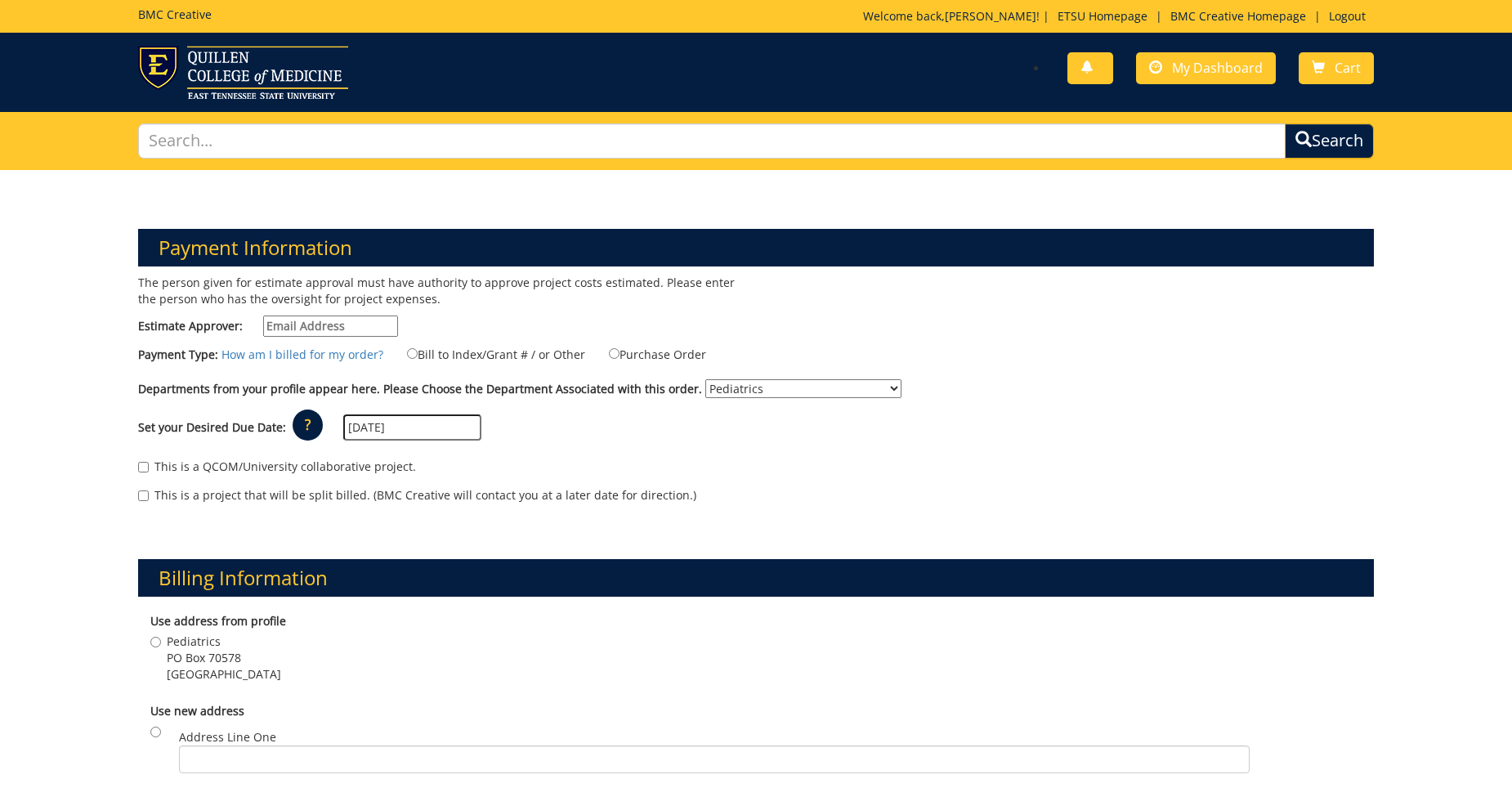
type input "MONTGORW@mail.etsu.edu"
type input "PO Box 70578"
type input "Building 1"
type input "Johnson City"
type input "37614"
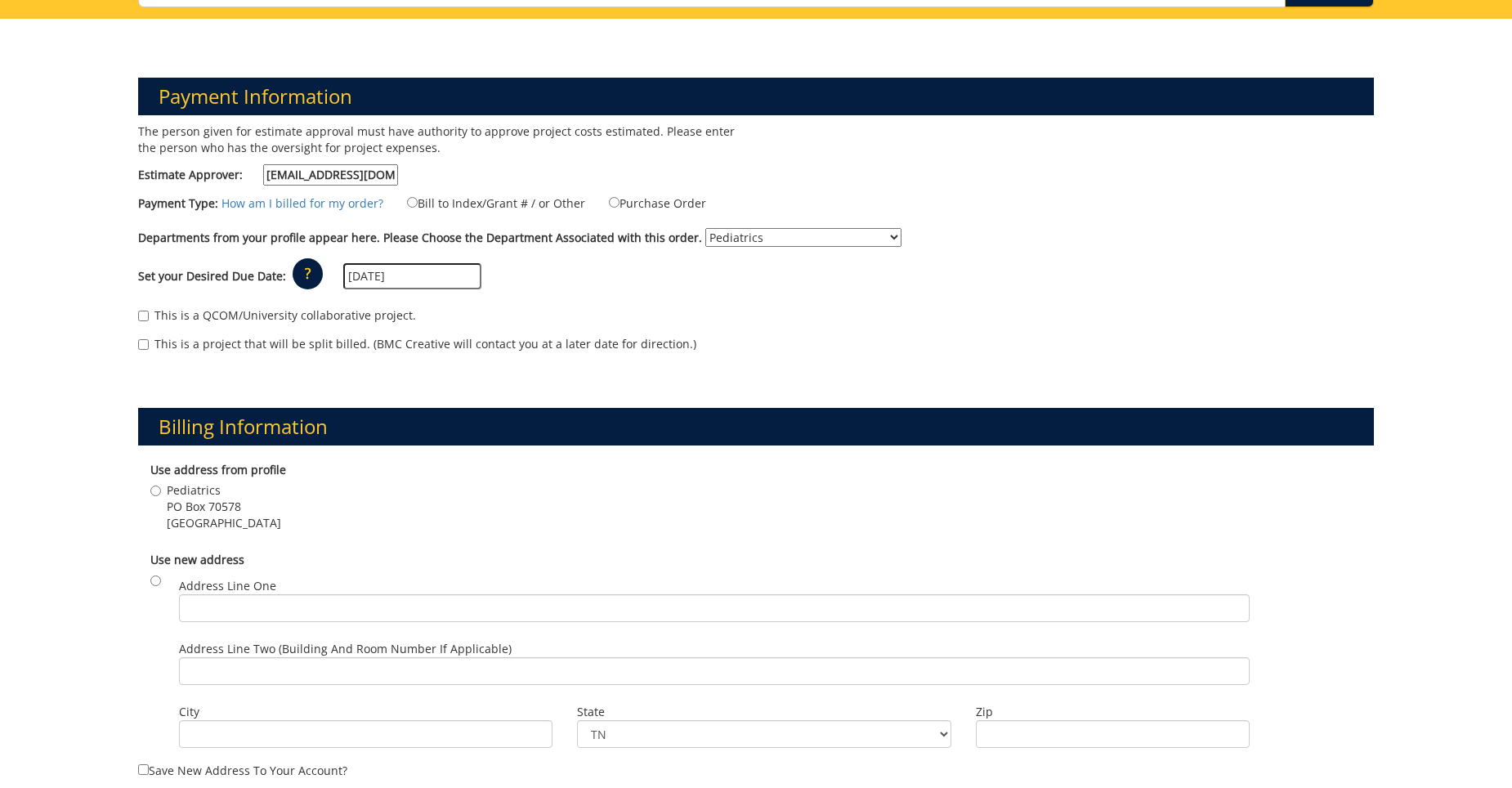
scroll to position [164, 0]
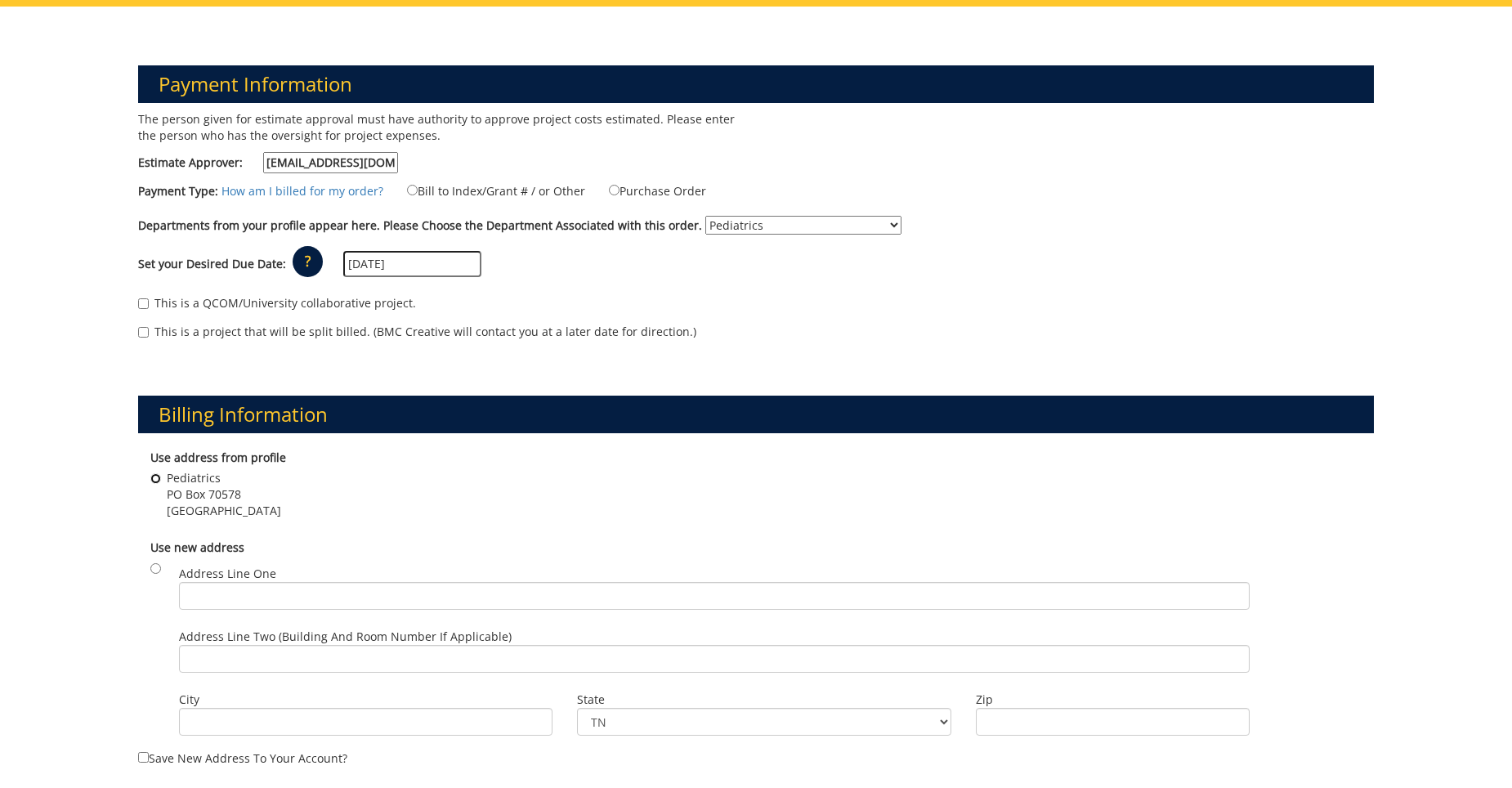
click at [152, 478] on input "Pediatrics PO Box 70578 Johnson City , TN 37614" at bounding box center [156, 479] width 10 height 10
radio input "true"
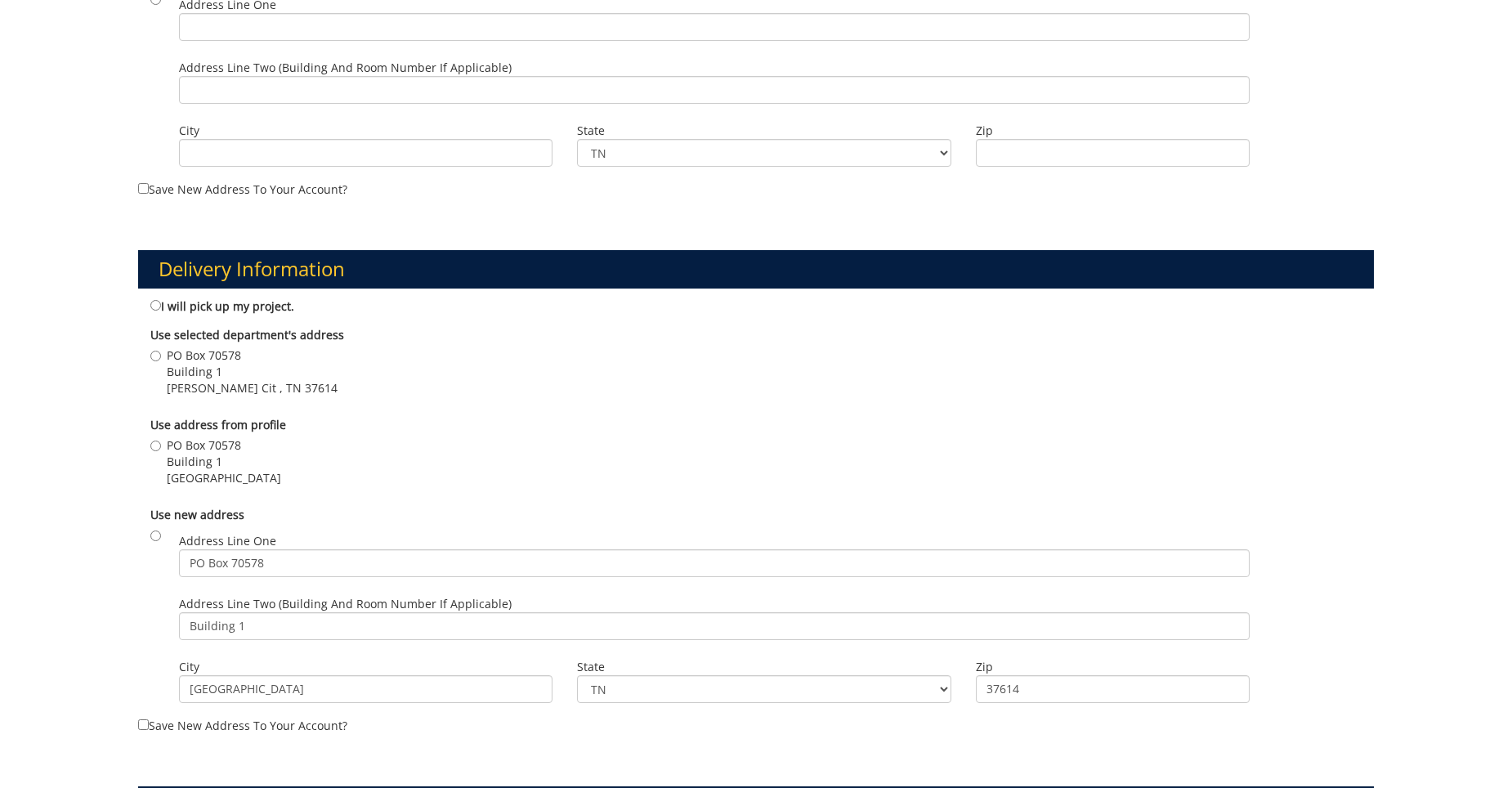
scroll to position [736, 0]
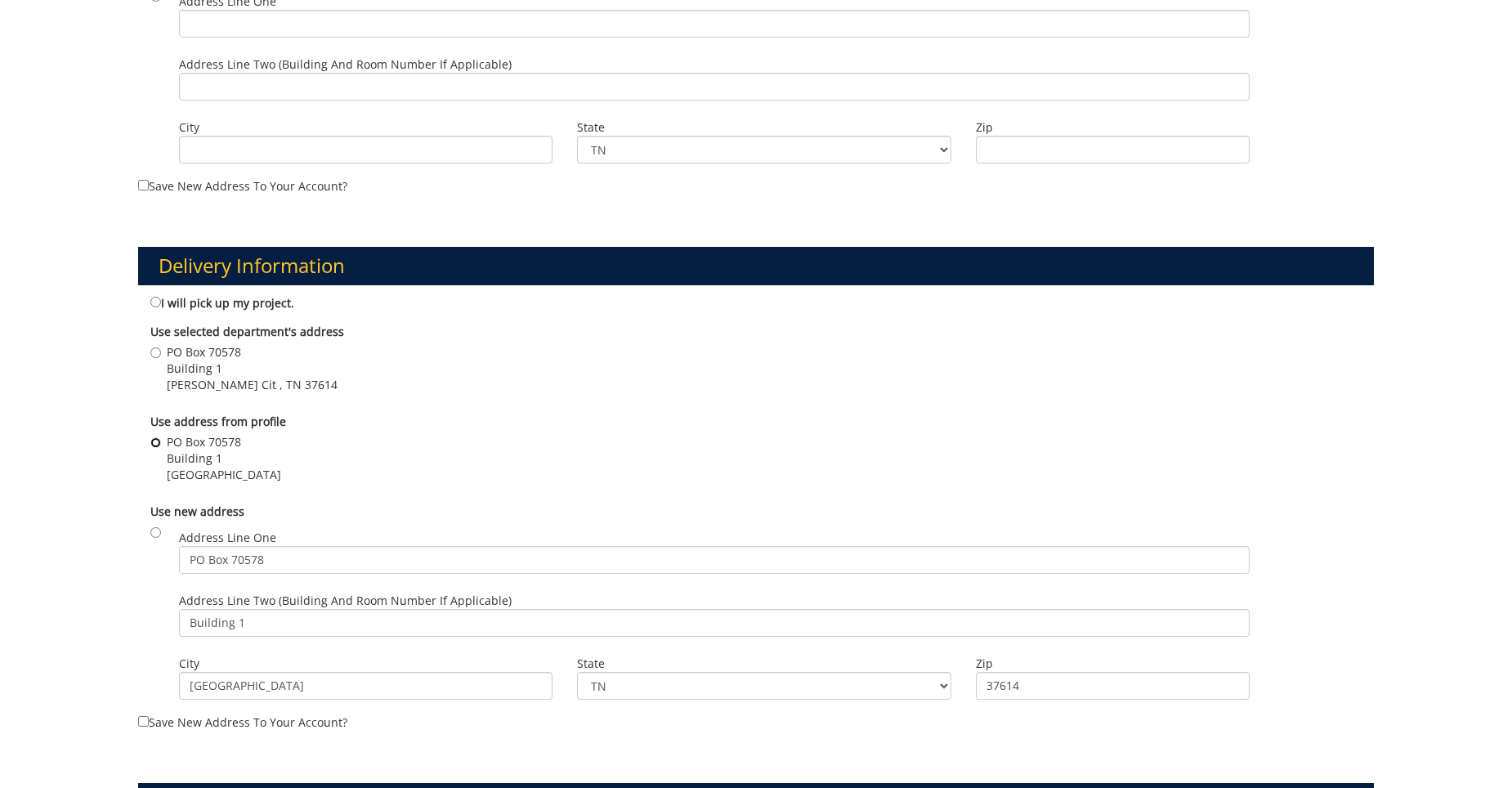
click at [157, 443] on input "PO Box 70578 Building 1 Johnson City , TN 37614" at bounding box center [156, 442] width 10 height 10
radio input "true"
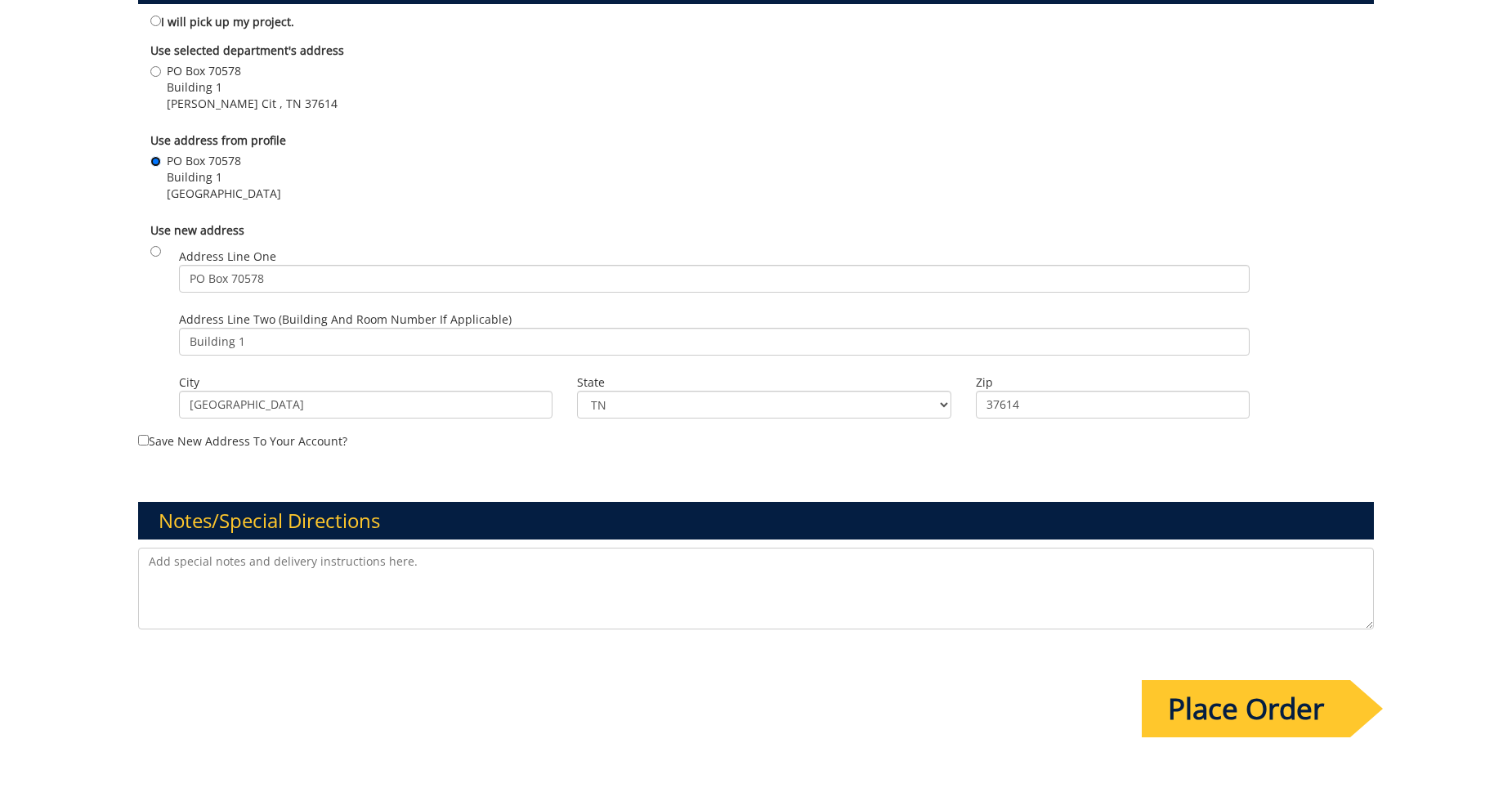
scroll to position [1145, 0]
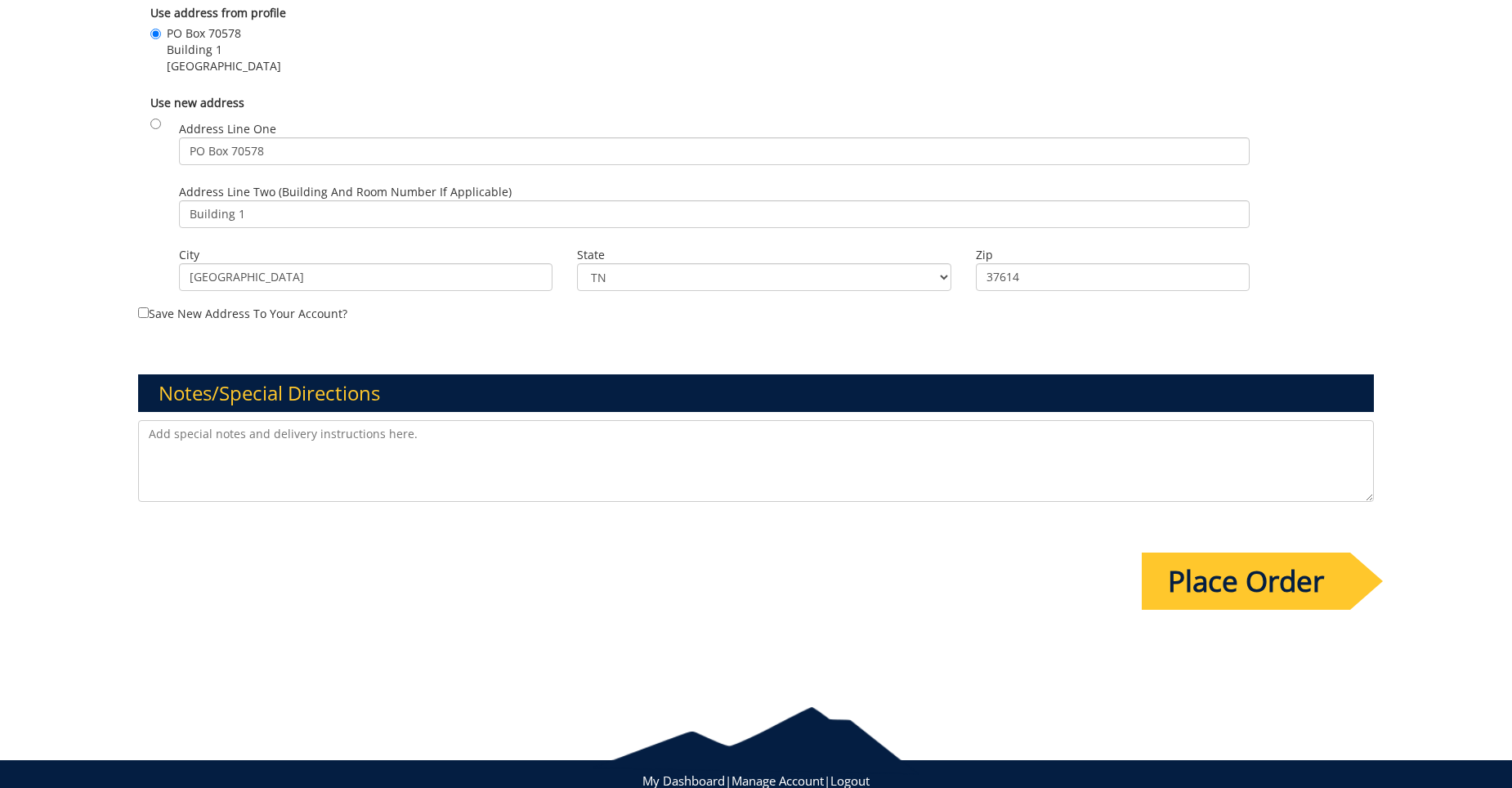
click at [450, 457] on textarea at bounding box center [756, 461] width 1236 height 82
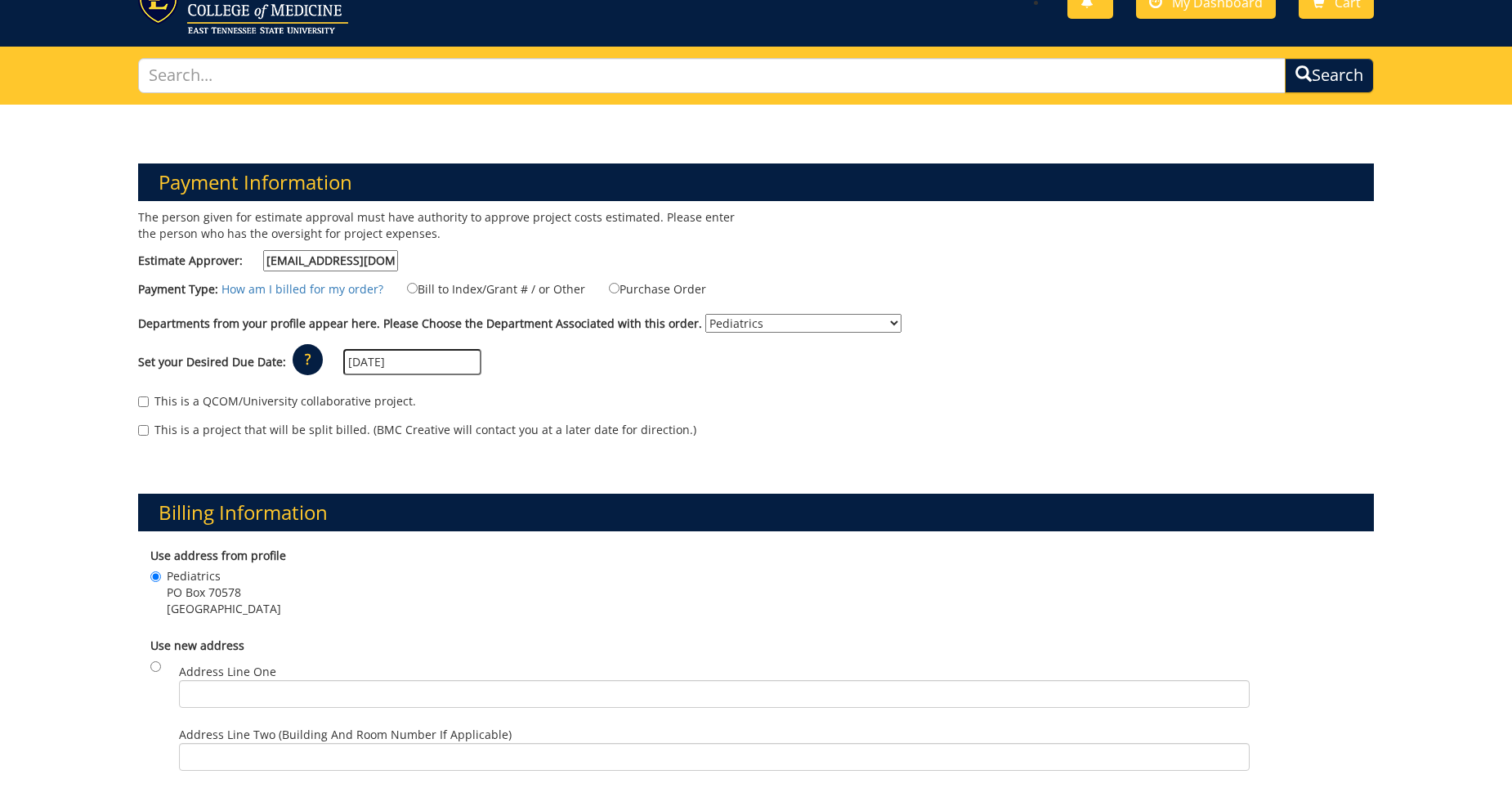
scroll to position [0, 0]
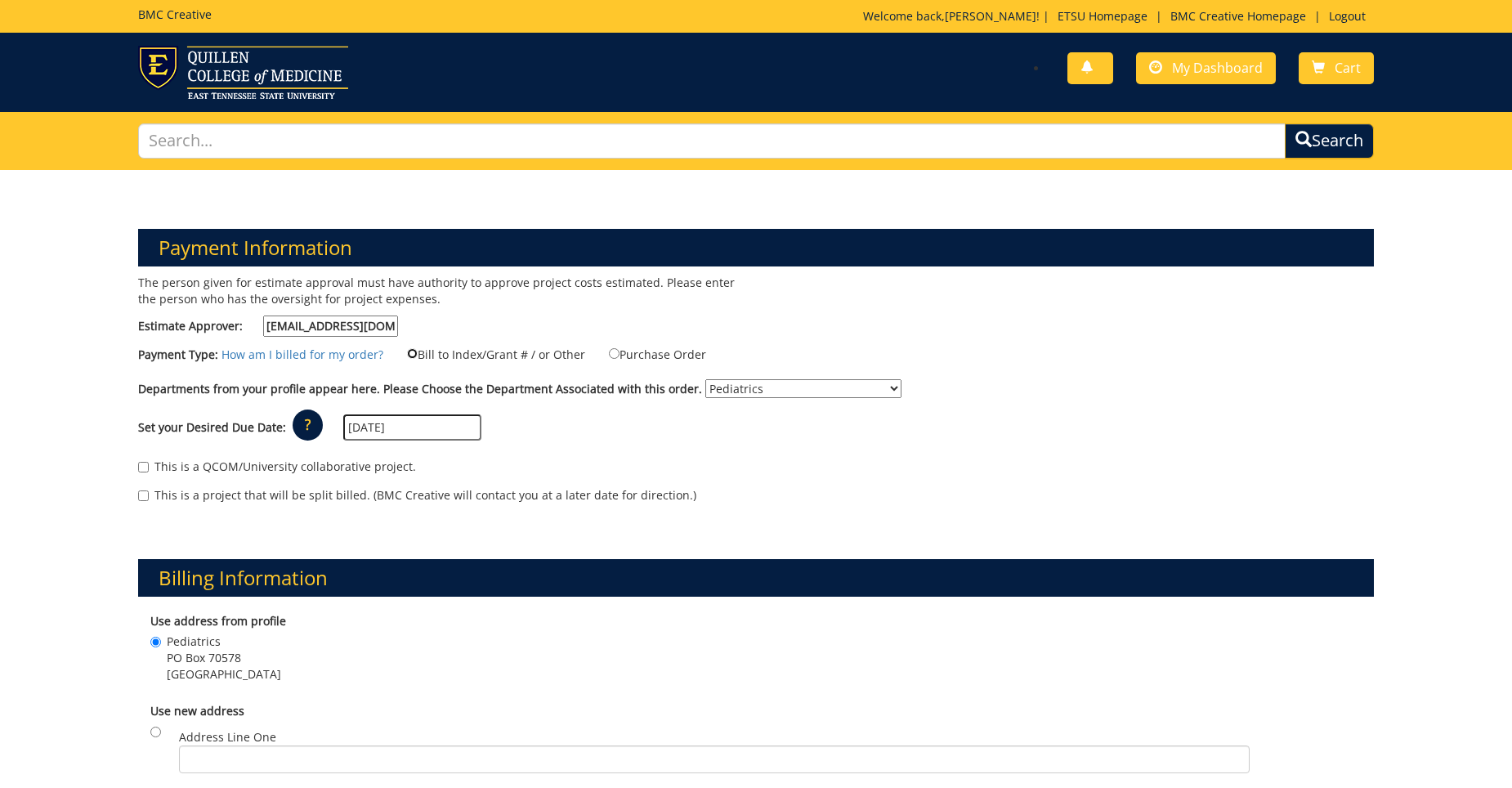
click at [408, 351] on input "Bill to Index/Grant # / or Other" at bounding box center [412, 354] width 10 height 10
radio input "true"
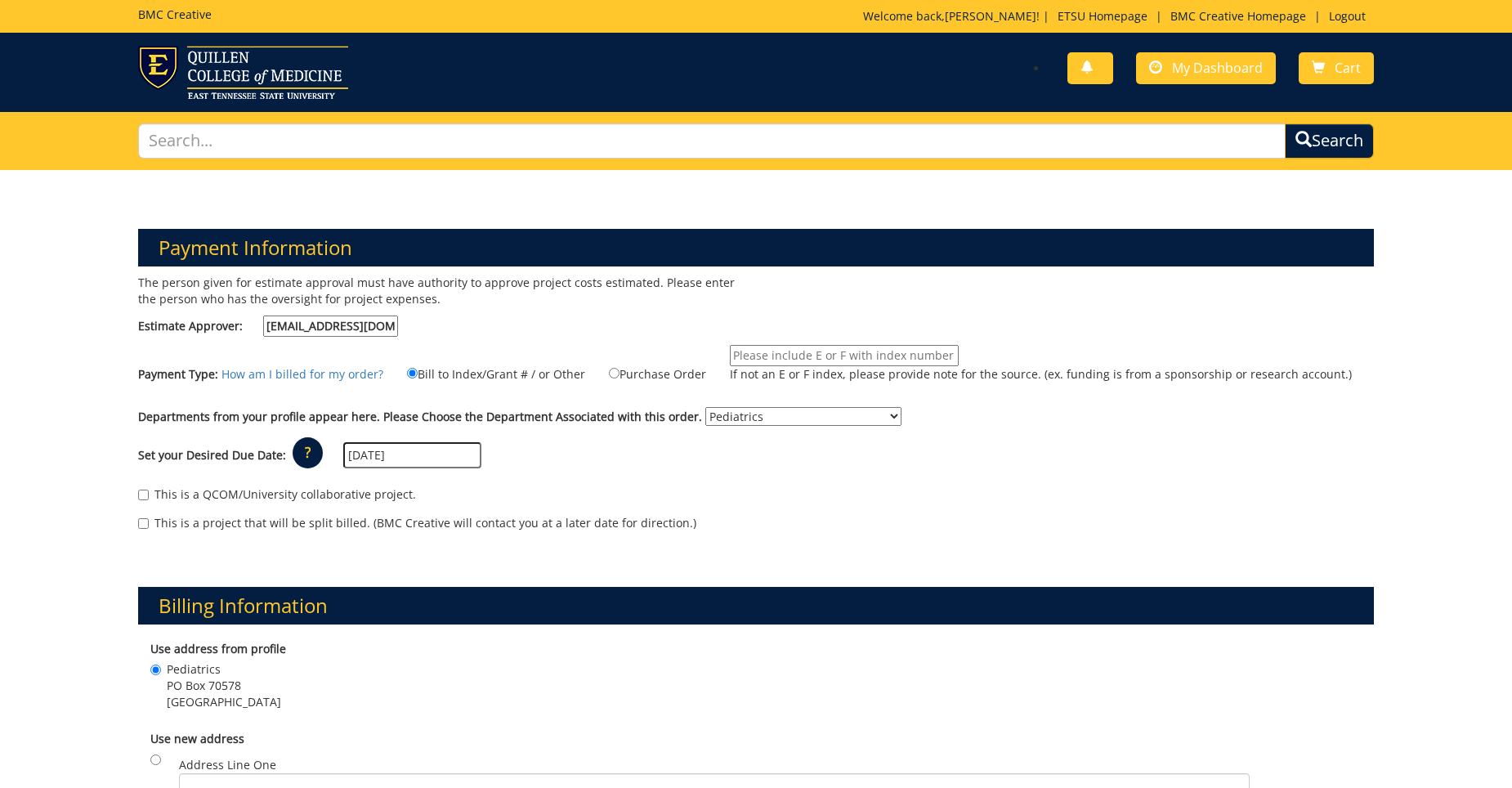
click at [841, 355] on input "If not an E or F index, please provide note for the source. (ex. funding is fro…" at bounding box center [844, 355] width 229 height 21
type input "SP1273050-1-74599-6000-College of Medicine, Office of the [PERSON_NAME]-1002730…"
click at [913, 354] on input "SP1273050-1-74599-6000-College of Medicine, Office of the Dean-100273050-Ballad…" at bounding box center [844, 355] width 229 height 21
click at [986, 396] on div "Payment Type: How am I billed for my order? Bill to Index/Grant # / or Other" at bounding box center [756, 371] width 1261 height 54
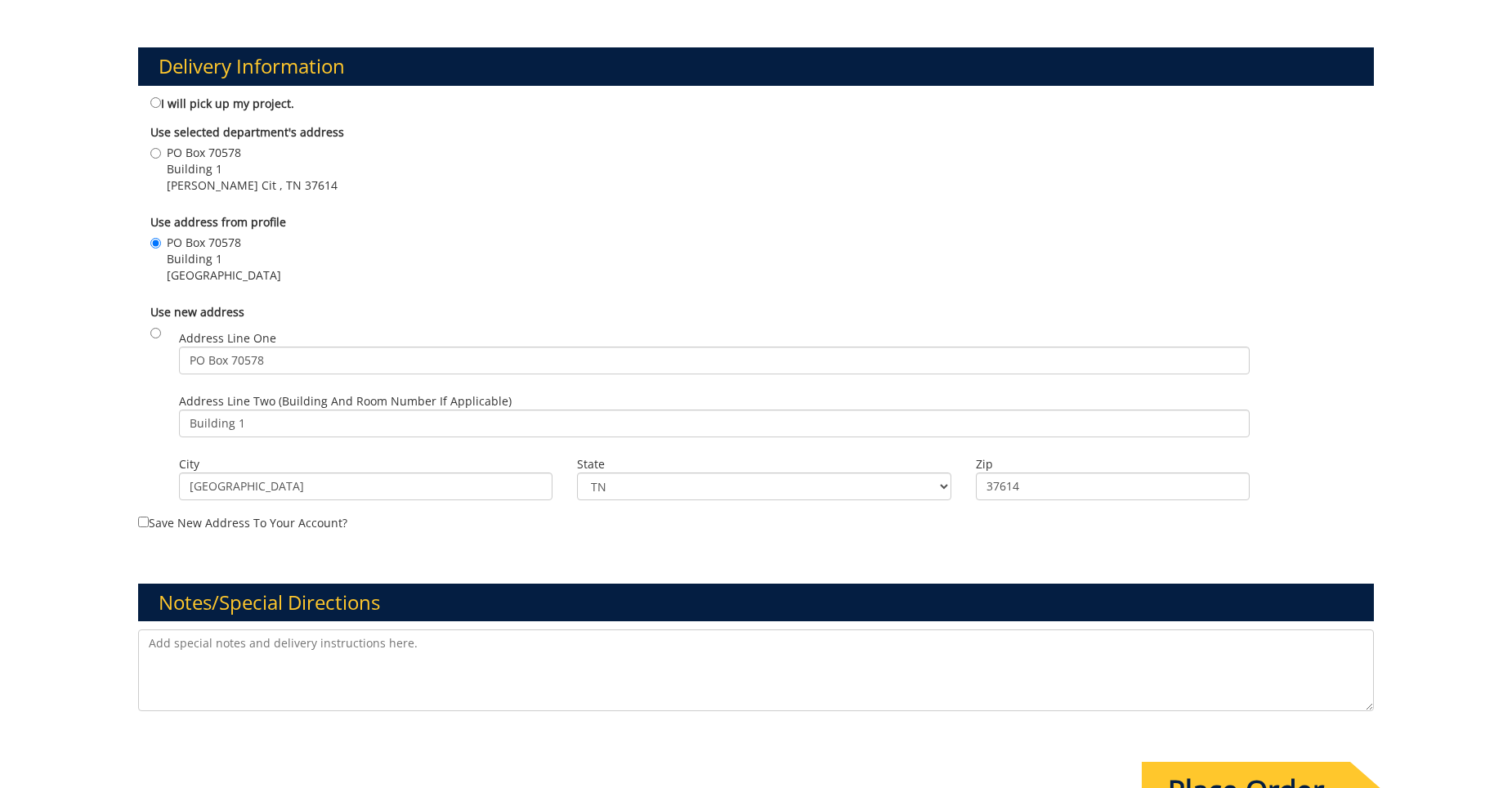
scroll to position [981, 0]
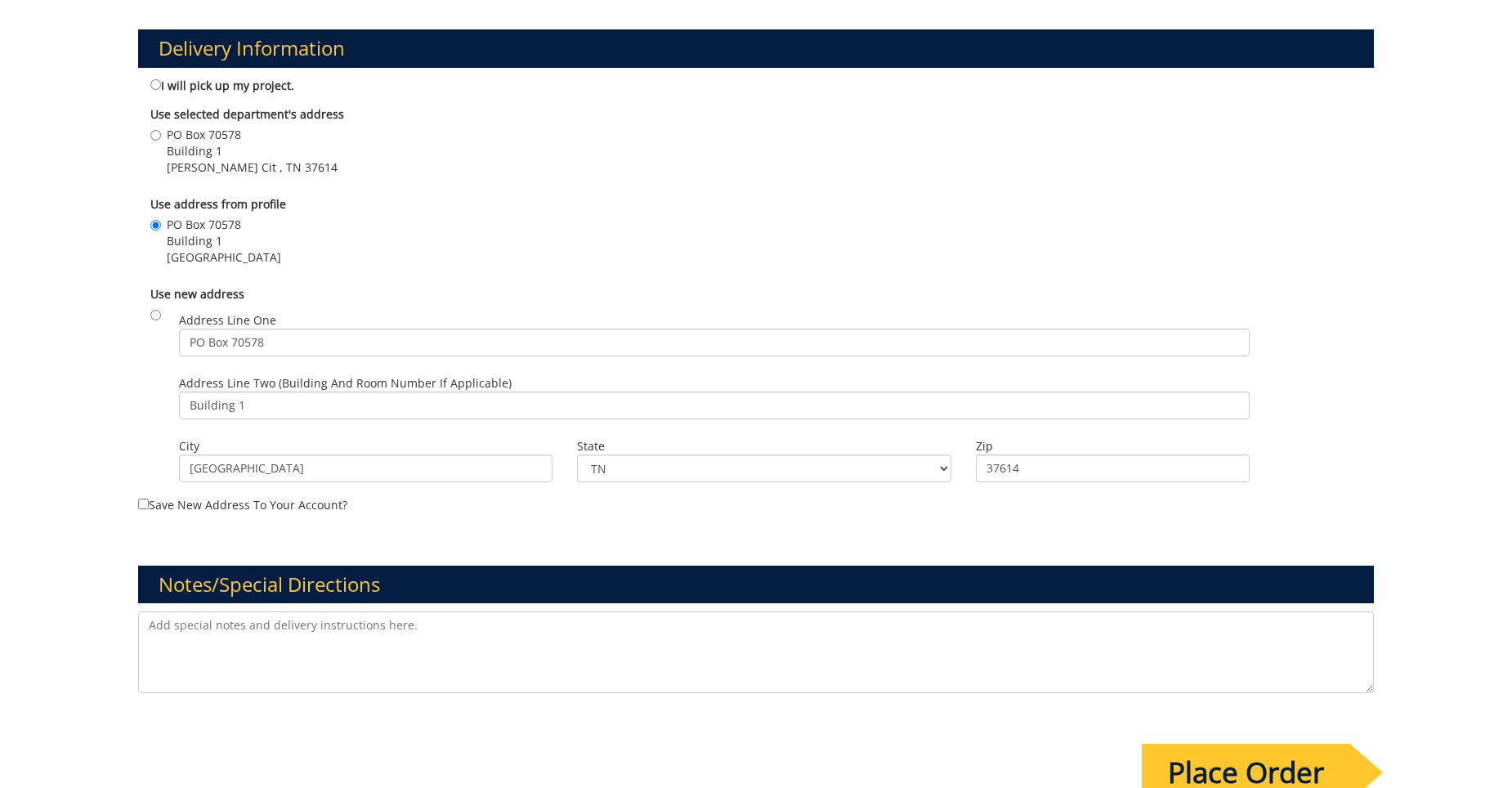
click at [1229, 761] on input "Place Order" at bounding box center [1246, 772] width 209 height 57
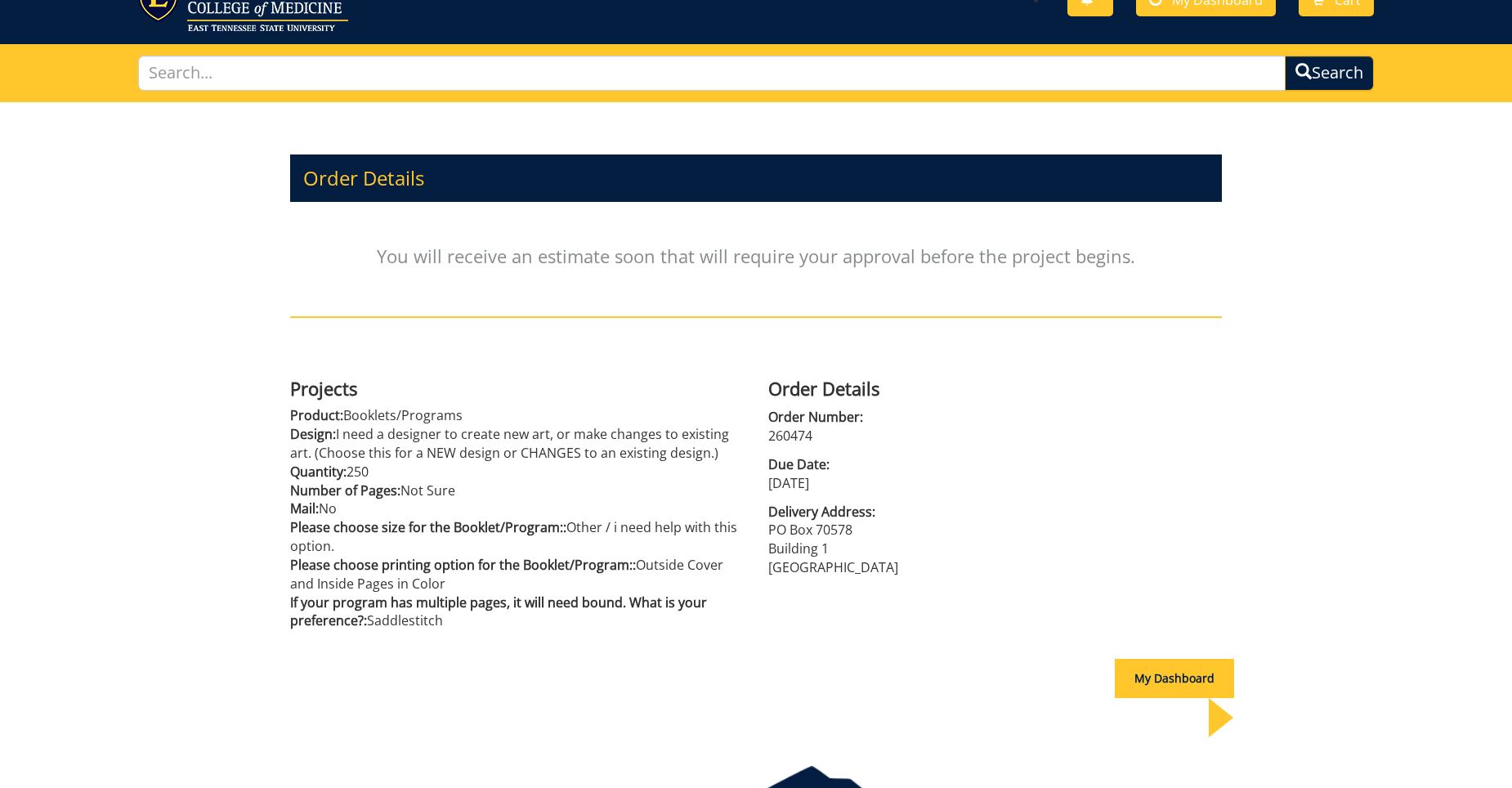
scroll to position [136, 0]
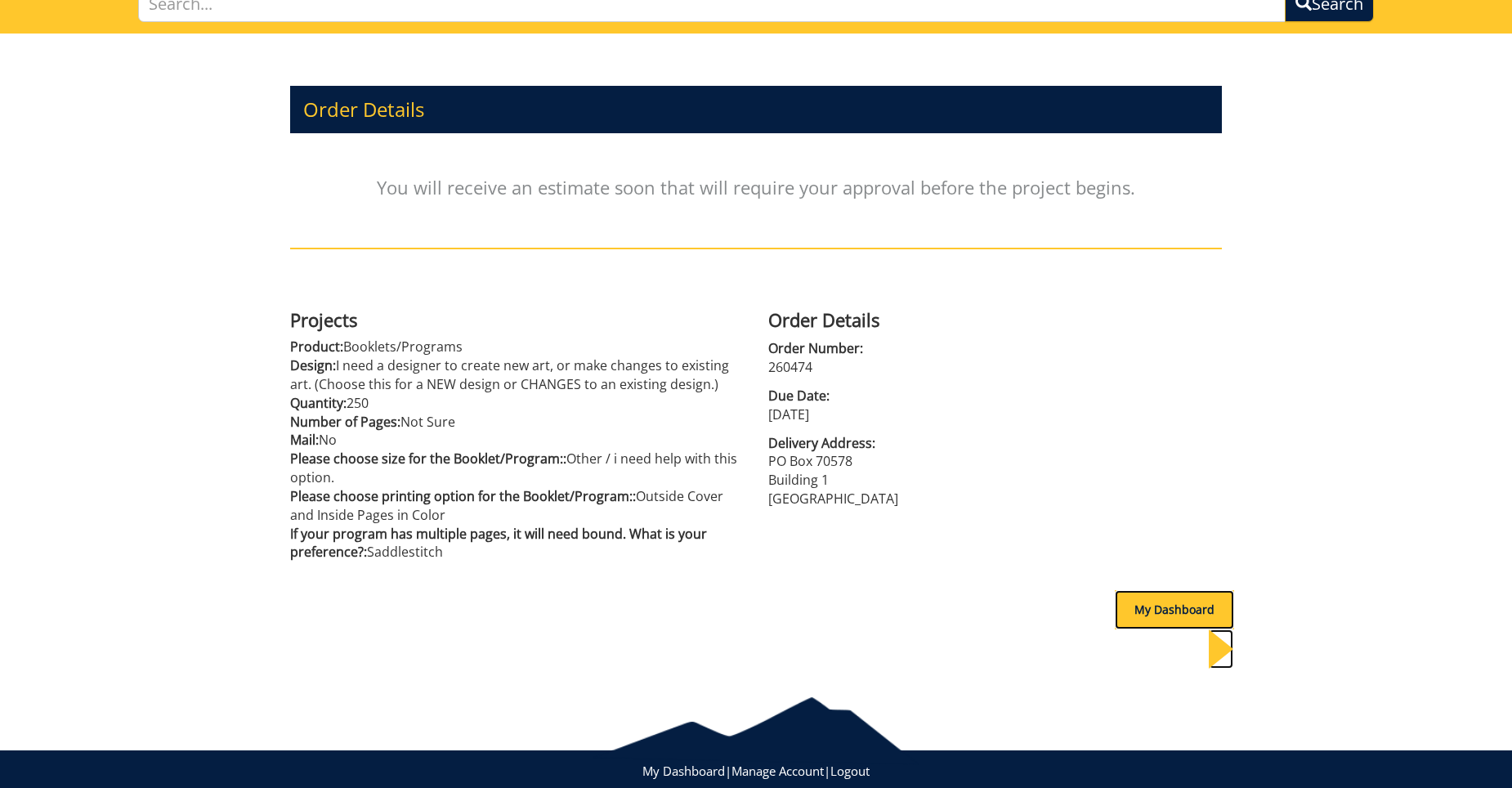
click at [1169, 610] on div "My Dashboard" at bounding box center [1175, 610] width 119 height 39
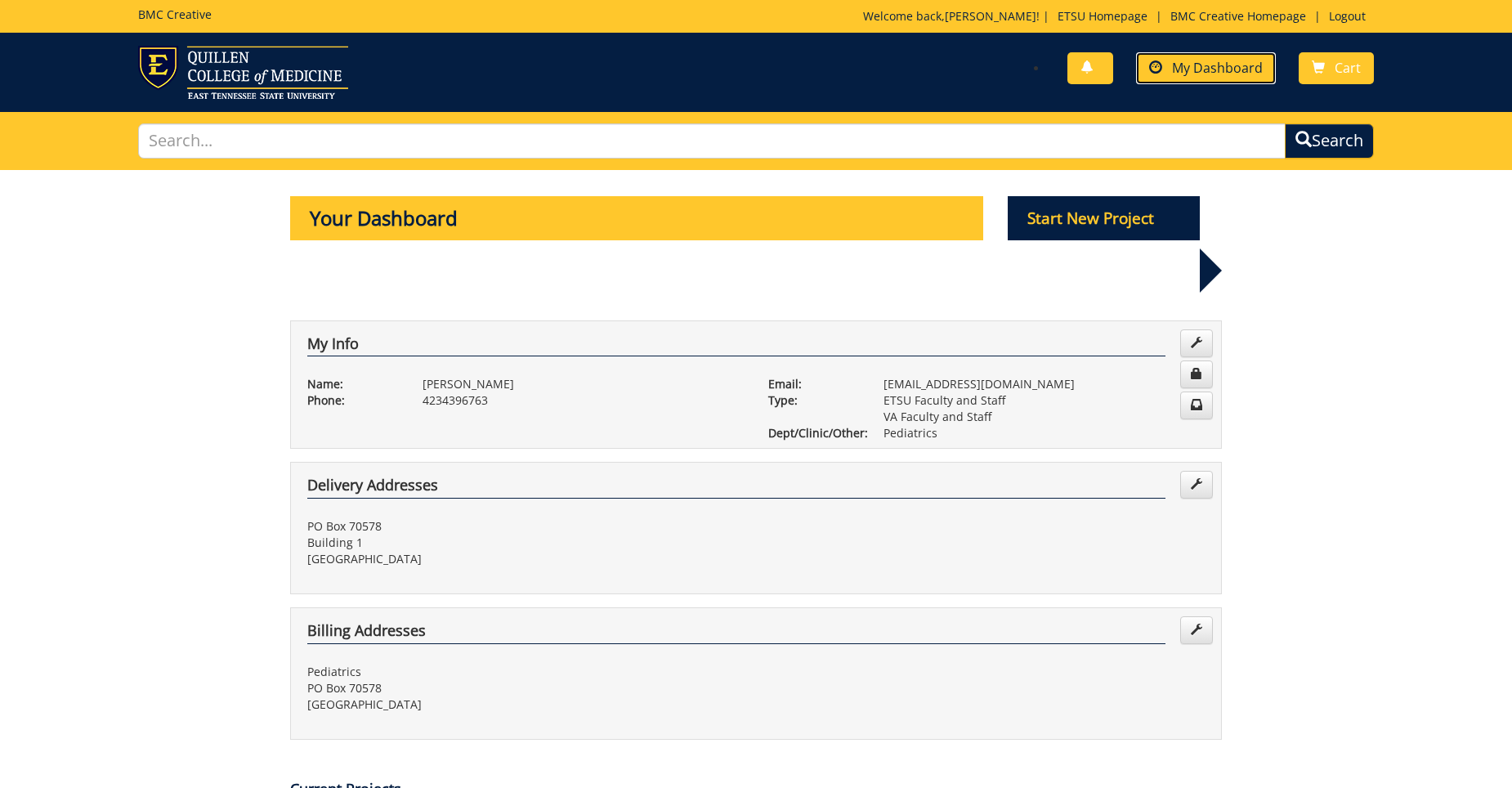
click at [1183, 69] on span "My Dashboard" at bounding box center [1217, 67] width 91 height 18
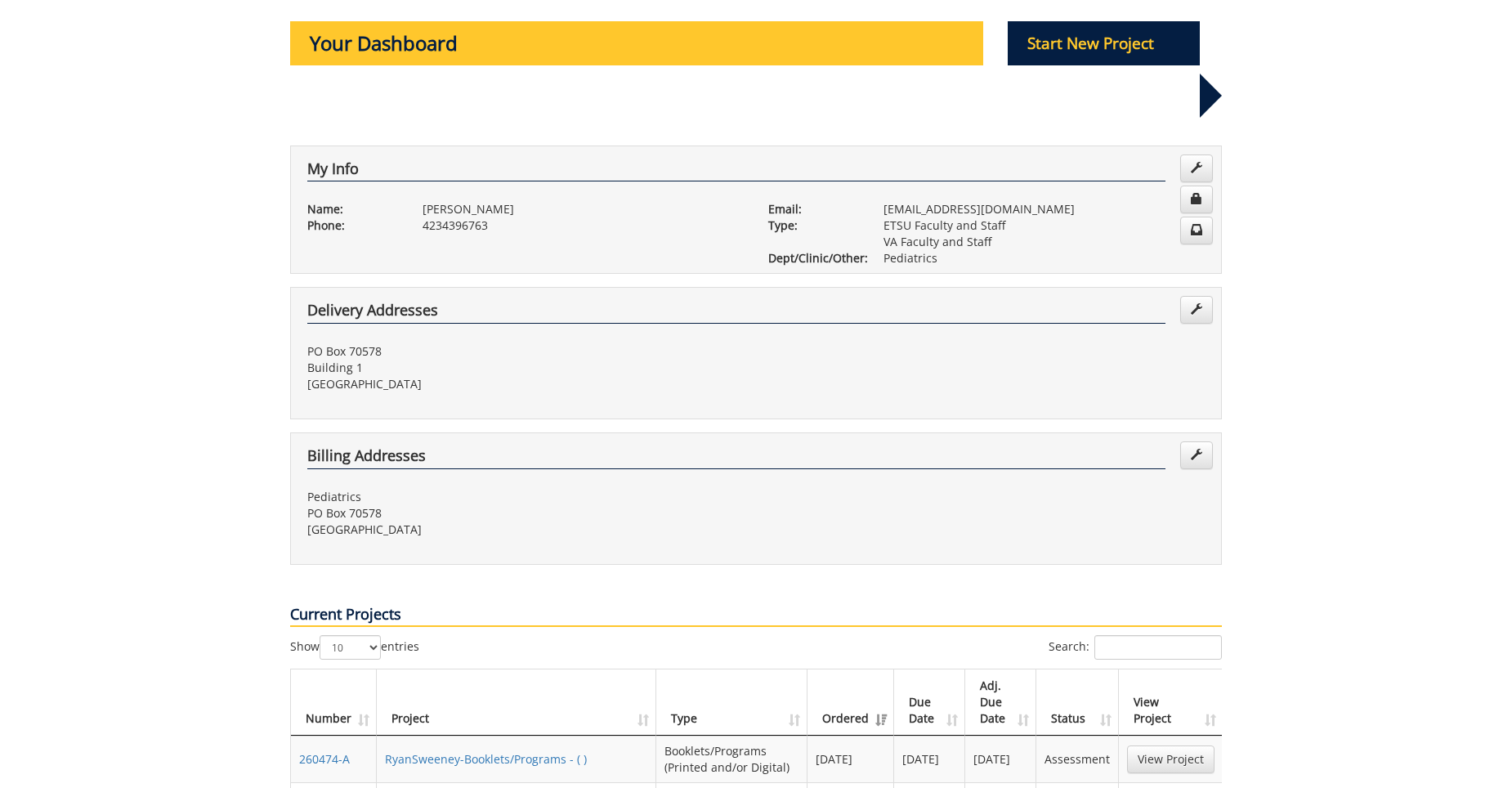
scroll to position [491, 0]
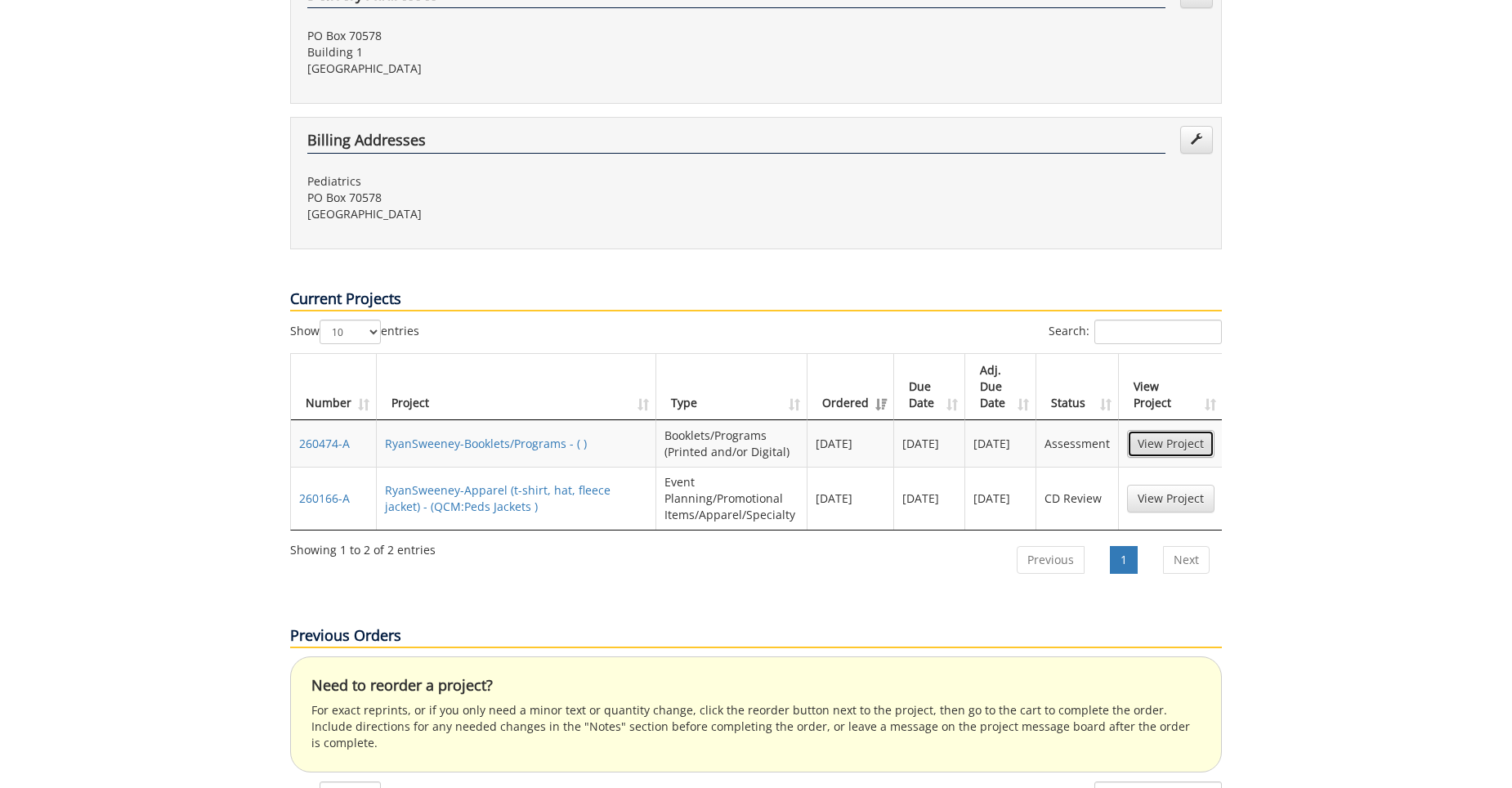
click at [1166, 430] on link "View Project" at bounding box center [1170, 444] width 88 height 28
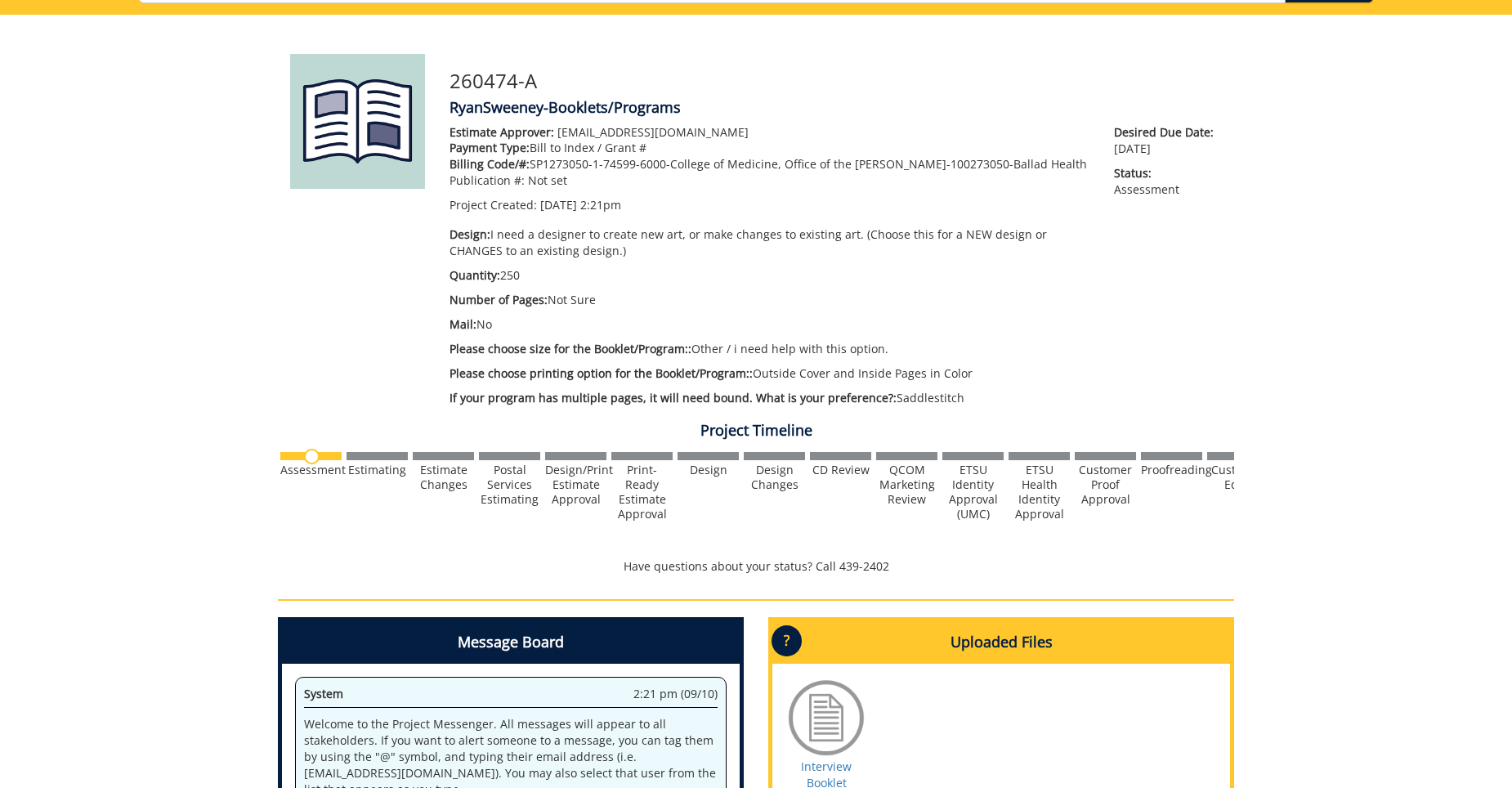
scroll to position [409, 0]
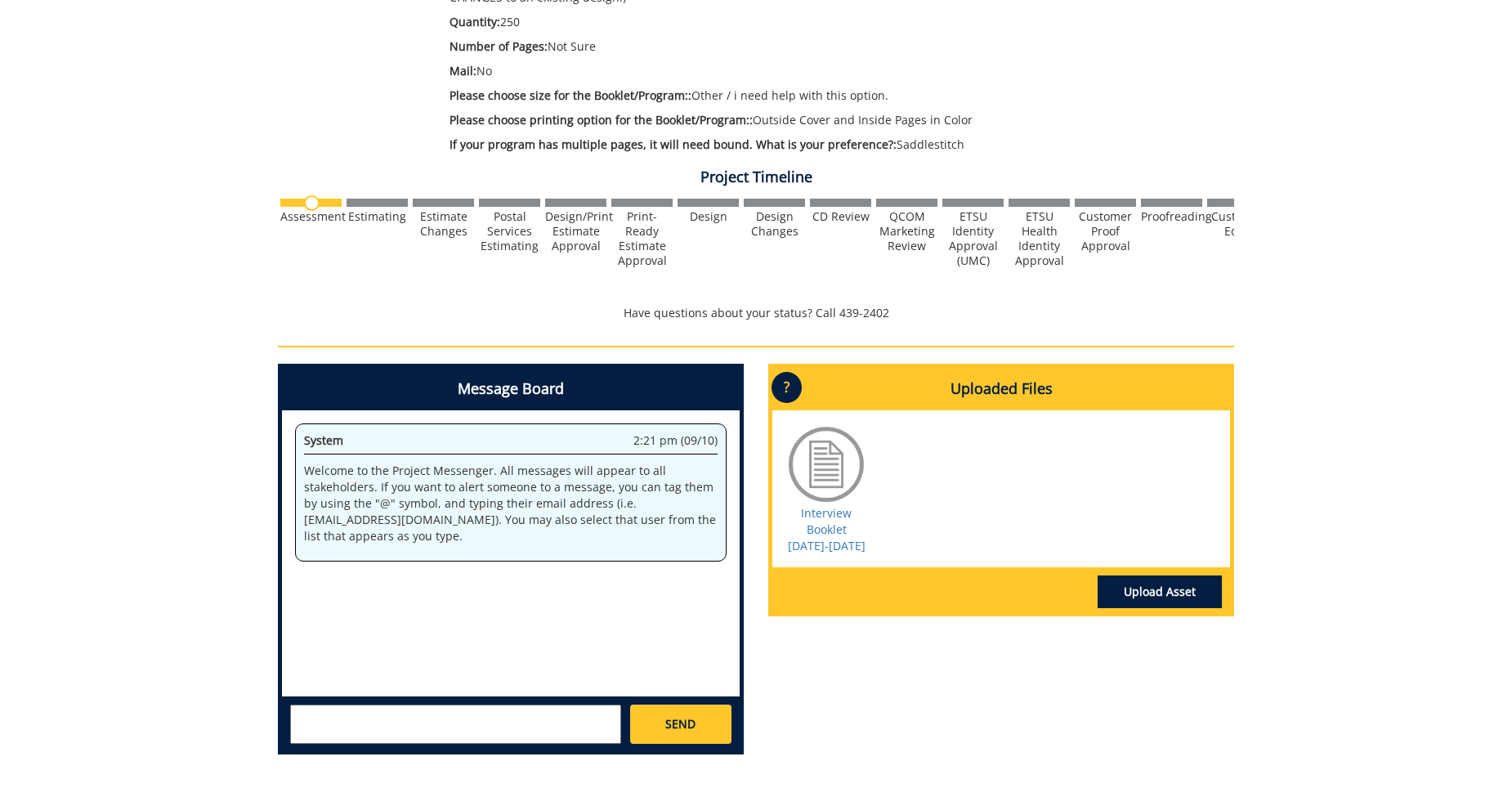
click at [455, 595] on div "System 2:21 pm (09/10) Welcome to the Project Messenger. All messages will appe…" at bounding box center [510, 554] width 457 height 286
click at [406, 732] on textarea at bounding box center [456, 724] width 331 height 39
paste textarea "250519-A"
type textarea "Hi, just need to update this interview booklet for [DATE] - [DATE]. Last year's…"
click at [657, 713] on link "SEND" at bounding box center [681, 724] width 101 height 39
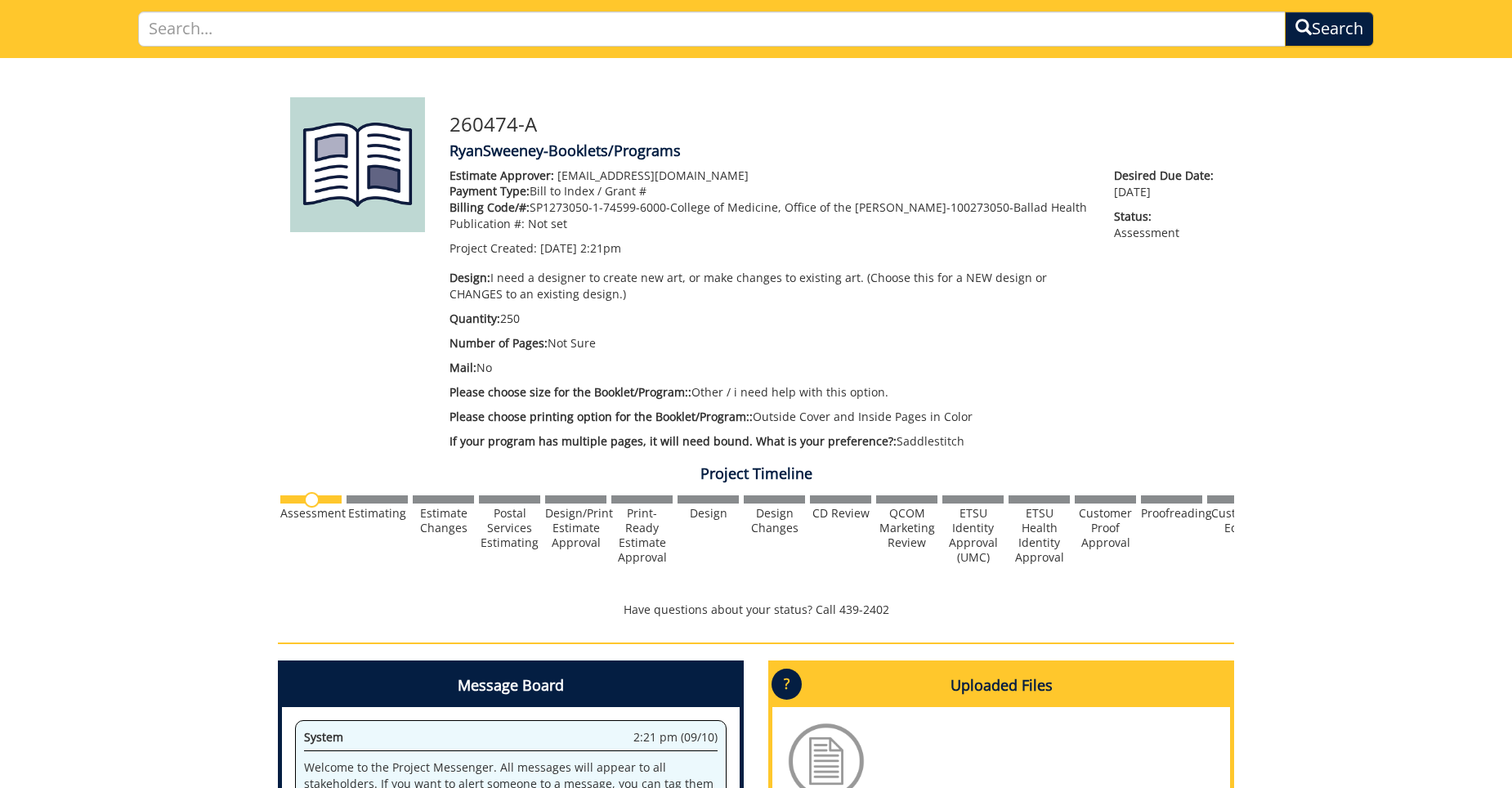
scroll to position [0, 0]
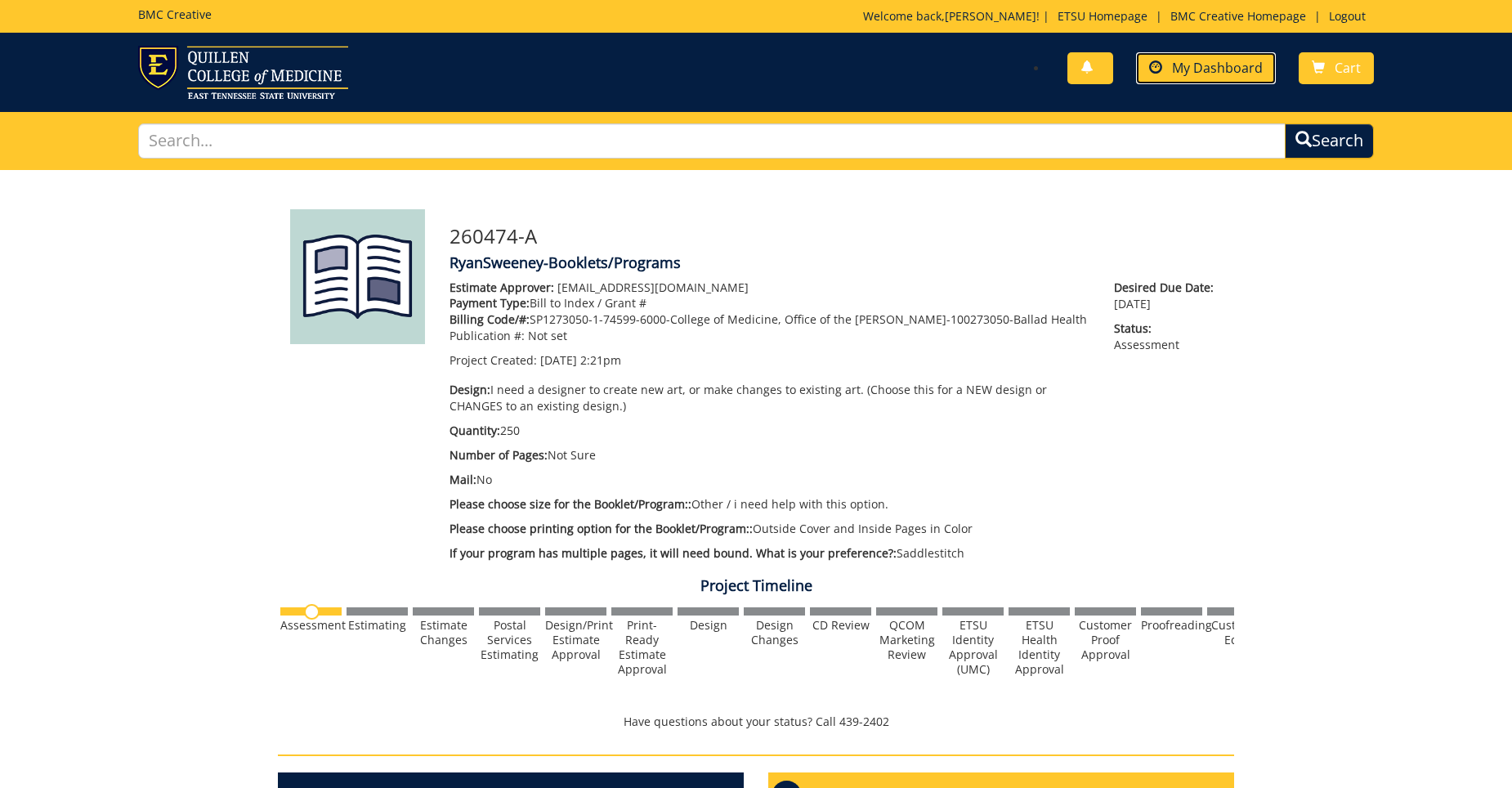
click at [1200, 71] on span "My Dashboard" at bounding box center [1217, 67] width 91 height 18
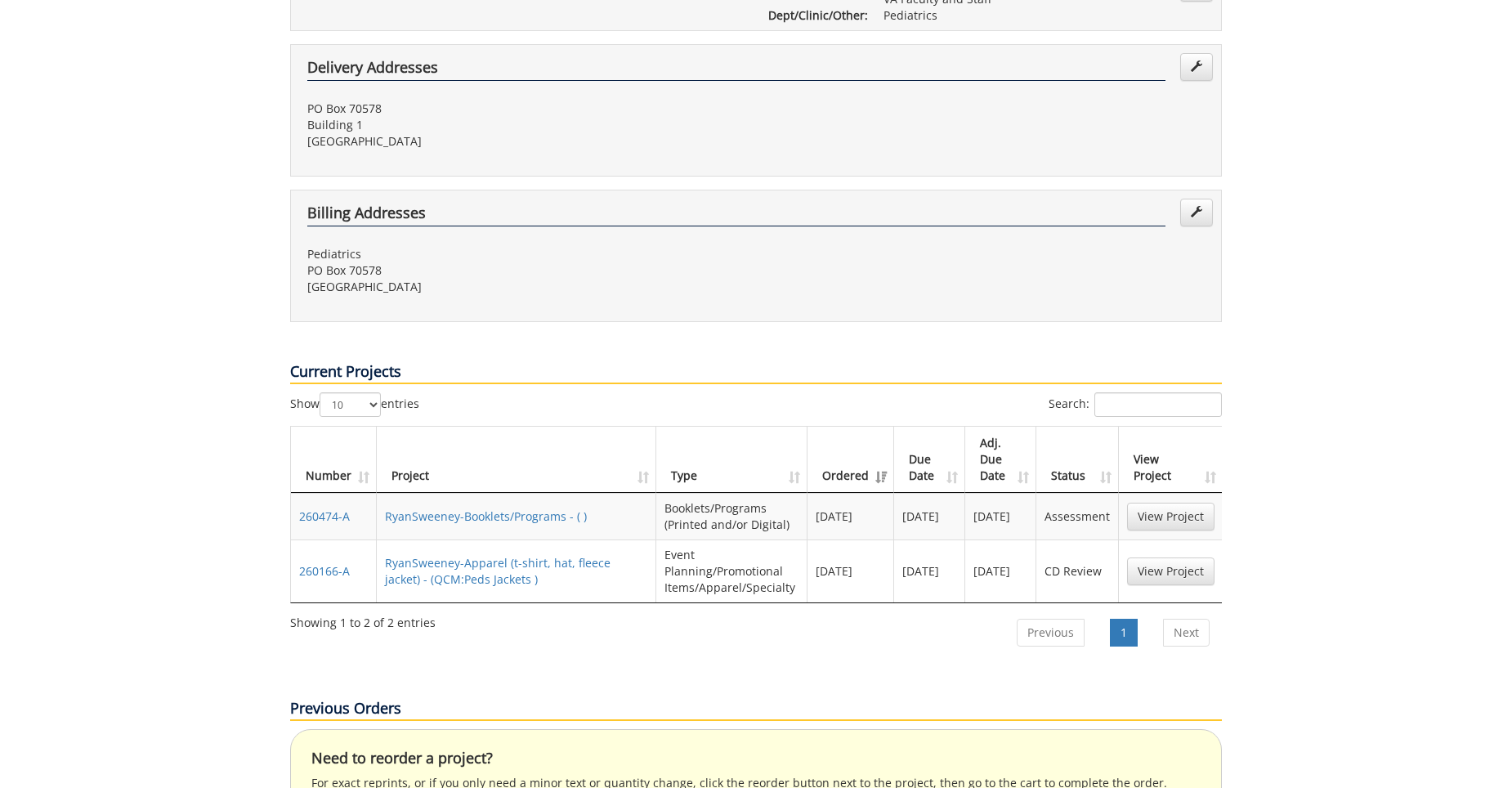
scroll to position [491, 0]
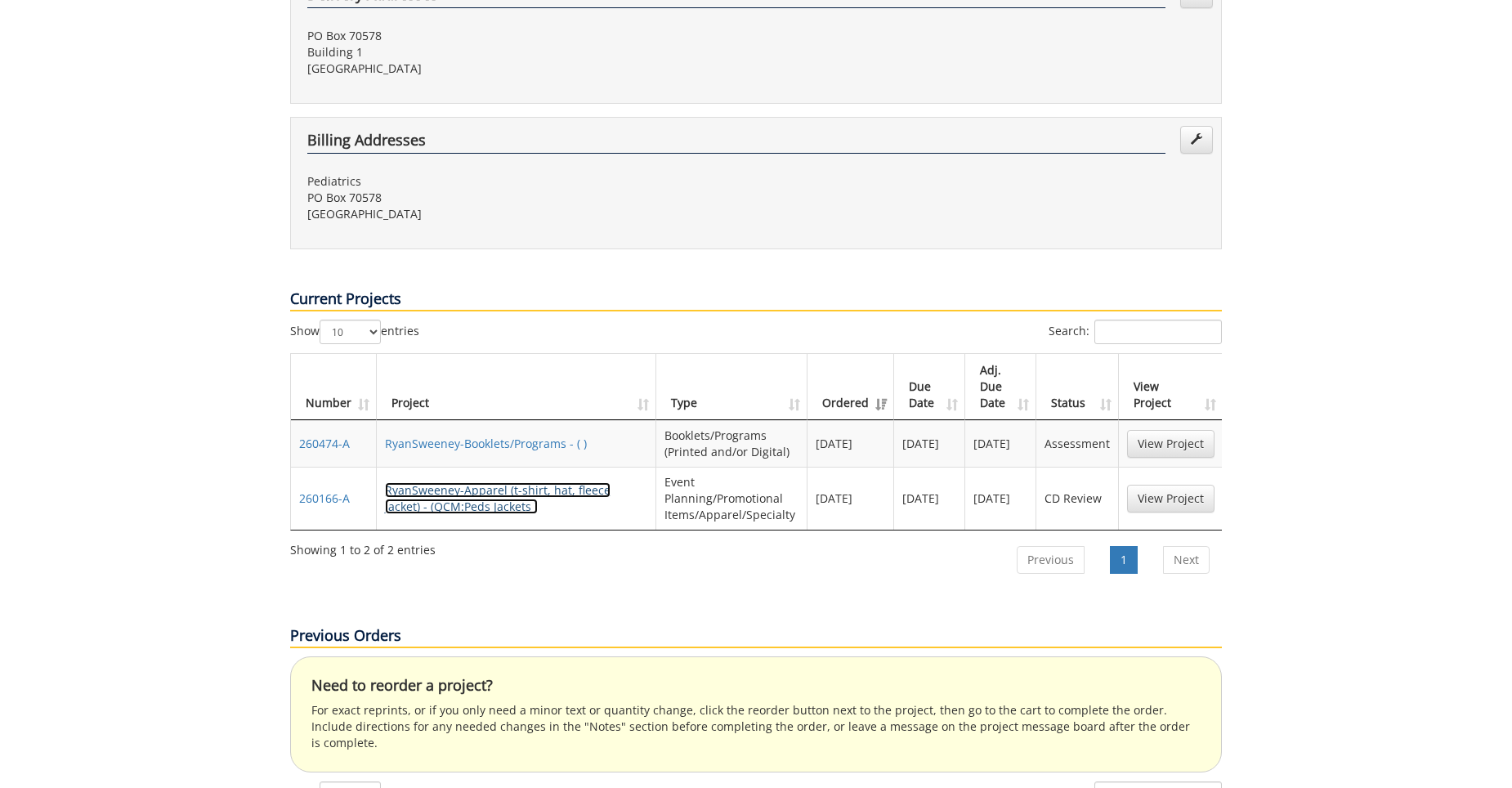
click at [556, 482] on link "RyanSweeney-Apparel (t-shirt, hat, fleece jacket) - (QCM:Peds Jackets )" at bounding box center [497, 498] width 226 height 32
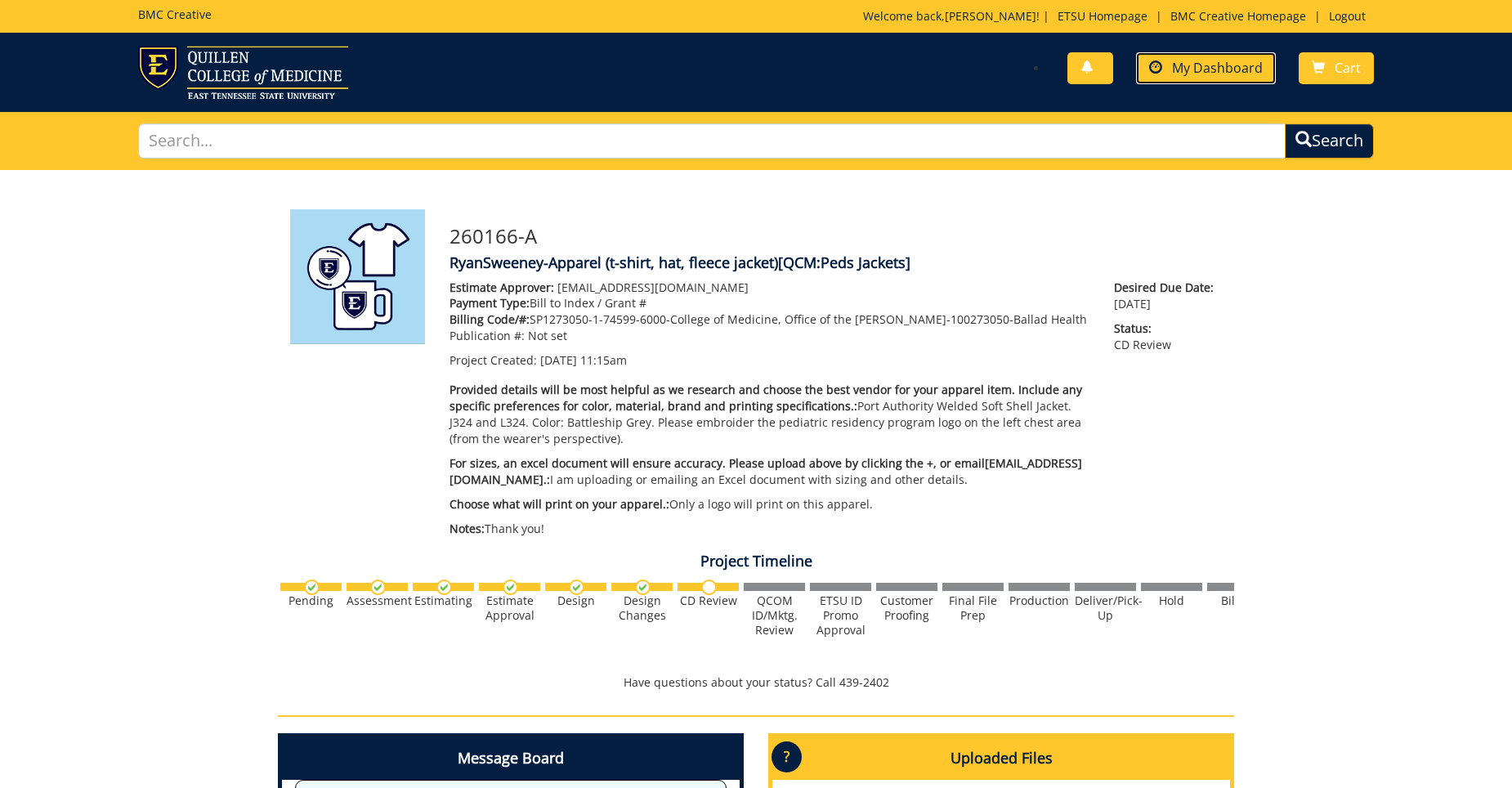
click at [1212, 52] on link "My Dashboard" at bounding box center [1206, 67] width 140 height 32
